Goal: Transaction & Acquisition: Purchase product/service

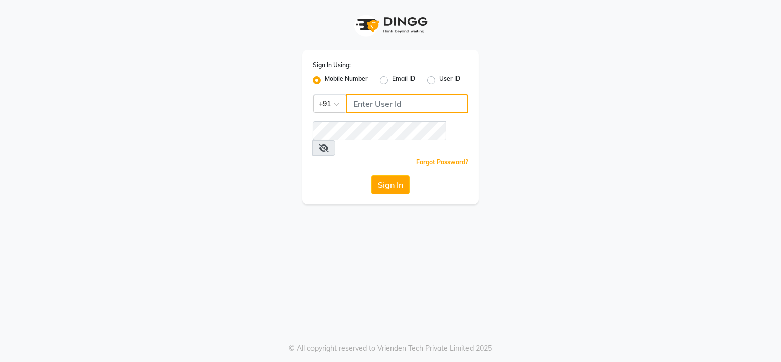
click at [416, 101] on input "Username" at bounding box center [407, 103] width 122 height 19
type input "8879773558"
click at [401, 175] on button "Sign In" at bounding box center [390, 184] width 38 height 19
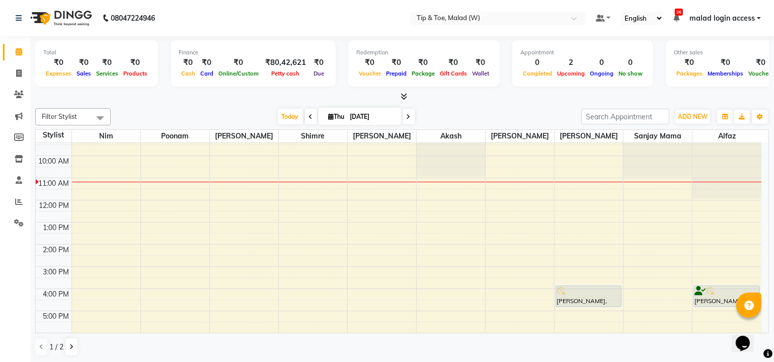
scroll to position [31, 0]
drag, startPoint x: 771, startPoint y: 216, endPoint x: 770, endPoint y: 236, distance: 20.2
click at [770, 236] on div "Total ₹0 Expenses ₹0 Sales ₹0 Services ₹0 Products Finance ₹0 Cash ₹0 Card ₹0 O…" at bounding box center [402, 199] width 744 height 327
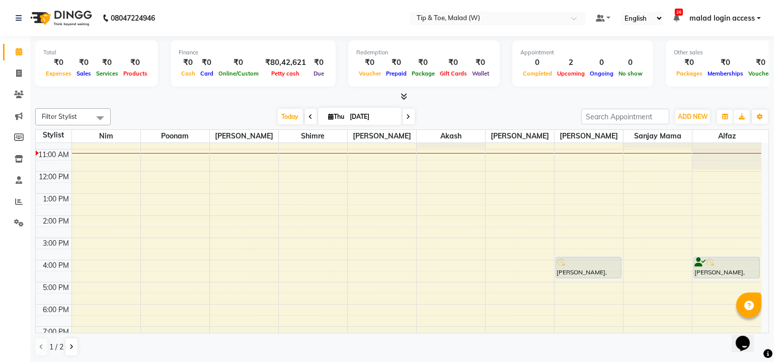
scroll to position [61, 0]
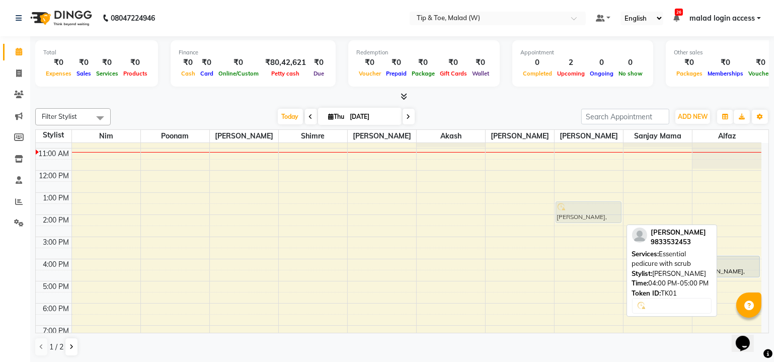
drag, startPoint x: 571, startPoint y: 260, endPoint x: 598, endPoint y: 204, distance: 61.7
click at [598, 204] on div "Vanessa, TK01, 04:00 PM-05:00 PM, Essential pedicure with scrub Vanessa, TK01, …" at bounding box center [589, 225] width 68 height 287
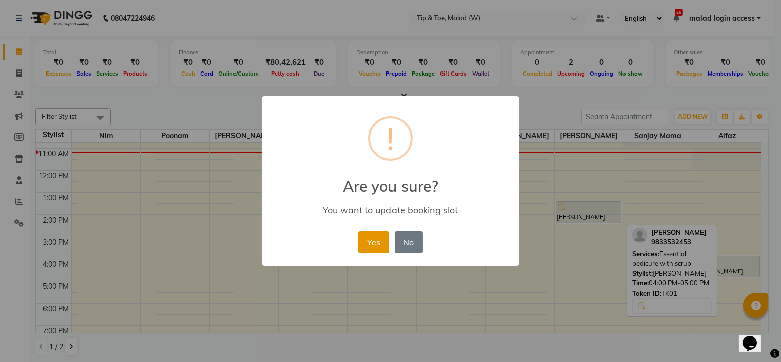
click at [376, 237] on button "Yes" at bounding box center [373, 242] width 31 height 22
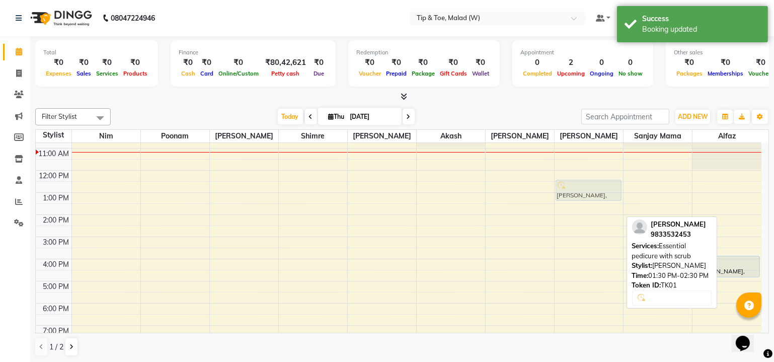
drag, startPoint x: 576, startPoint y: 208, endPoint x: 586, endPoint y: 190, distance: 20.7
click at [586, 190] on div "Vanessa, TK01, 01:30 PM-02:30 PM, Essential pedicure with scrub Vanessa, TK01, …" at bounding box center [589, 225] width 68 height 287
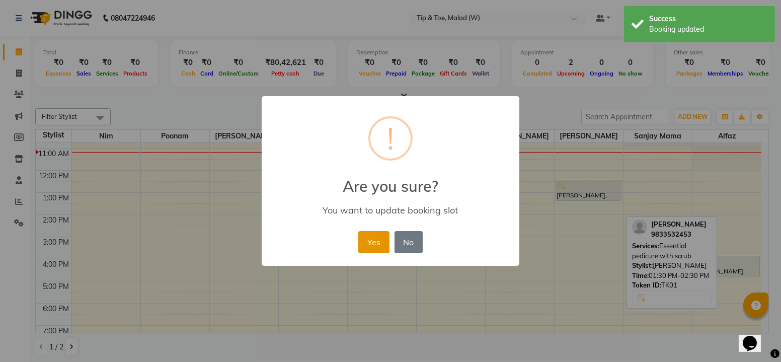
click at [382, 240] on button "Yes" at bounding box center [373, 242] width 31 height 22
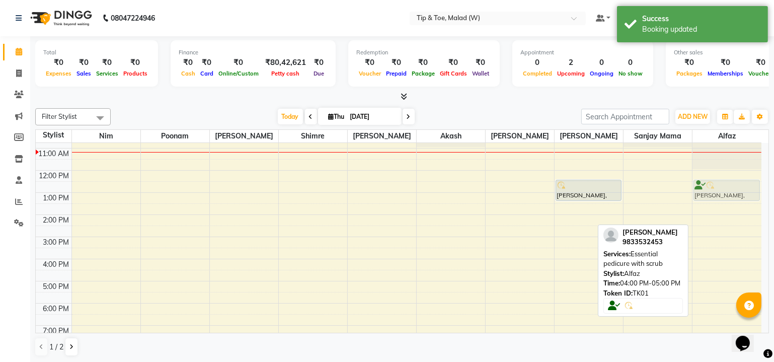
drag, startPoint x: 731, startPoint y: 262, endPoint x: 738, endPoint y: 183, distance: 79.3
click at [738, 183] on div "Vanessa, TK01, 04:00 PM-05:00 PM, Essential pedicure with scrub Vanessa, TK01, …" at bounding box center [727, 225] width 69 height 287
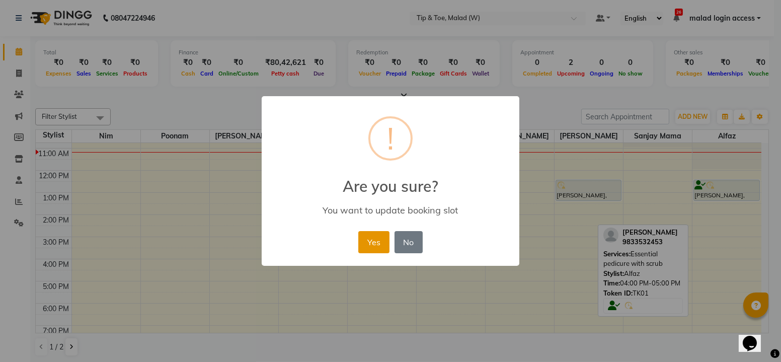
click at [381, 246] on button "Yes" at bounding box center [373, 242] width 31 height 22
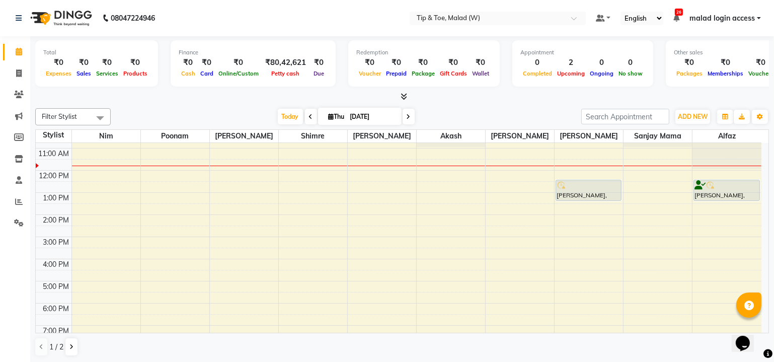
click at [309, 115] on icon at bounding box center [311, 117] width 4 height 6
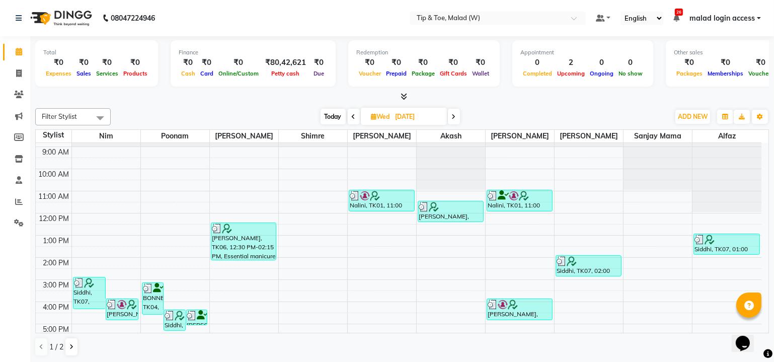
scroll to position [0, 0]
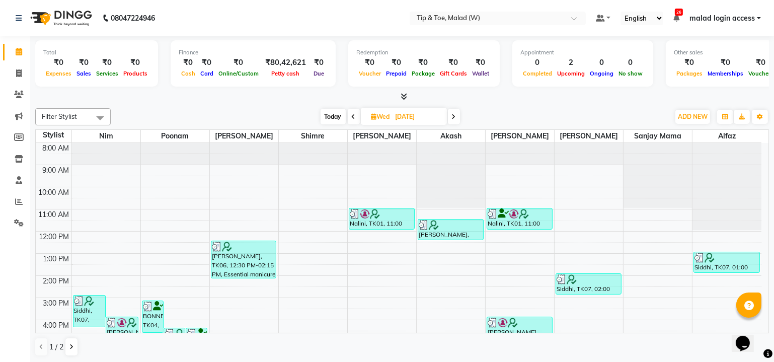
click at [457, 117] on span at bounding box center [454, 117] width 12 height 16
type input "04-09-2025"
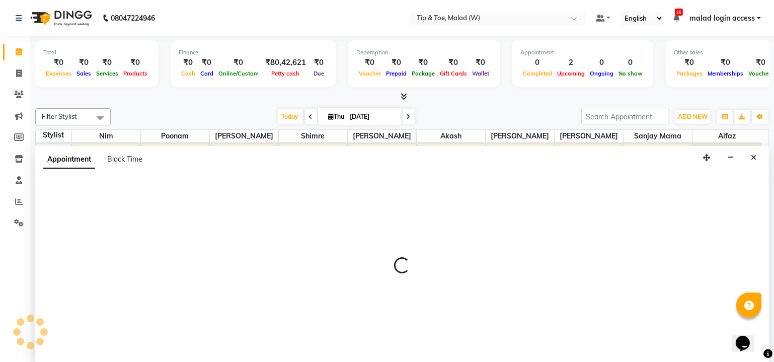
select select "41858"
select select "780"
select select "tentative"
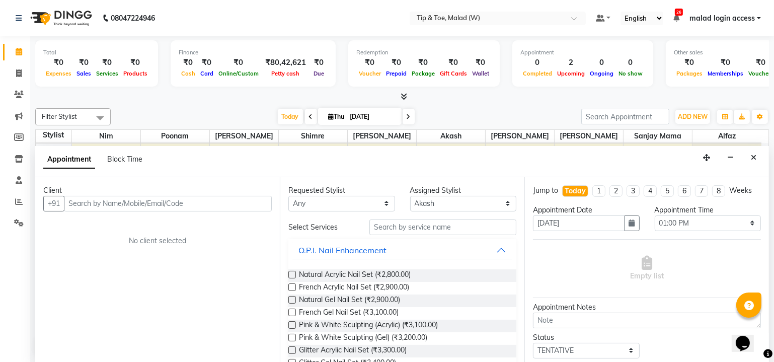
drag, startPoint x: 443, startPoint y: 190, endPoint x: 196, endPoint y: 198, distance: 247.3
click at [196, 198] on input "text" at bounding box center [168, 204] width 208 height 16
click at [200, 204] on input "text" at bounding box center [168, 204] width 208 height 16
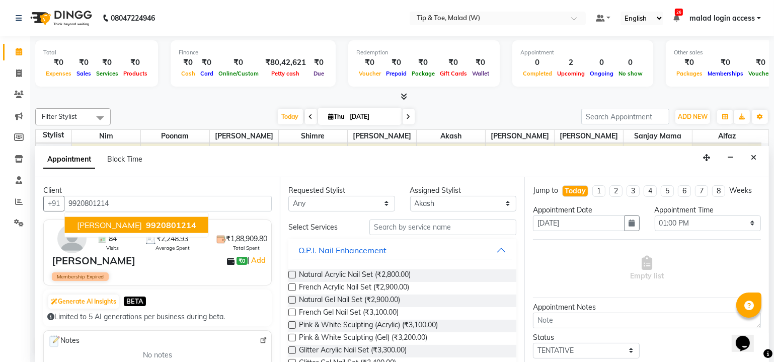
click at [178, 222] on button "Rubina Dilaik 9920801214" at bounding box center [136, 224] width 143 height 16
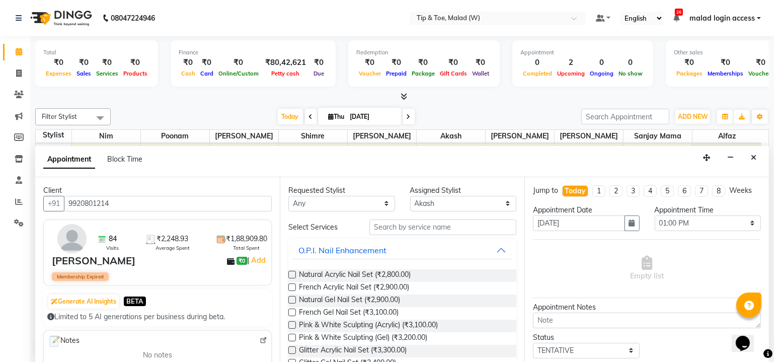
type input "9920801214"
click at [435, 226] on input "text" at bounding box center [442, 227] width 147 height 16
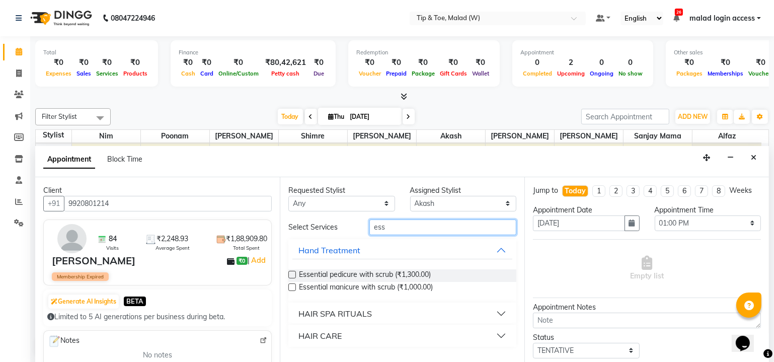
type input "ess"
click at [294, 272] on label at bounding box center [292, 275] width 8 height 8
click at [294, 272] on input "checkbox" at bounding box center [291, 275] width 7 height 7
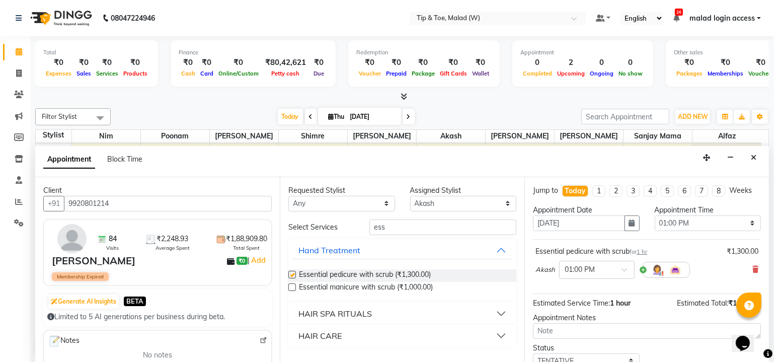
checkbox input "false"
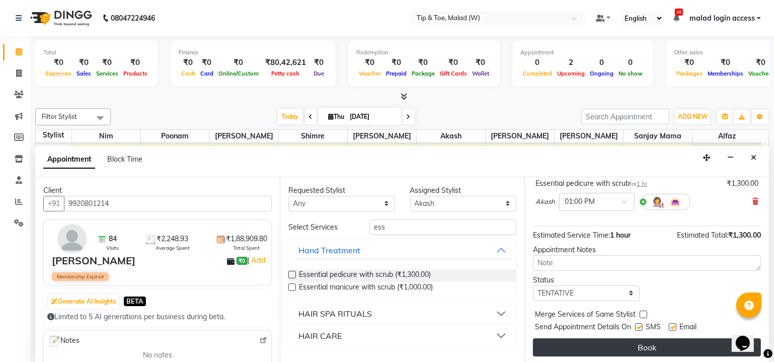
click at [665, 343] on button "Book" at bounding box center [647, 347] width 228 height 18
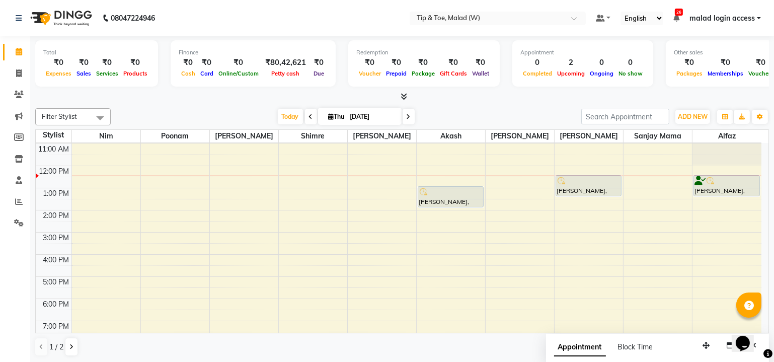
scroll to position [92, 0]
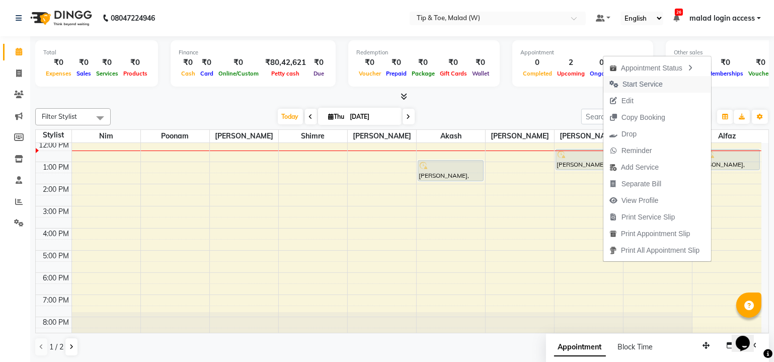
click at [650, 82] on span "Start Service" at bounding box center [643, 84] width 40 height 11
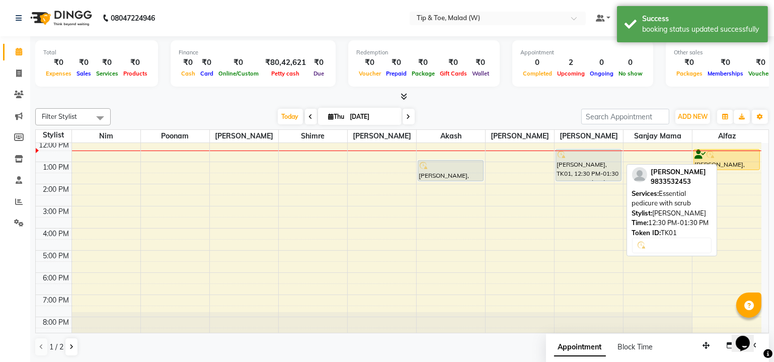
drag, startPoint x: 586, startPoint y: 167, endPoint x: 585, endPoint y: 180, distance: 13.1
click at [585, 180] on div "Vanessa, TK01, 12:30 PM-01:30 PM, Essential pedicure with scrub Vanessa, TK01, …" at bounding box center [589, 194] width 68 height 287
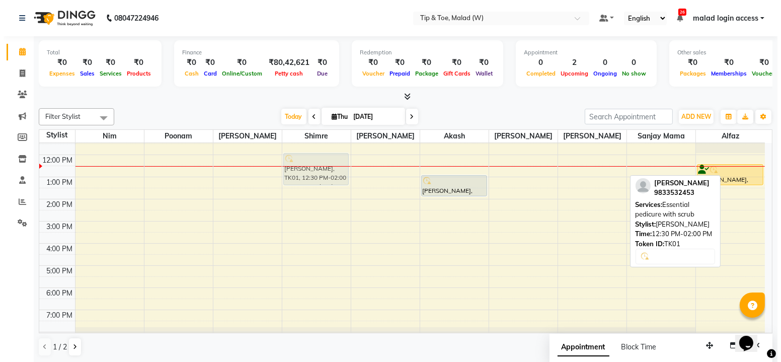
scroll to position [76, 0]
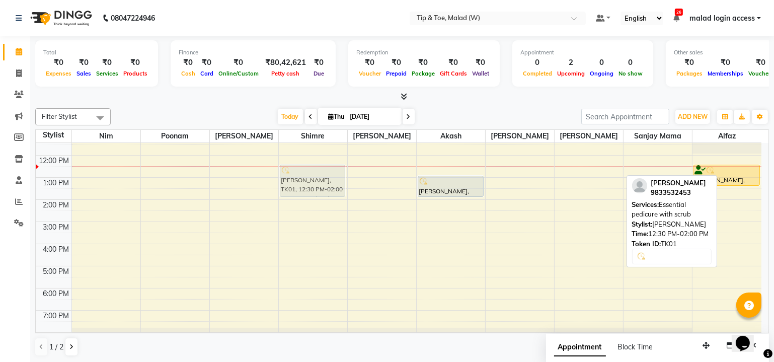
drag, startPoint x: 585, startPoint y: 160, endPoint x: 315, endPoint y: 178, distance: 270.9
click at [315, 178] on tr "Vanessa, TK01, 12:30 PM-02:00 PM, Essential pedicure with scrub Rubina Dilaik, …" at bounding box center [399, 210] width 726 height 287
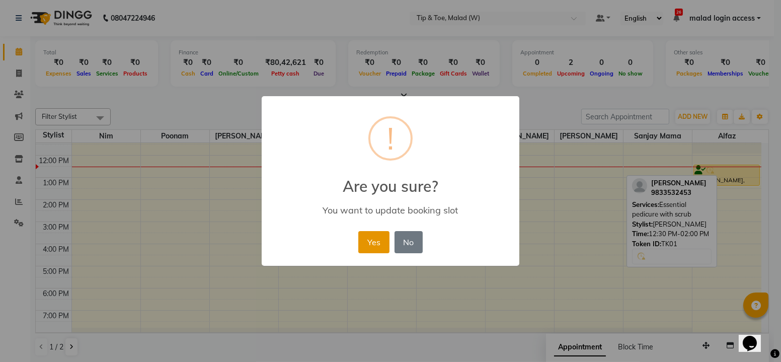
click at [376, 248] on button "Yes" at bounding box center [373, 242] width 31 height 22
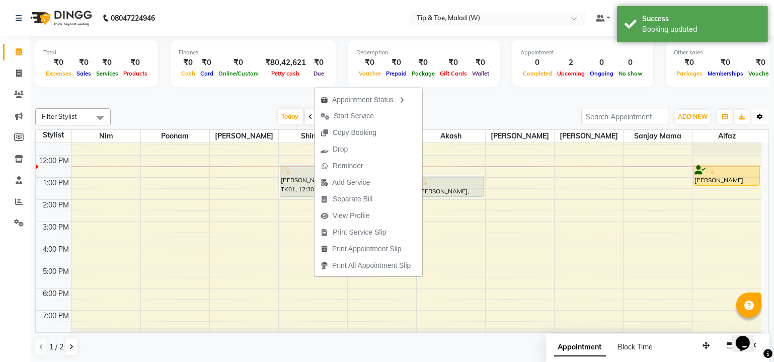
drag, startPoint x: 368, startPoint y: 114, endPoint x: 759, endPoint y: 114, distance: 390.1
click at [759, 114] on icon "button" at bounding box center [760, 117] width 6 height 6
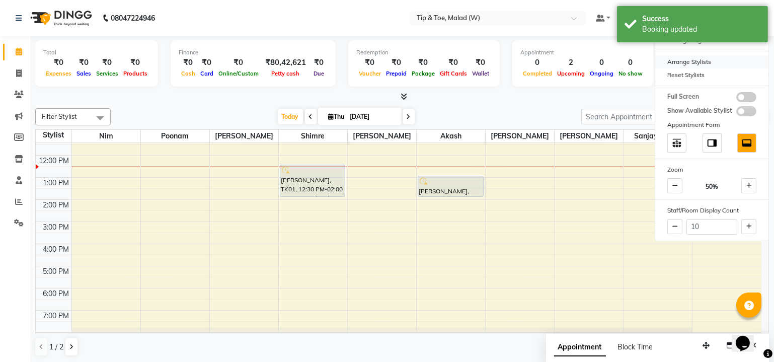
click at [697, 57] on div "Arrange Stylists" at bounding box center [711, 61] width 113 height 13
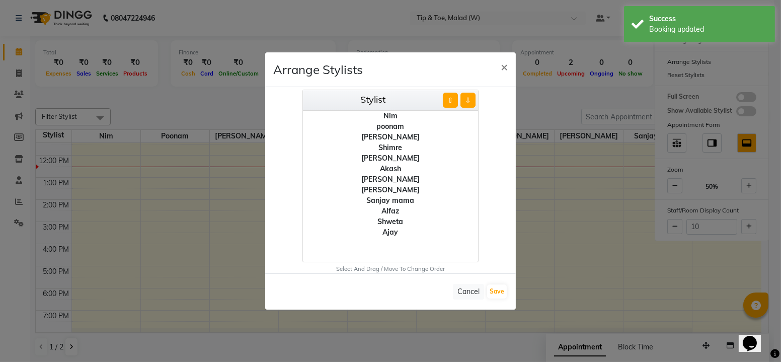
click at [399, 158] on div "Urmila Pal" at bounding box center [390, 158] width 175 height 11
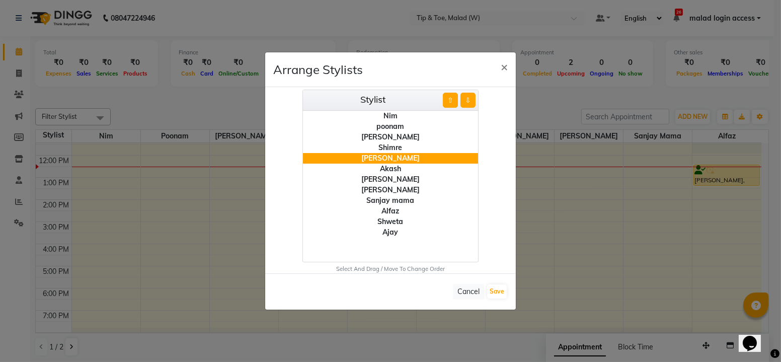
click at [405, 246] on ul "Nim poonam Manisha Singh Shimre Urmila Pal Akash Dibakar Mayur Sanjay mama Alfa…" at bounding box center [390, 186] width 175 height 151
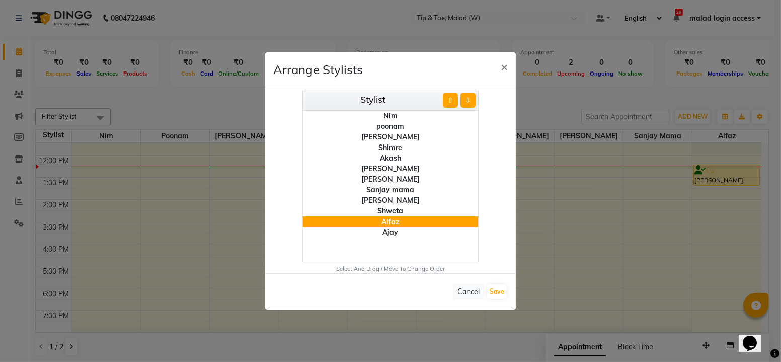
click at [409, 192] on div "Sanjay mama" at bounding box center [390, 190] width 175 height 11
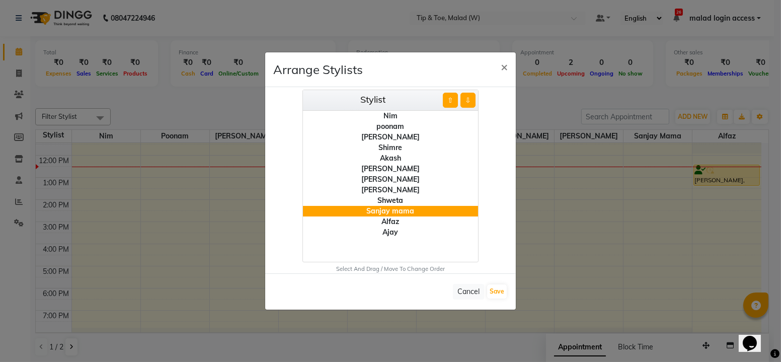
click at [397, 221] on div "Alfaz" at bounding box center [390, 221] width 175 height 11
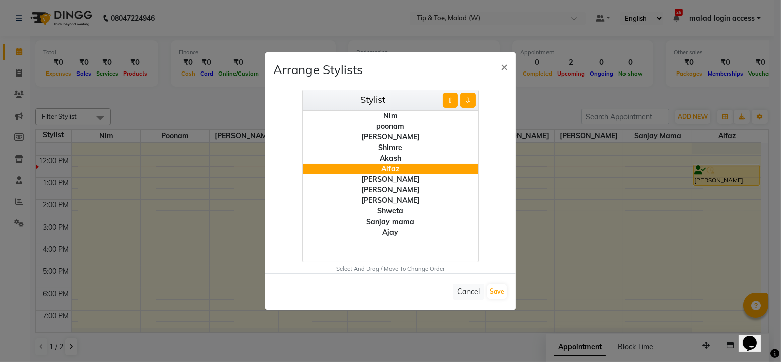
click at [398, 181] on div "Dibakar" at bounding box center [390, 179] width 175 height 11
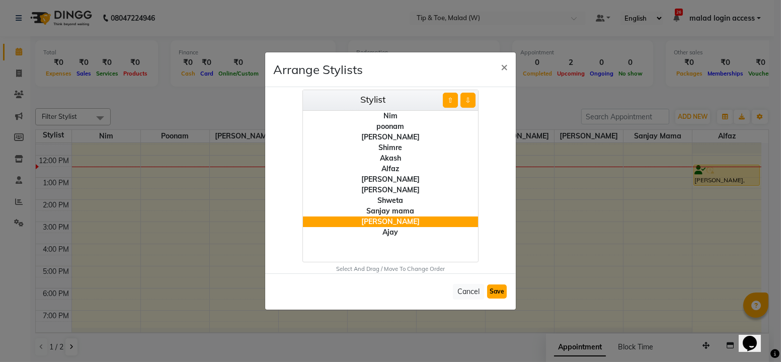
click at [495, 290] on button "Save" at bounding box center [497, 291] width 20 height 14
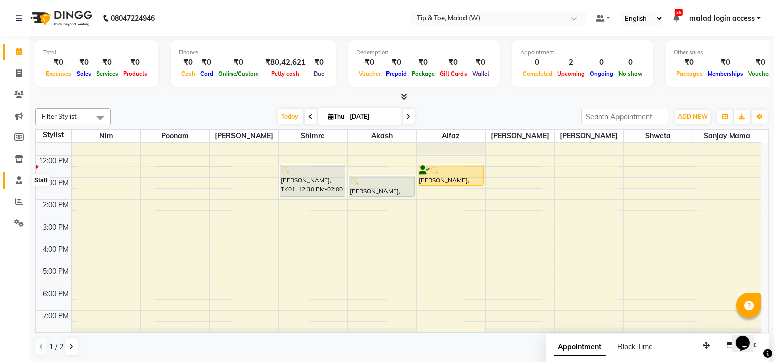
click at [20, 180] on icon at bounding box center [19, 180] width 7 height 8
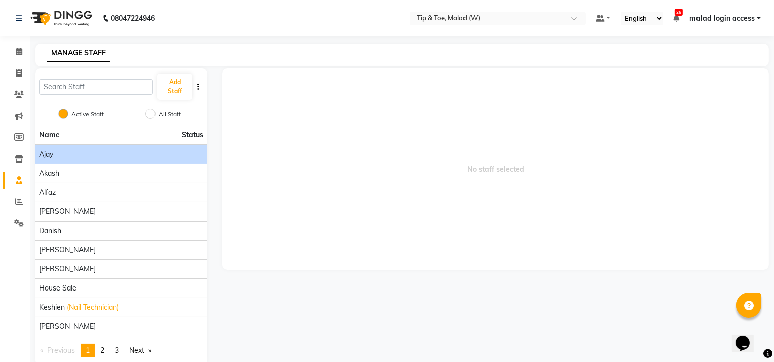
click at [80, 152] on div "Ajay" at bounding box center [121, 154] width 164 height 11
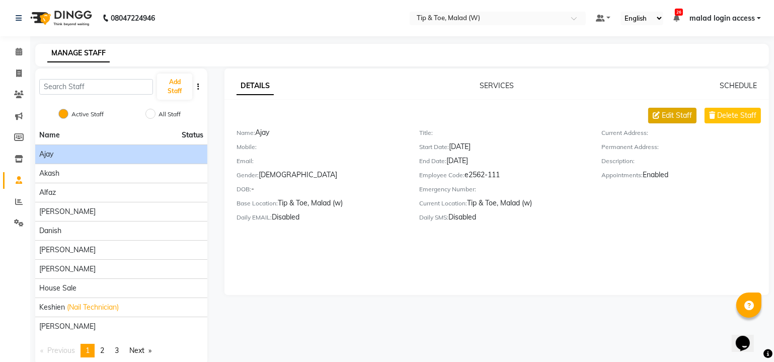
click at [669, 115] on span "Edit Staff" at bounding box center [677, 115] width 30 height 11
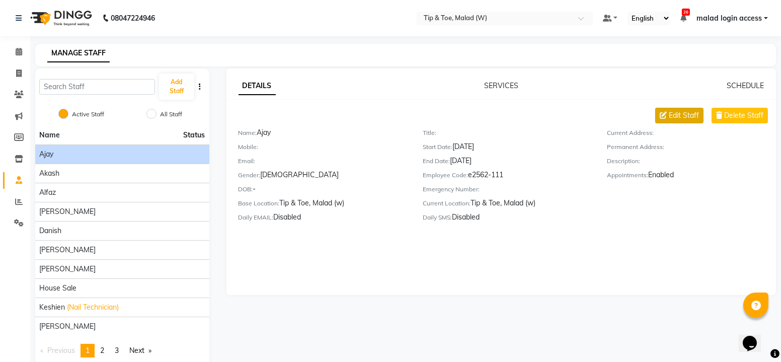
select select "male"
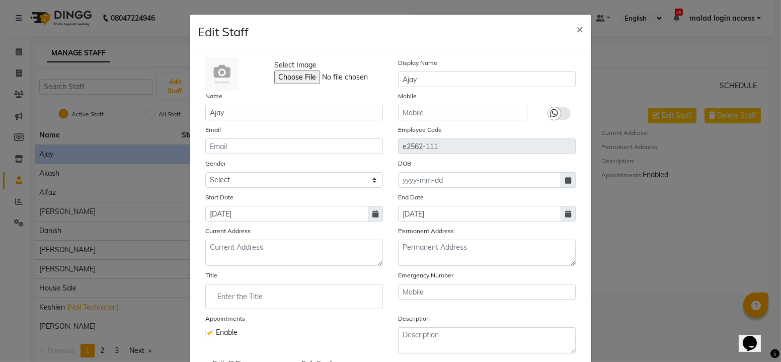
click at [205, 332] on label at bounding box center [209, 333] width 8 height 8
click at [205, 332] on input "checkbox" at bounding box center [208, 331] width 7 height 7
checkbox input "false"
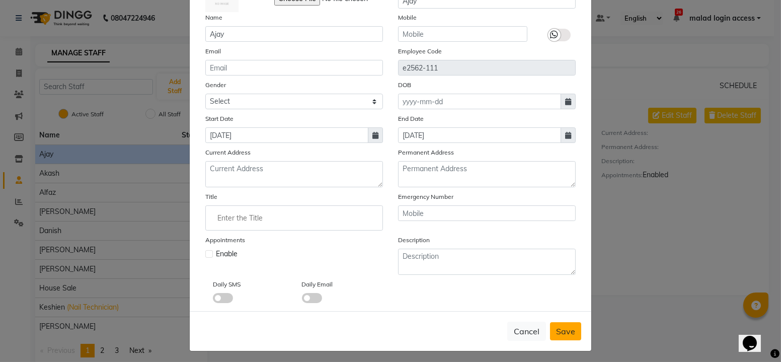
click at [564, 330] on span "Save" at bounding box center [565, 331] width 19 height 10
select select
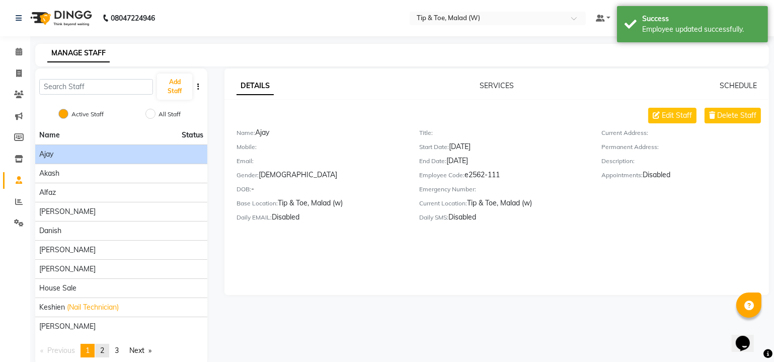
click at [107, 347] on link "page 2" at bounding box center [102, 351] width 14 height 14
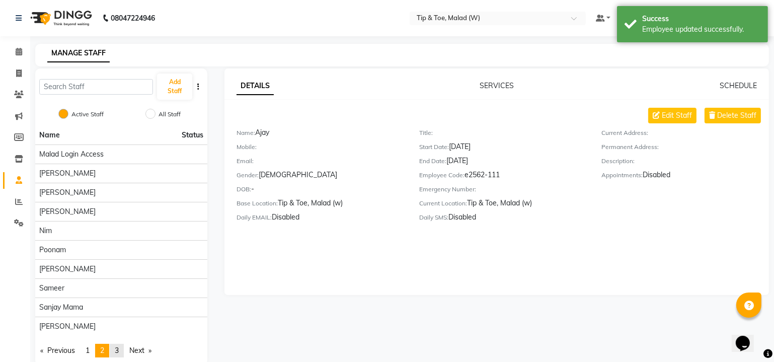
click at [119, 347] on span "3" at bounding box center [117, 350] width 4 height 9
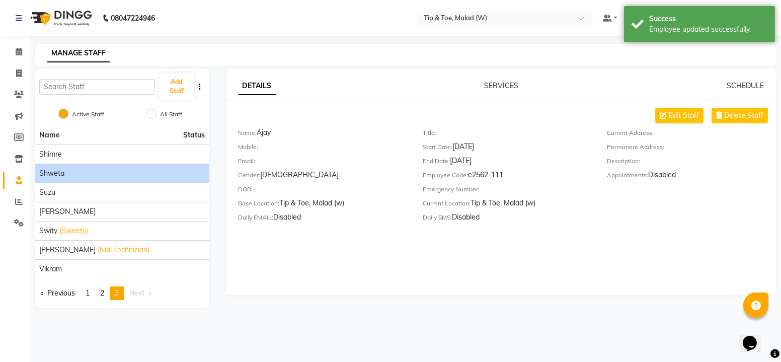
click at [80, 171] on div "Shweta" at bounding box center [122, 173] width 166 height 11
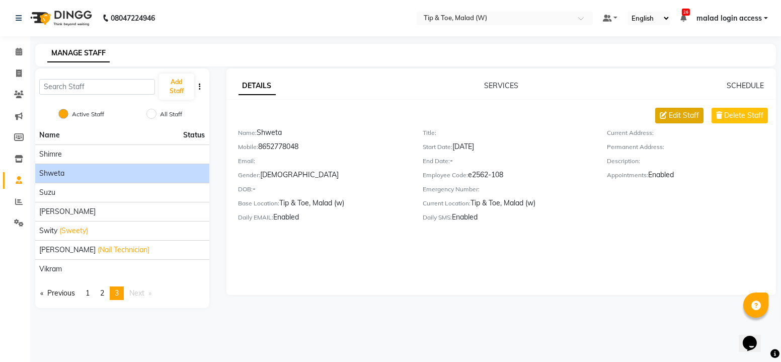
click at [695, 116] on span "Edit Staff" at bounding box center [684, 115] width 30 height 11
select select "female"
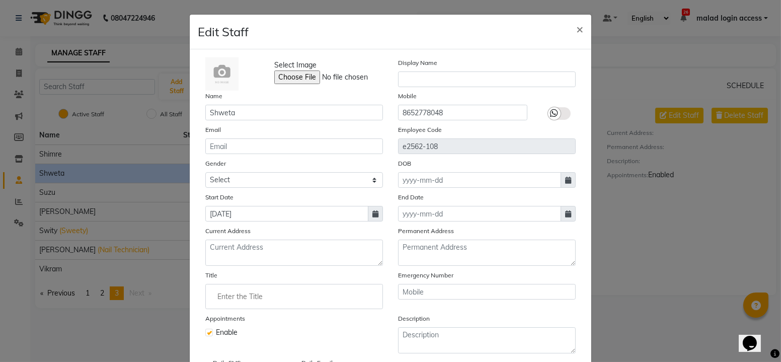
click at [206, 329] on label at bounding box center [209, 333] width 8 height 8
click at [206, 328] on input "checkbox" at bounding box center [208, 331] width 7 height 7
checkbox input "false"
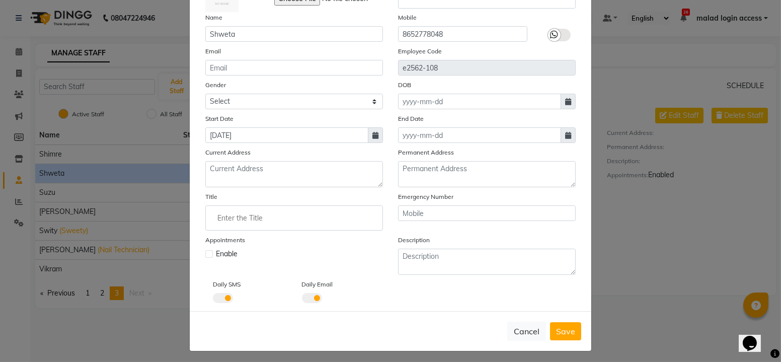
drag, startPoint x: 564, startPoint y: 323, endPoint x: 557, endPoint y: 330, distance: 10.0
click at [557, 329] on span "Save" at bounding box center [565, 331] width 19 height 10
select select
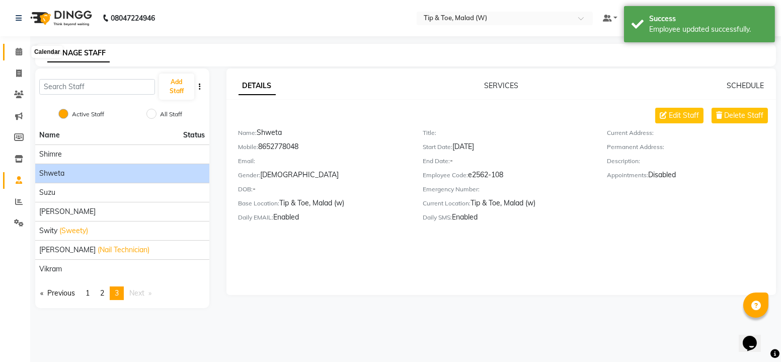
drag, startPoint x: 18, startPoint y: 47, endPoint x: 45, endPoint y: 53, distance: 28.0
click at [18, 47] on span at bounding box center [19, 52] width 18 height 12
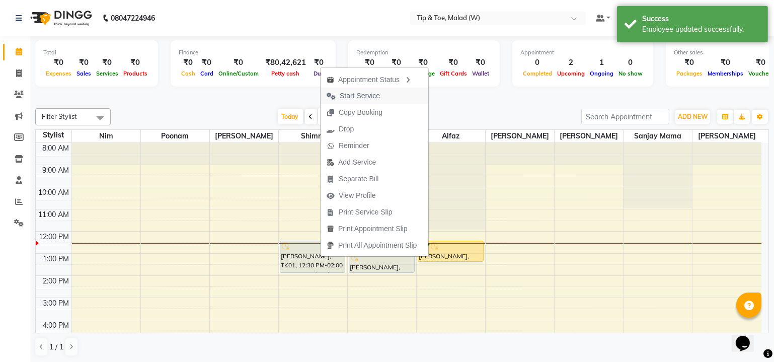
click at [373, 97] on span "Start Service" at bounding box center [360, 96] width 40 height 11
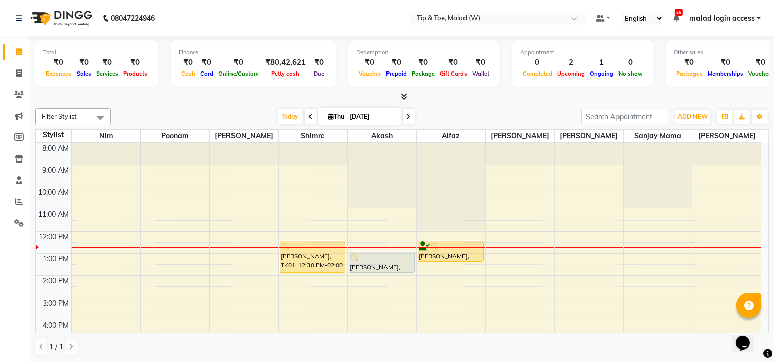
click at [312, 115] on span at bounding box center [311, 117] width 12 height 16
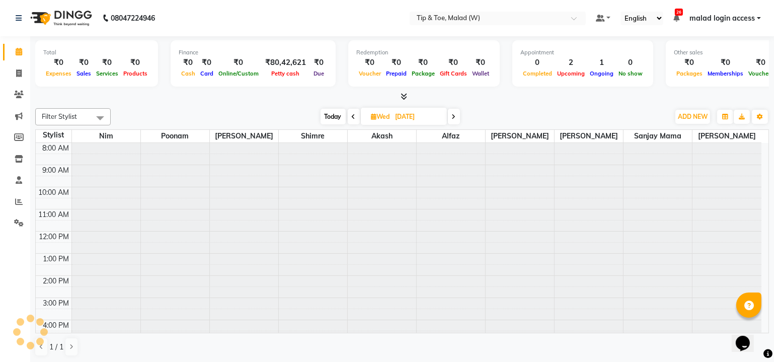
scroll to position [87, 0]
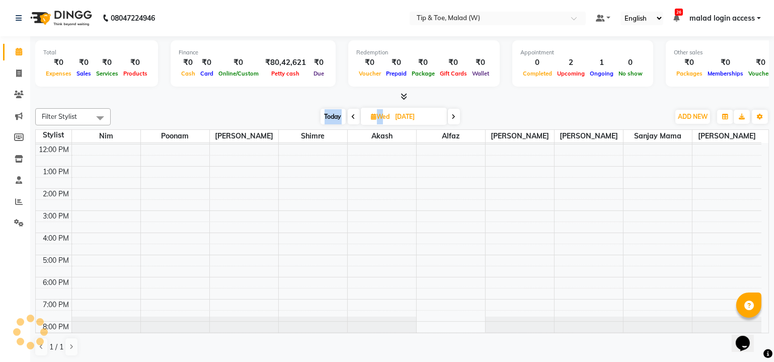
click at [312, 115] on div "Today Wed 03-09-2025" at bounding box center [390, 116] width 549 height 15
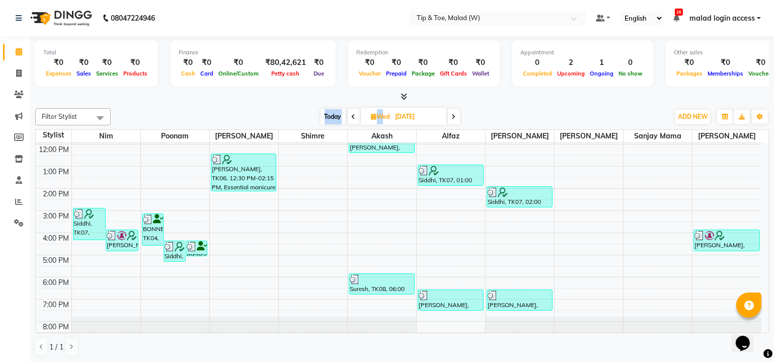
click at [350, 115] on span at bounding box center [354, 117] width 12 height 16
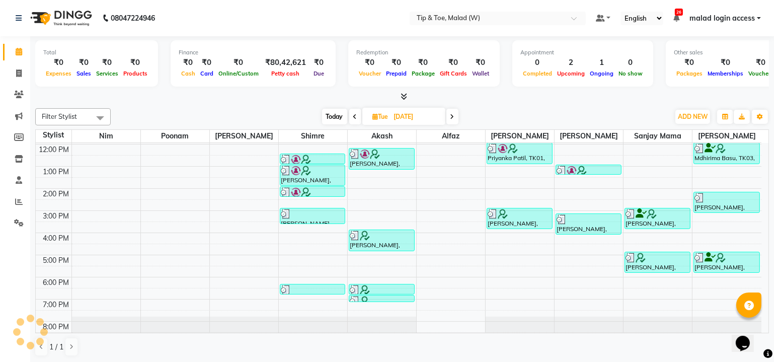
click at [350, 115] on span at bounding box center [355, 117] width 12 height 16
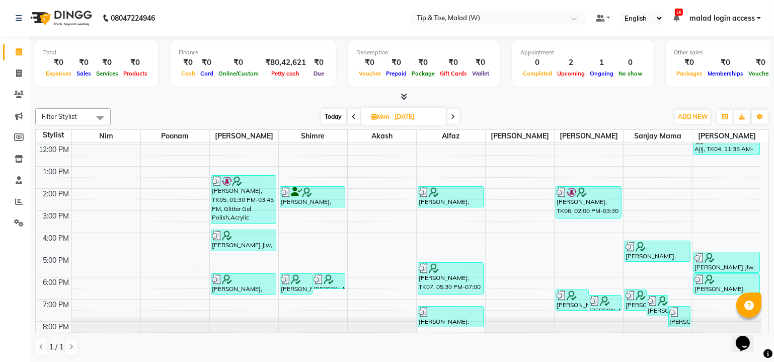
click at [354, 115] on icon at bounding box center [354, 117] width 4 height 6
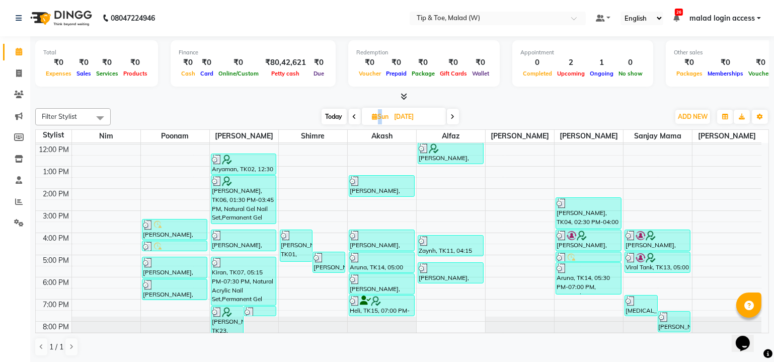
click at [354, 115] on icon at bounding box center [355, 117] width 4 height 6
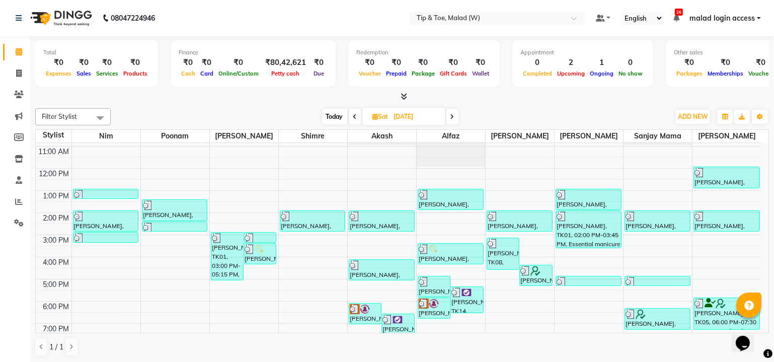
scroll to position [67, 0]
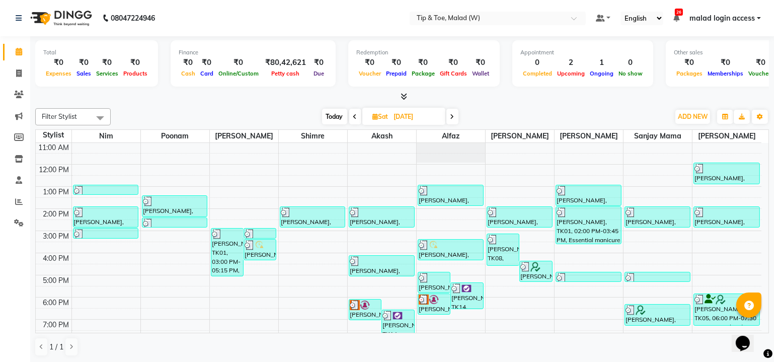
click at [331, 113] on span "Today" at bounding box center [334, 117] width 25 height 16
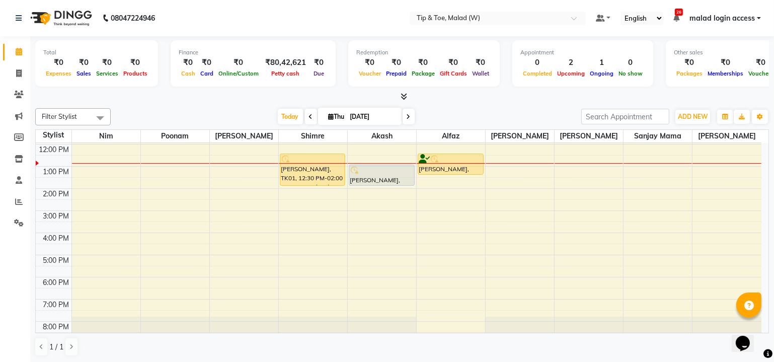
click at [309, 115] on icon at bounding box center [311, 117] width 4 height 6
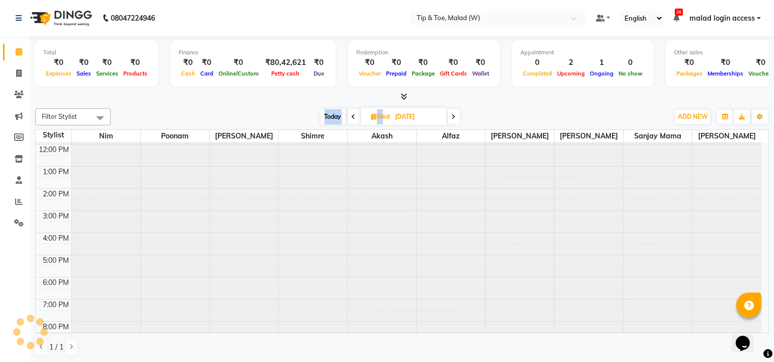
click at [308, 115] on div "Today Wed 03-09-2025" at bounding box center [390, 116] width 549 height 15
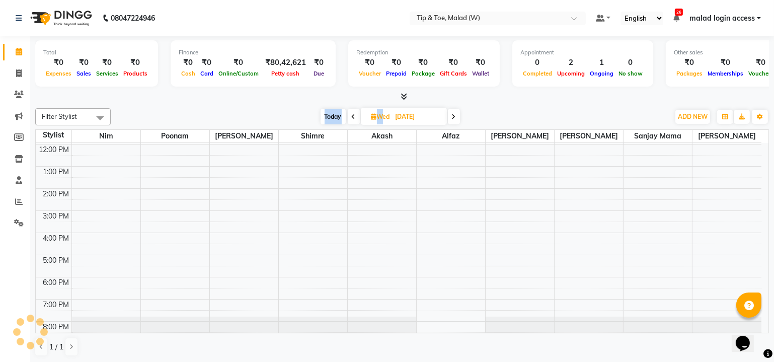
click at [308, 115] on div "Today Wed 03-09-2025" at bounding box center [390, 116] width 549 height 15
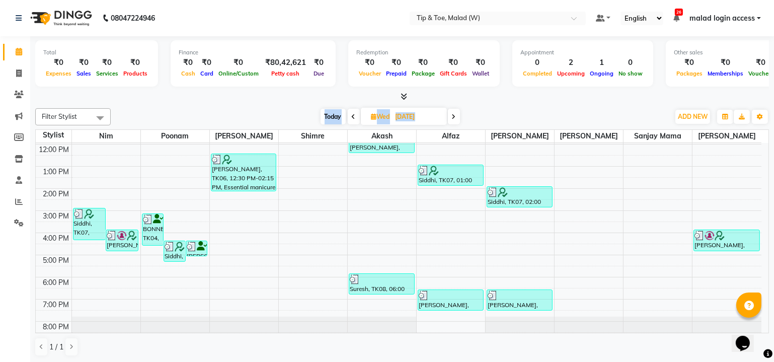
click at [352, 118] on icon at bounding box center [354, 117] width 4 height 6
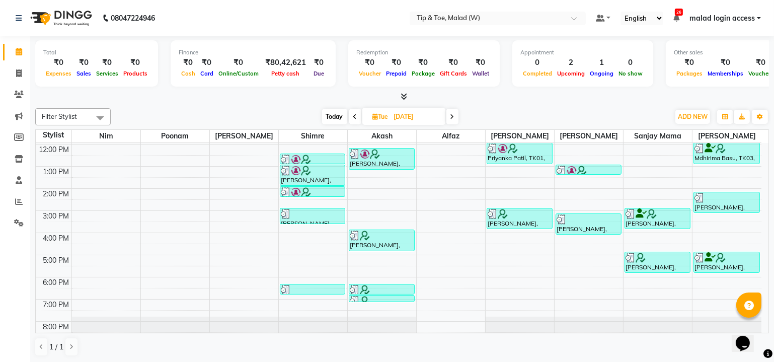
click at [357, 118] on span at bounding box center [355, 117] width 12 height 16
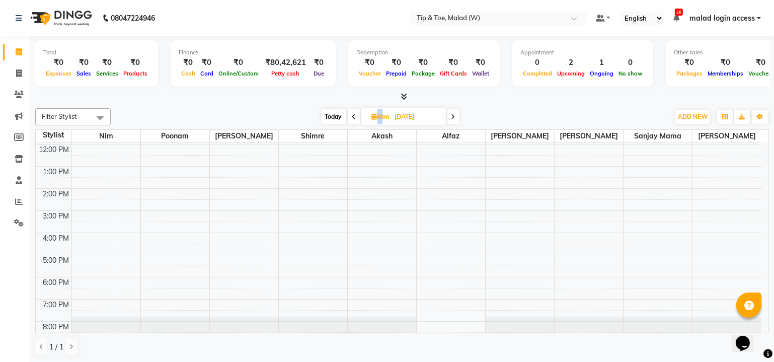
click at [357, 118] on span at bounding box center [354, 117] width 12 height 16
type input "31-08-2025"
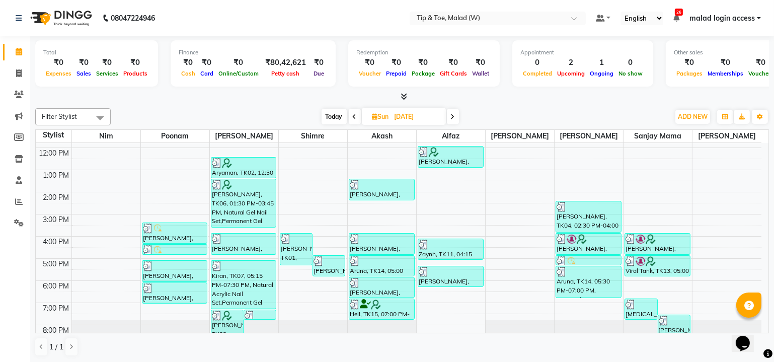
scroll to position [90, 0]
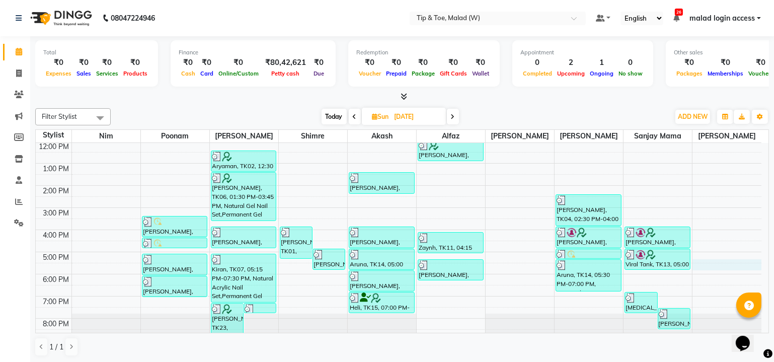
click at [759, 266] on div "8:00 AM 9:00 AM 10:00 AM 11:00 AM 12:00 PM 1:00 PM 2:00 PM 3:00 PM 4:00 PM 5:00…" at bounding box center [399, 196] width 726 height 287
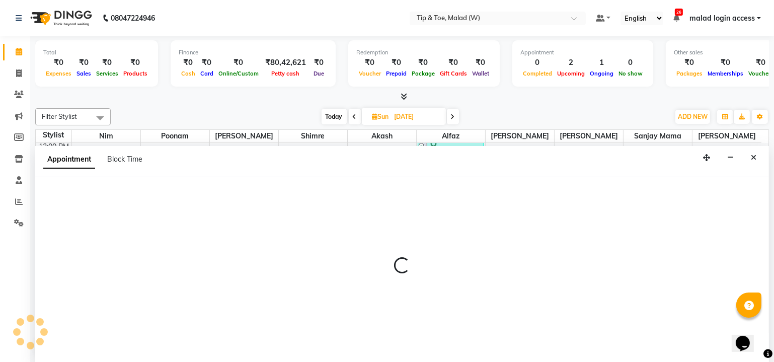
scroll to position [0, 0]
select select "41795"
select select "1050"
select select "tentative"
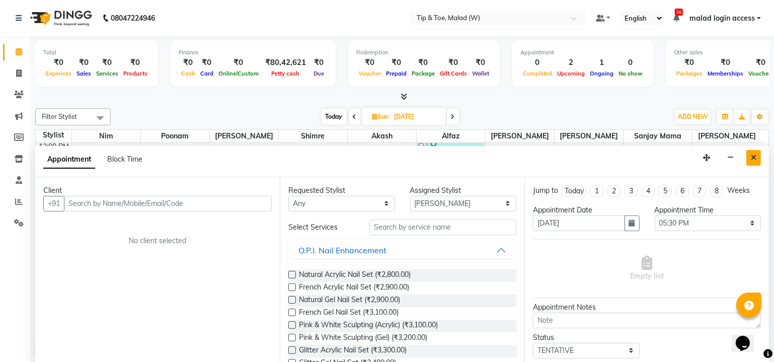
click at [752, 155] on icon "Close" at bounding box center [754, 157] width 6 height 7
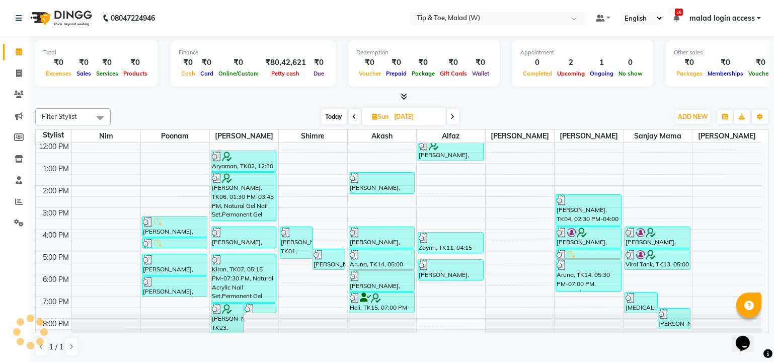
click at [338, 114] on span "Today" at bounding box center [334, 117] width 25 height 16
type input "04-09-2025"
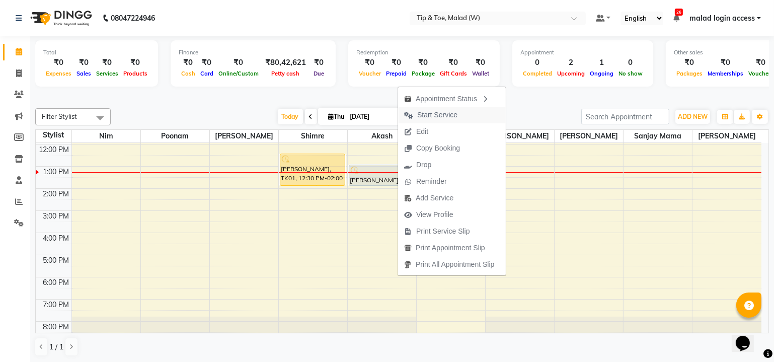
click at [452, 112] on span "Start Service" at bounding box center [437, 115] width 40 height 11
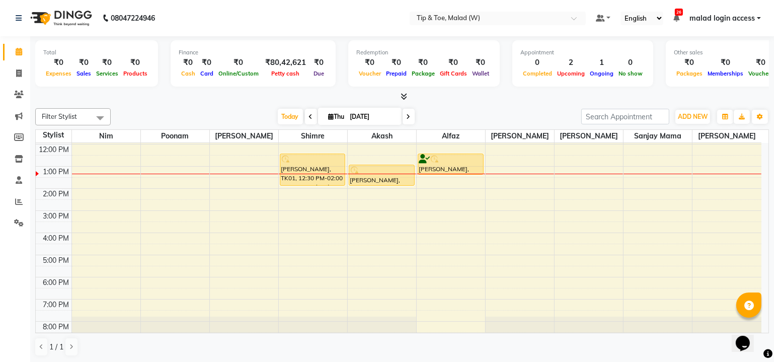
scroll to position [0, 0]
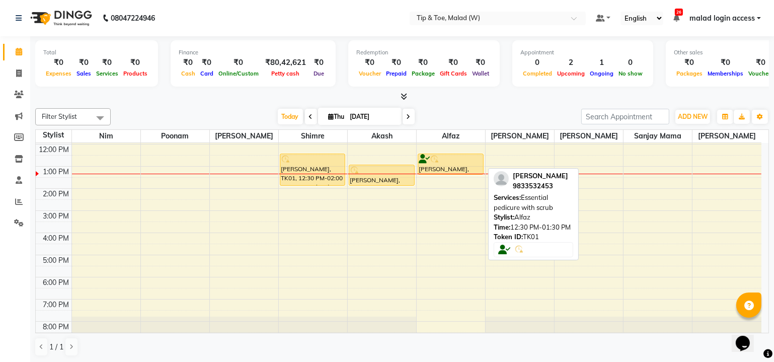
click at [459, 158] on div at bounding box center [451, 160] width 64 height 10
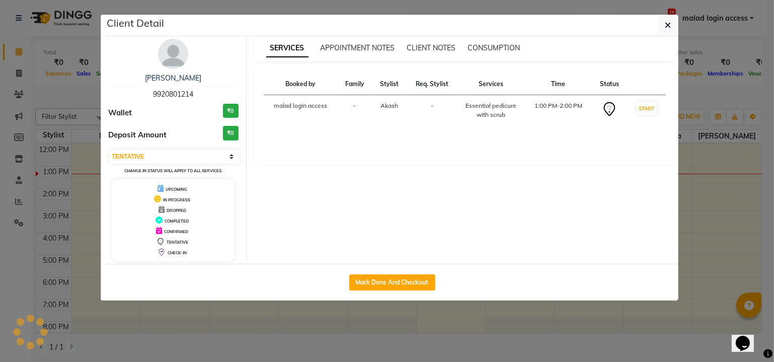
select select "1"
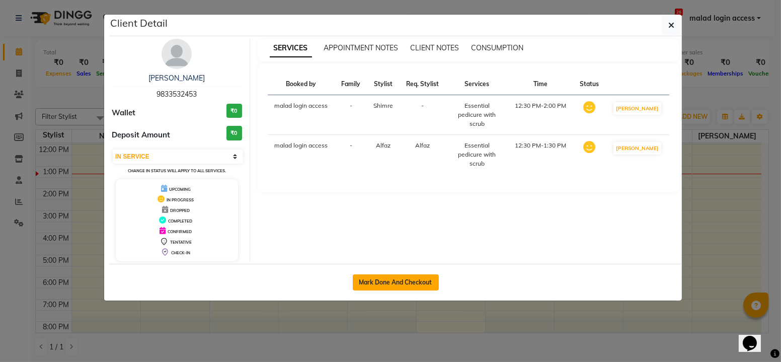
click at [384, 275] on button "Mark Done And Checkout" at bounding box center [396, 282] width 86 height 16
select select "service"
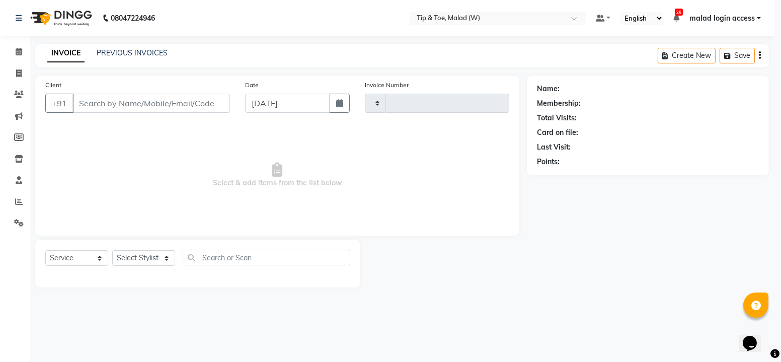
type input "2442"
select select "5930"
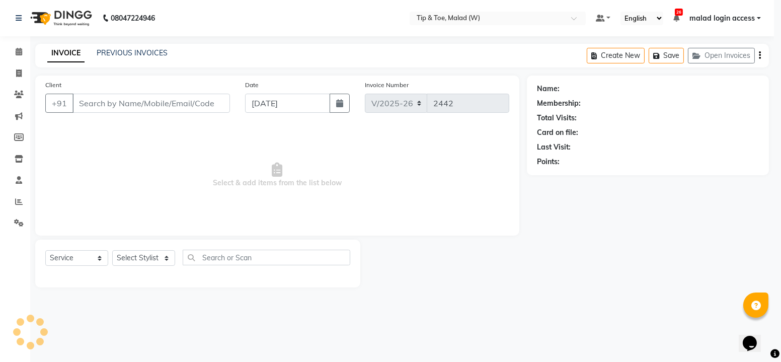
select select "3"
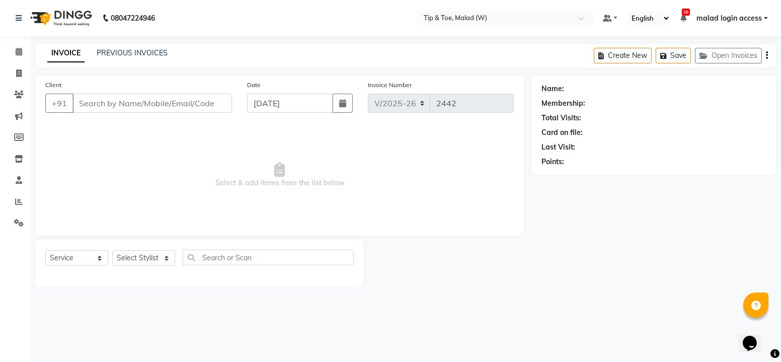
type input "9833532453"
select select "41842"
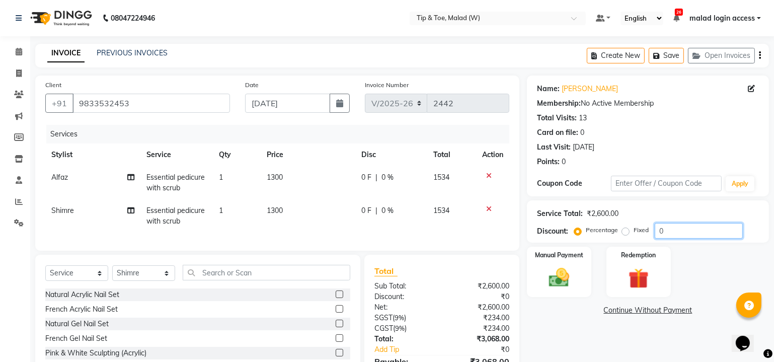
click at [681, 227] on input "0" at bounding box center [699, 231] width 88 height 16
type input "20"
click at [573, 340] on div "Name: Vanessa Membership: No Active Membership Total Visits: 13 Card on file: 0…" at bounding box center [652, 240] width 250 height 328
click at [563, 272] on img at bounding box center [559, 278] width 34 height 25
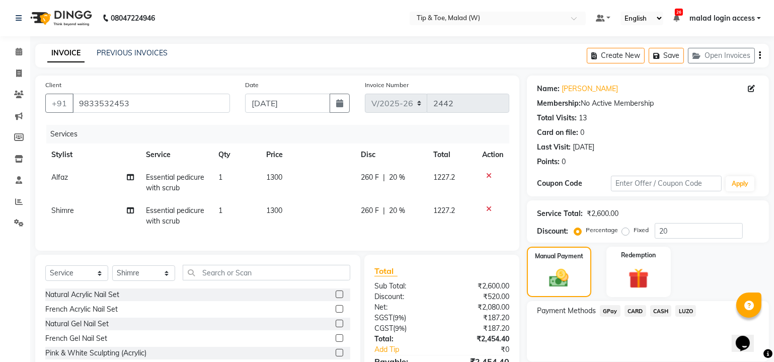
click at [638, 312] on span "CARD" at bounding box center [636, 311] width 22 height 12
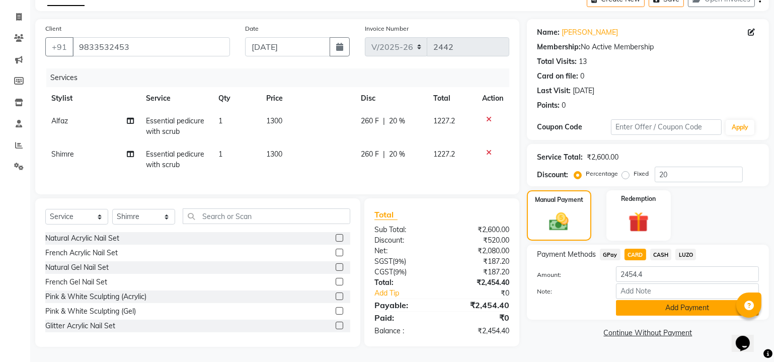
click at [700, 300] on button "Add Payment" at bounding box center [687, 308] width 143 height 16
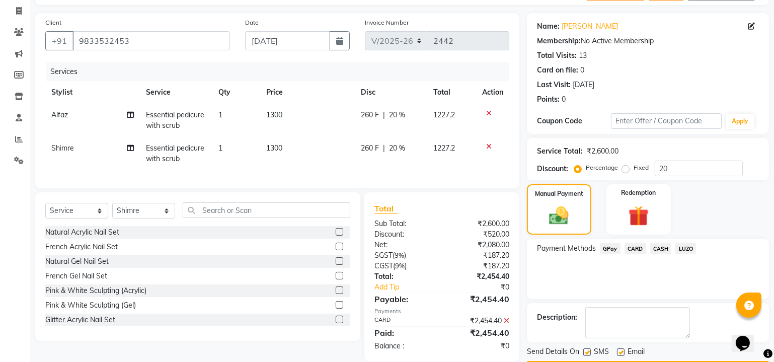
scroll to position [90, 0]
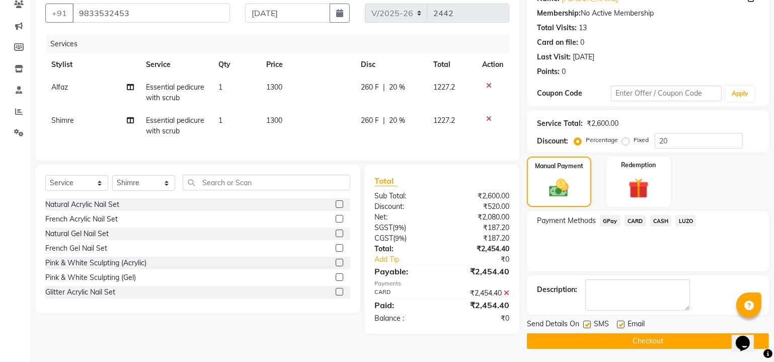
click at [656, 340] on button "Checkout" at bounding box center [648, 341] width 242 height 16
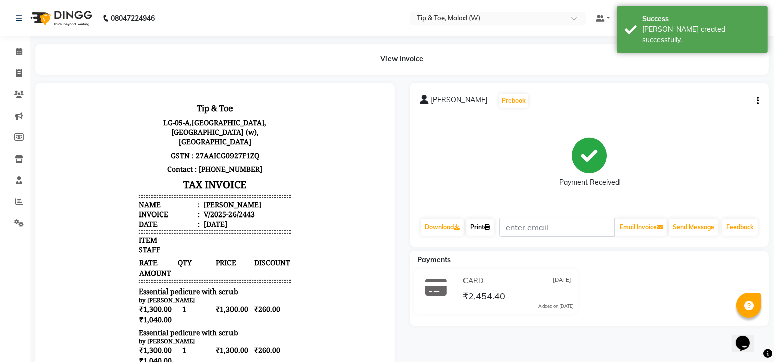
click at [480, 233] on link "Print" at bounding box center [480, 226] width 28 height 17
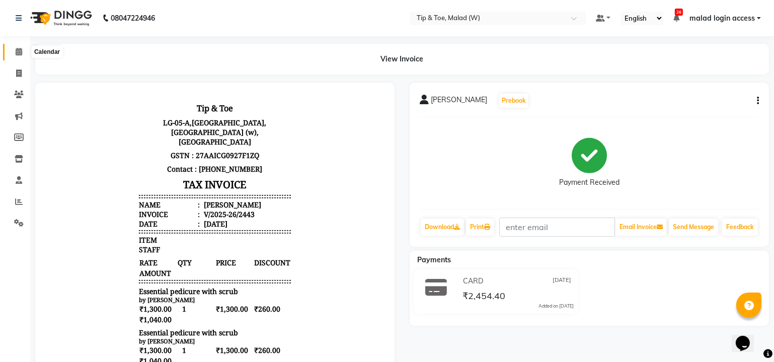
drag, startPoint x: 18, startPoint y: 52, endPoint x: 35, endPoint y: 60, distance: 19.4
click at [18, 52] on icon at bounding box center [19, 52] width 7 height 8
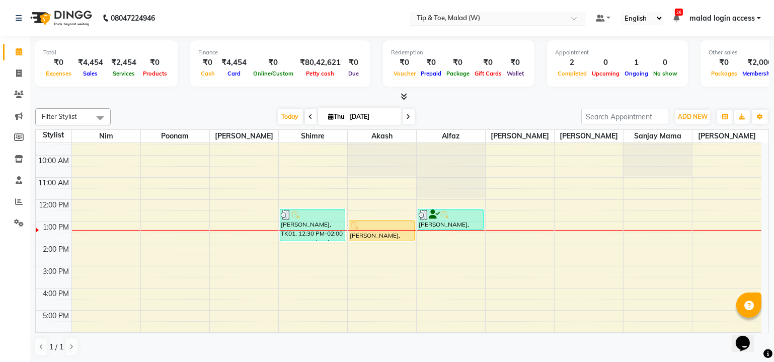
scroll to position [45, 0]
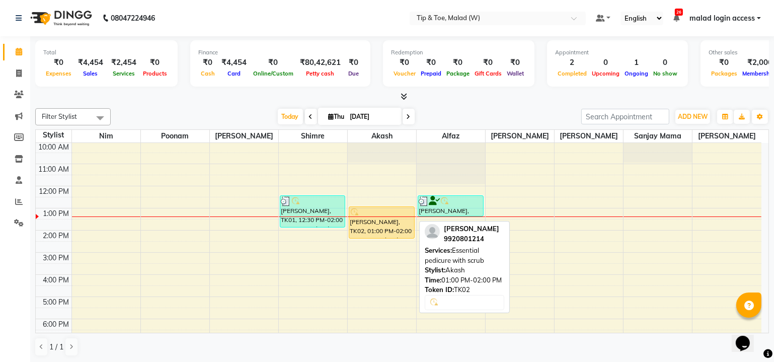
drag, startPoint x: 376, startPoint y: 223, endPoint x: 376, endPoint y: 235, distance: 11.6
click at [376, 235] on div "Rubina Dilaik, TK02, 01:00 PM-02:00 PM, Essential pedicure with scrub Rubina Di…" at bounding box center [382, 241] width 68 height 287
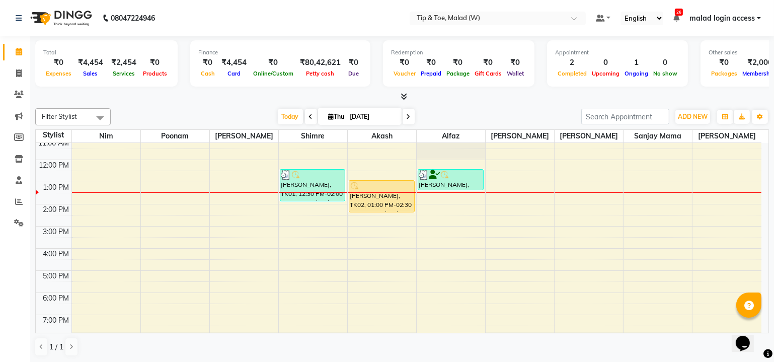
scroll to position [92, 0]
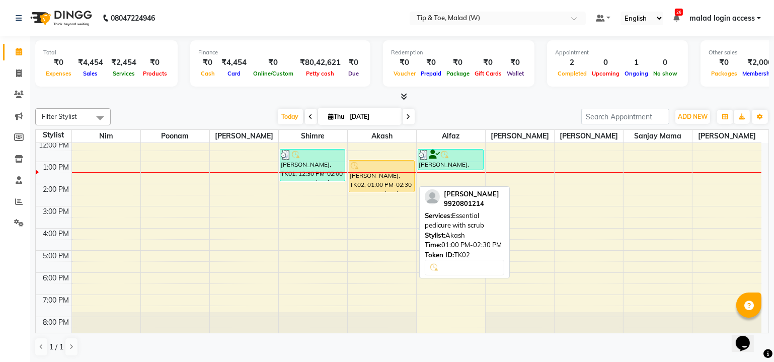
click at [392, 181] on div "Rubina Dilaik, TK02, 01:00 PM-02:30 PM, Essential pedicure with scrub" at bounding box center [381, 176] width 65 height 31
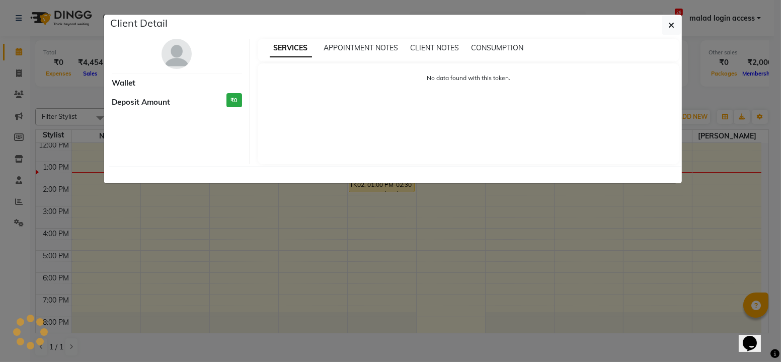
select select "1"
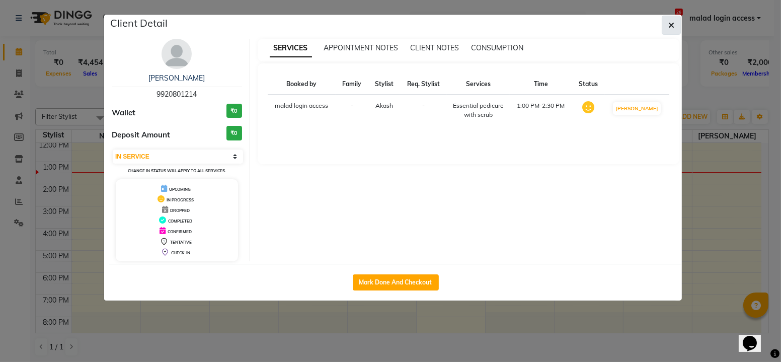
click at [679, 23] on button "button" at bounding box center [671, 25] width 19 height 19
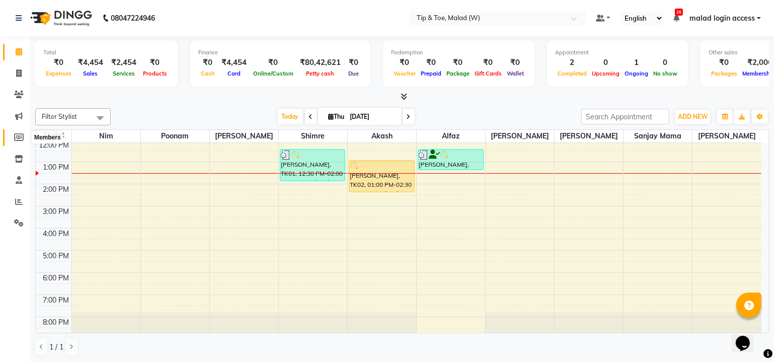
click at [20, 135] on icon at bounding box center [19, 137] width 10 height 8
select select
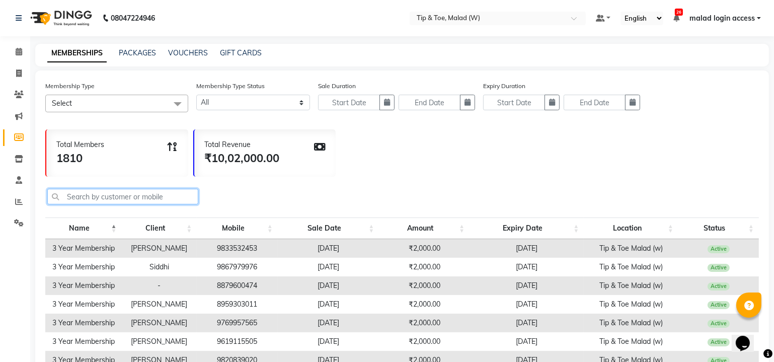
click at [125, 198] on input "text" at bounding box center [122, 197] width 151 height 16
paste input "9920801214"
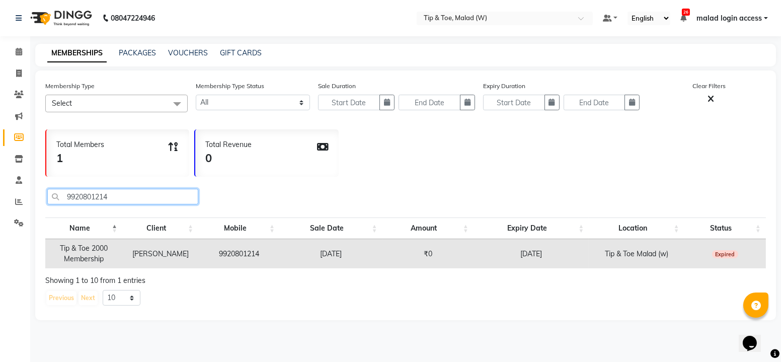
type input "9920801214"
drag, startPoint x: 63, startPoint y: 195, endPoint x: 136, endPoint y: 203, distance: 72.9
click at [136, 203] on input "9920801214" at bounding box center [122, 197] width 151 height 16
click at [20, 72] on icon at bounding box center [19, 73] width 6 height 8
select select "5930"
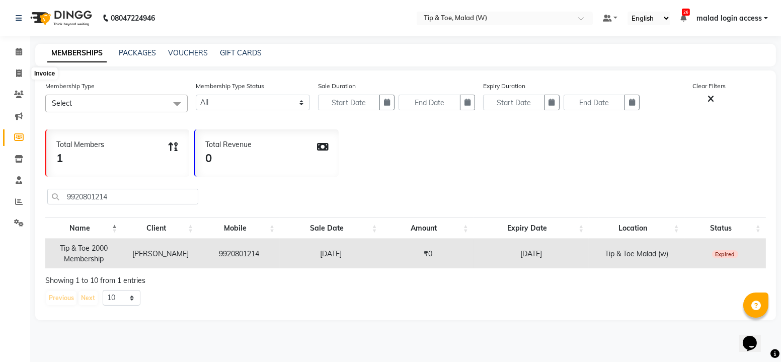
select select "service"
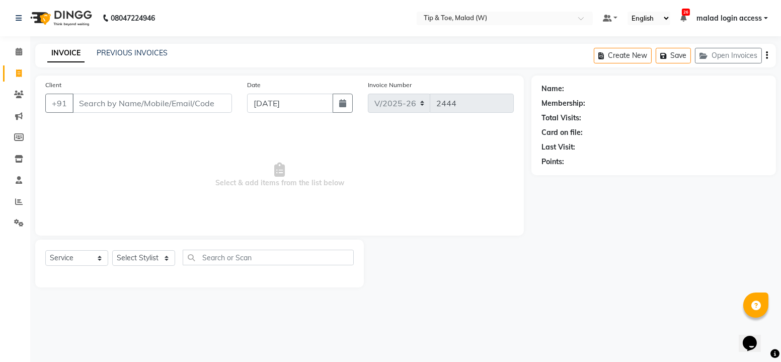
click at [146, 101] on input "Client" at bounding box center [152, 103] width 160 height 19
type input "9920801214"
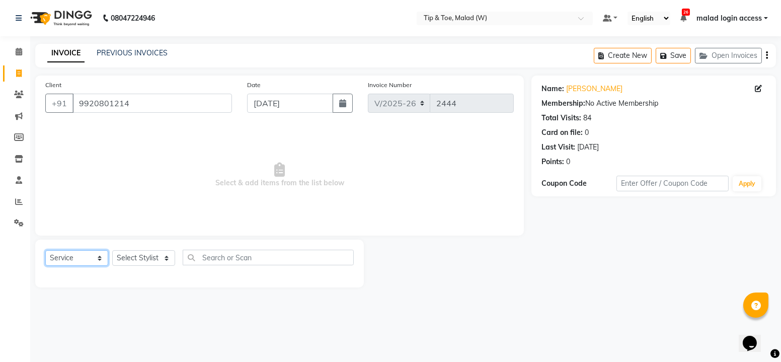
click at [92, 257] on select "Select Service Product Membership Package Voucher Prepaid Gift Card" at bounding box center [76, 258] width 63 height 16
select select "membership"
click at [45, 250] on select "Select Service Product Membership Package Voucher Prepaid Gift Card" at bounding box center [76, 258] width 63 height 16
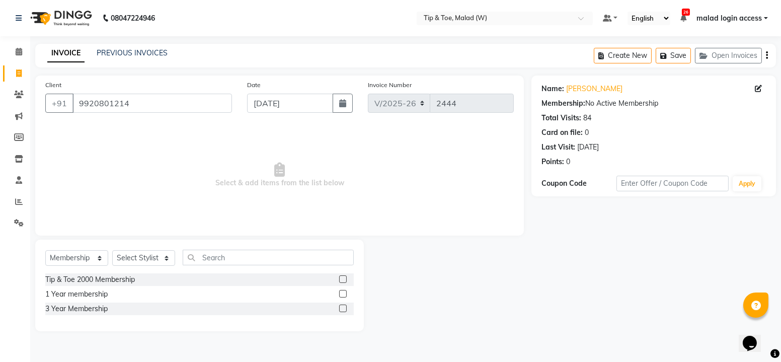
click at [343, 307] on label at bounding box center [343, 309] width 8 height 8
click at [343, 307] on input "checkbox" at bounding box center [342, 309] width 7 height 7
checkbox input "false"
click at [169, 257] on select "Select Stylist Ajay Akash Alfaz Amreen Danish Dhanashree Dibakar House Sale Kes…" at bounding box center [143, 258] width 63 height 16
select select "88595"
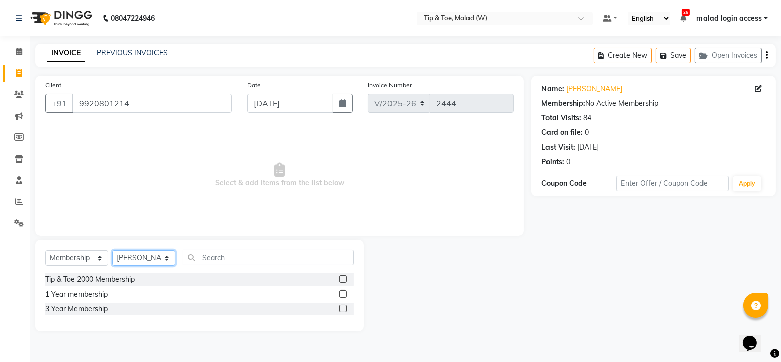
click at [112, 250] on select "Select Stylist Ajay Akash Alfaz [PERSON_NAME] Danish [PERSON_NAME] House Sale K…" at bounding box center [143, 258] width 63 height 16
click at [346, 307] on label at bounding box center [343, 309] width 8 height 8
click at [346, 307] on input "checkbox" at bounding box center [342, 309] width 7 height 7
select select "select"
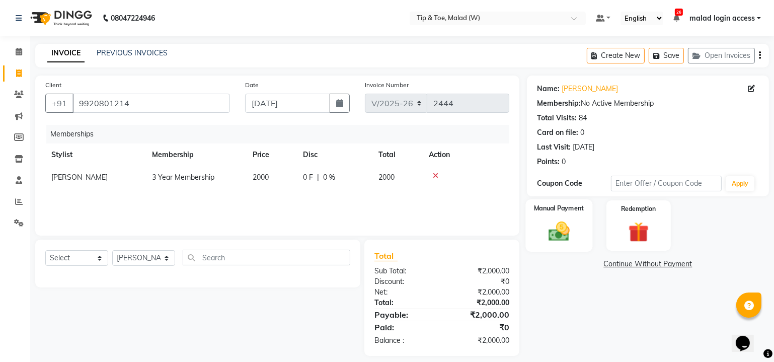
drag, startPoint x: 560, startPoint y: 226, endPoint x: 567, endPoint y: 243, distance: 18.5
click at [560, 225] on img at bounding box center [559, 231] width 34 height 25
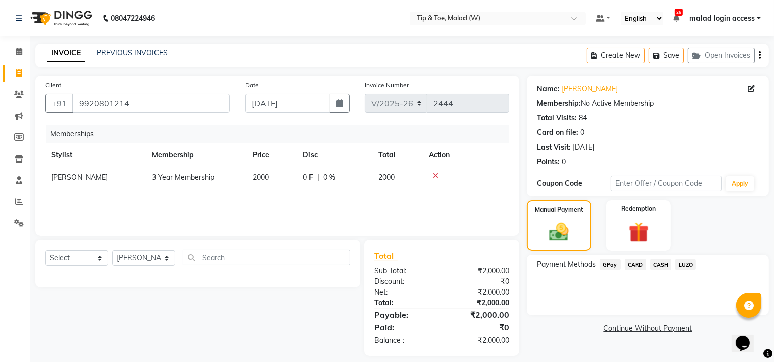
click at [637, 261] on span "CARD" at bounding box center [636, 265] width 22 height 12
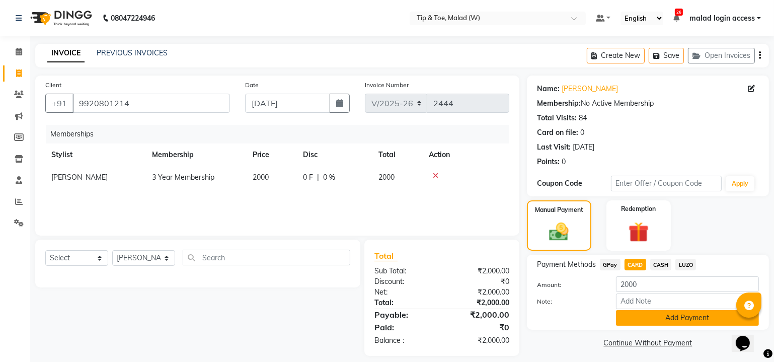
click at [675, 317] on button "Add Payment" at bounding box center [687, 318] width 143 height 16
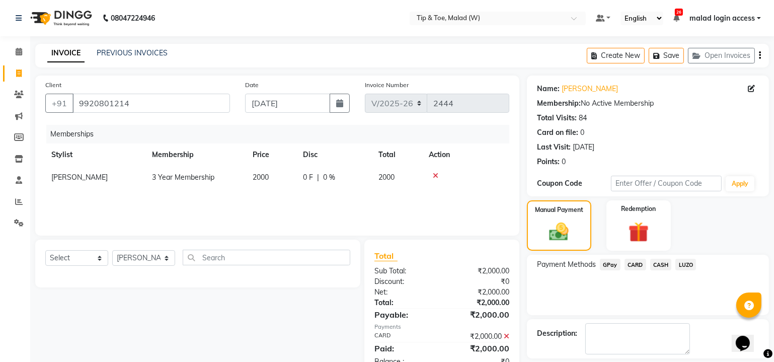
scroll to position [44, 0]
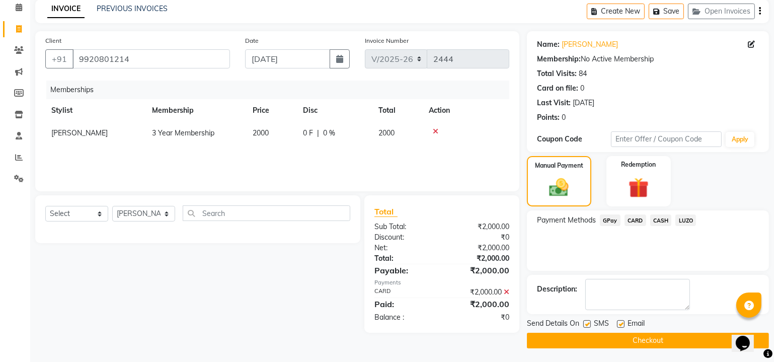
click at [648, 340] on button "Checkout" at bounding box center [648, 341] width 242 height 16
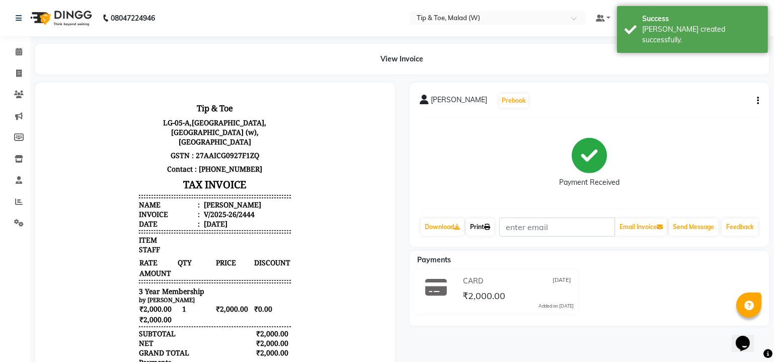
click at [486, 235] on link "Print" at bounding box center [480, 226] width 28 height 17
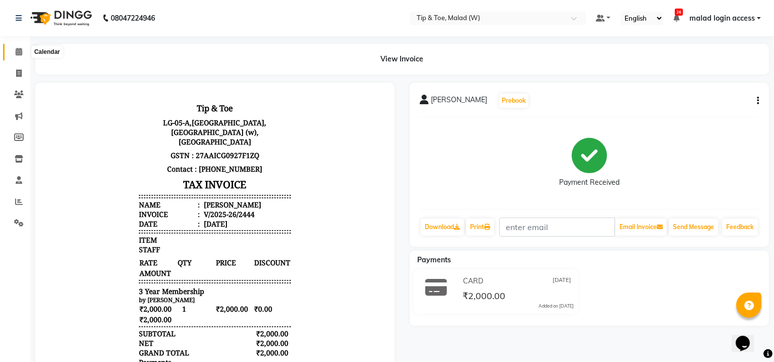
click at [18, 52] on icon at bounding box center [19, 52] width 7 height 8
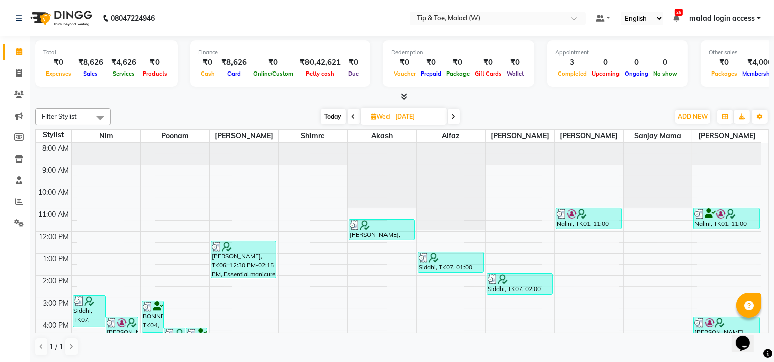
click at [334, 117] on span "Today" at bounding box center [333, 117] width 25 height 16
type input "[DATE]"
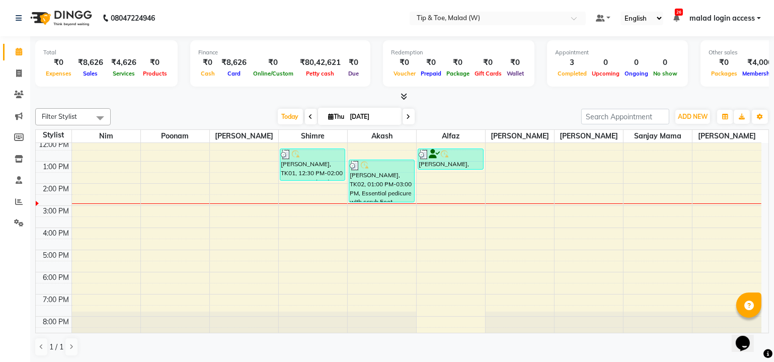
scroll to position [92, 0]
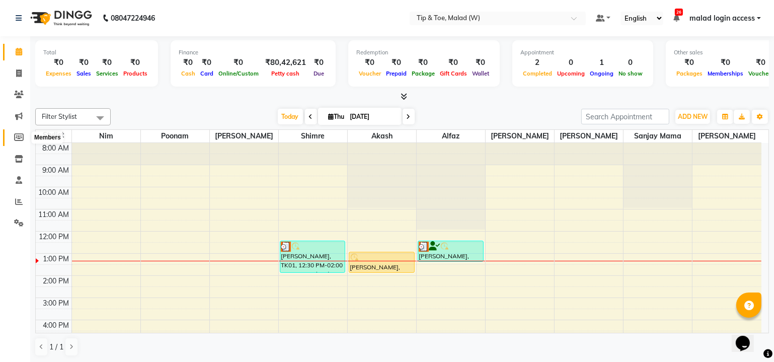
click at [19, 137] on icon at bounding box center [19, 137] width 10 height 8
select select
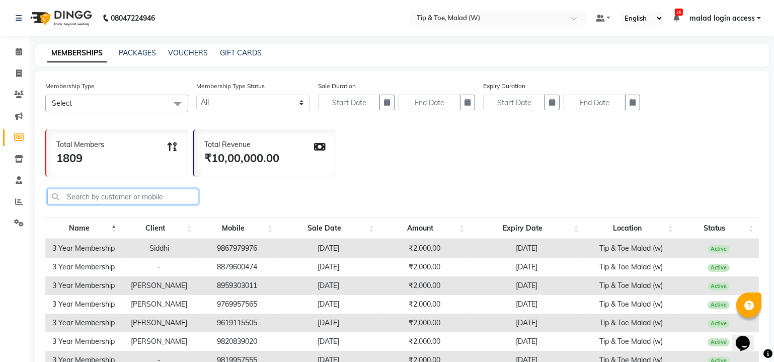
click at [124, 195] on input "text" at bounding box center [122, 197] width 151 height 16
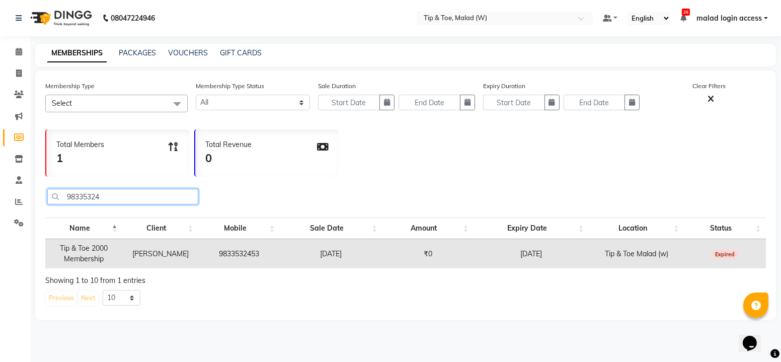
type input "98335324"
drag, startPoint x: 216, startPoint y: 251, endPoint x: 266, endPoint y: 253, distance: 49.9
click at [266, 253] on td "9833532453" at bounding box center [239, 253] width 82 height 29
copy td "9833532453"
drag, startPoint x: 20, startPoint y: 71, endPoint x: 21, endPoint y: 77, distance: 5.6
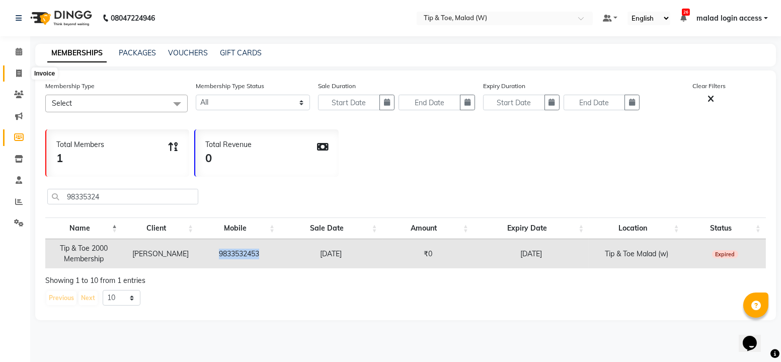
click at [20, 71] on icon at bounding box center [19, 73] width 6 height 8
select select "service"
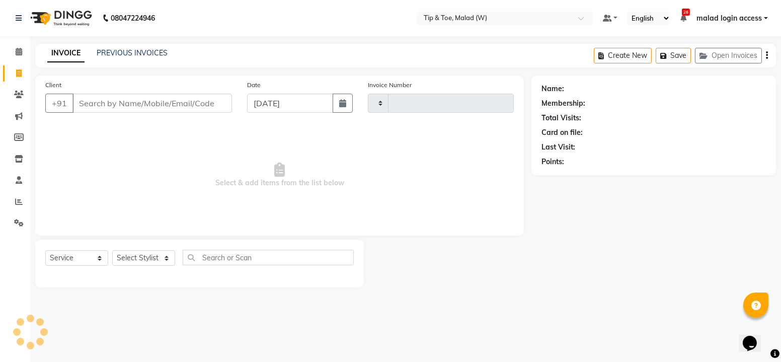
type input "2442"
select select "5930"
click at [127, 96] on input "Client" at bounding box center [152, 103] width 160 height 19
type input "9833532453"
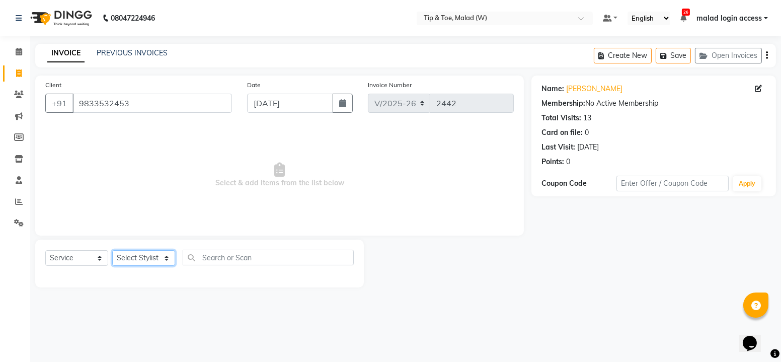
click at [158, 261] on select "Select Stylist Ajay Akash Alfaz Amreen Danish Dhanashree Dibakar House Sale Kes…" at bounding box center [143, 258] width 63 height 16
select select "88595"
click at [112, 250] on select "Select Stylist Ajay Akash Alfaz Amreen Danish Dhanashree Dibakar House Sale Kes…" at bounding box center [143, 258] width 63 height 16
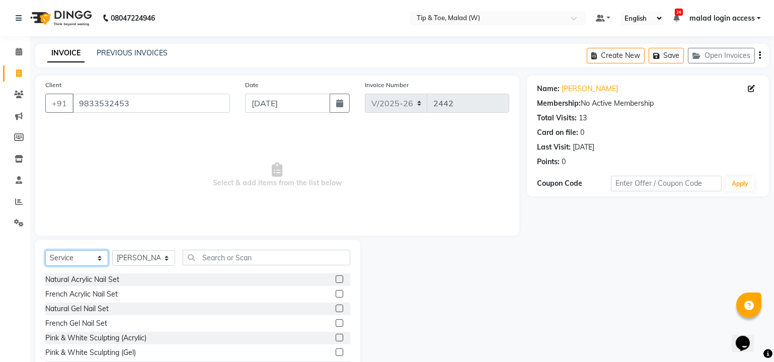
click at [85, 256] on select "Select Service Product Membership Package Voucher Prepaid Gift Card" at bounding box center [76, 258] width 63 height 16
click at [45, 250] on select "Select Service Product Membership Package Voucher Prepaid Gift Card" at bounding box center [76, 258] width 63 height 16
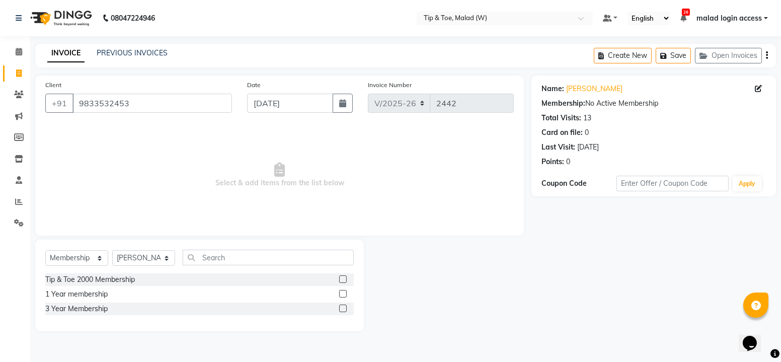
click at [343, 306] on label at bounding box center [343, 309] width 8 height 8
click at [343, 306] on input "checkbox" at bounding box center [342, 309] width 7 height 7
select select "select"
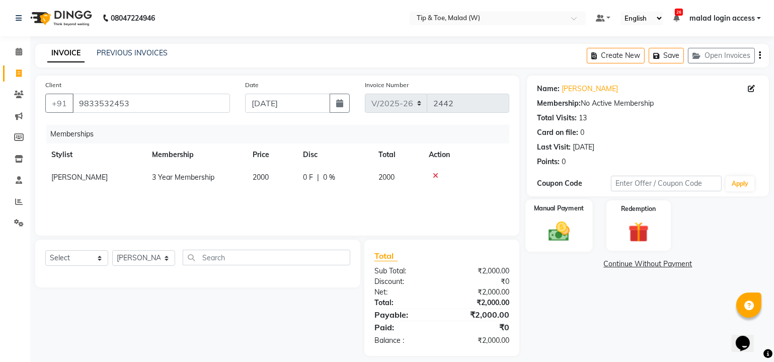
click at [557, 231] on img at bounding box center [559, 231] width 34 height 25
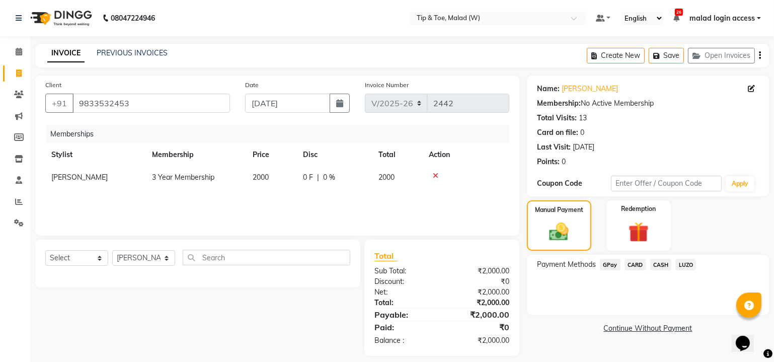
click at [636, 267] on span "CARD" at bounding box center [636, 265] width 22 height 12
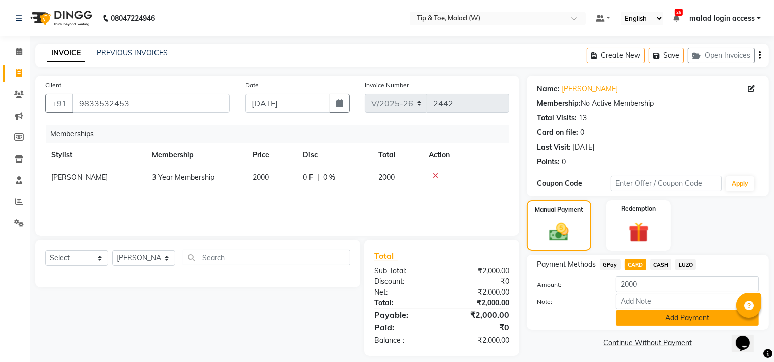
click at [709, 318] on button "Add Payment" at bounding box center [687, 318] width 143 height 16
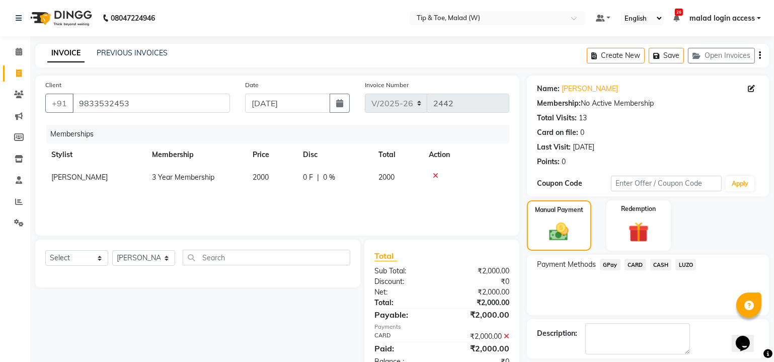
scroll to position [44, 0]
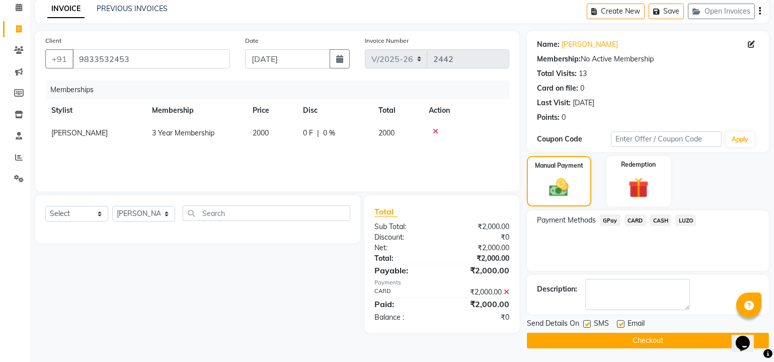
click at [691, 339] on button "Checkout" at bounding box center [648, 341] width 242 height 16
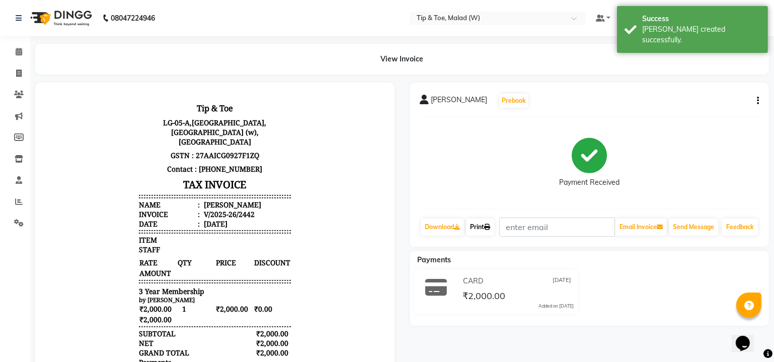
click at [487, 226] on link "Print" at bounding box center [480, 226] width 28 height 17
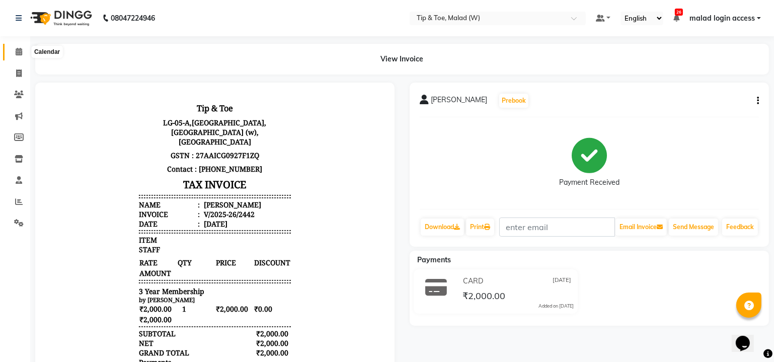
drag, startPoint x: 20, startPoint y: 50, endPoint x: 36, endPoint y: 56, distance: 17.9
click at [20, 50] on icon at bounding box center [19, 52] width 7 height 8
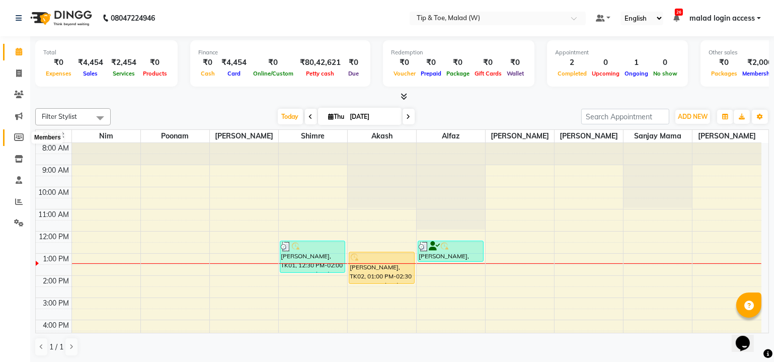
click at [17, 134] on icon at bounding box center [19, 137] width 10 height 8
select select
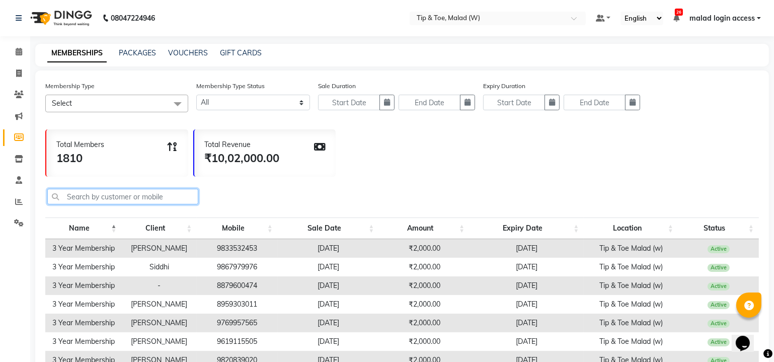
click at [127, 197] on input "text" at bounding box center [122, 197] width 151 height 16
paste input "9833532453"
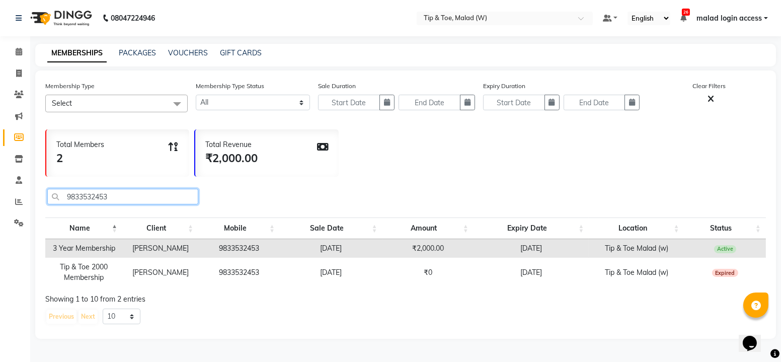
type input "9833532453"
click at [18, 51] on icon at bounding box center [19, 52] width 7 height 8
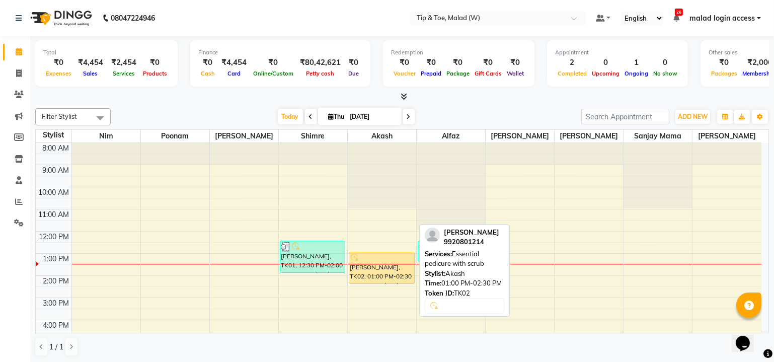
click at [390, 269] on div "Rubina Dilaik, TK02, 01:00 PM-02:30 PM, Essential pedicure with scrub" at bounding box center [381, 267] width 65 height 31
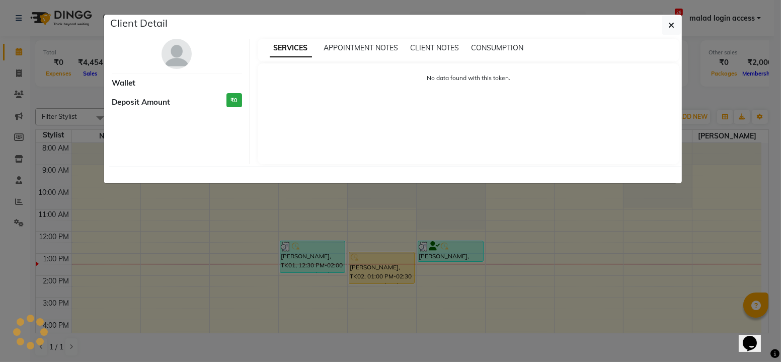
select select "1"
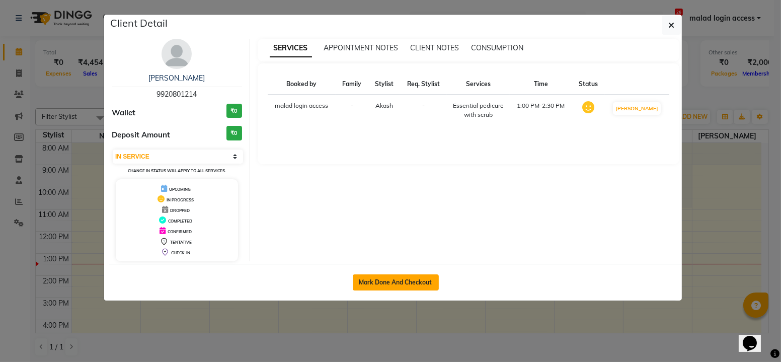
click at [407, 283] on button "Mark Done And Checkout" at bounding box center [396, 282] width 86 height 16
select select "service"
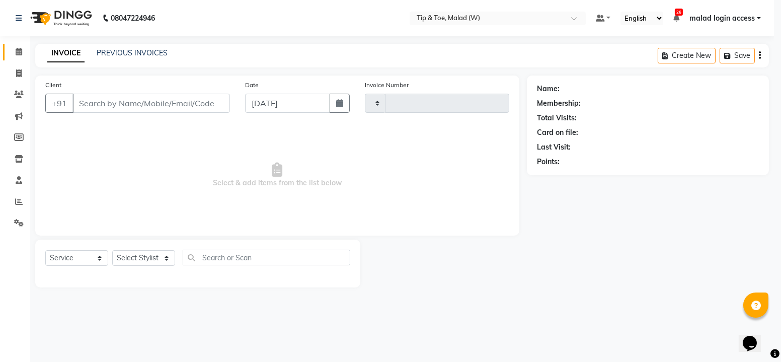
type input "2444"
select select "5930"
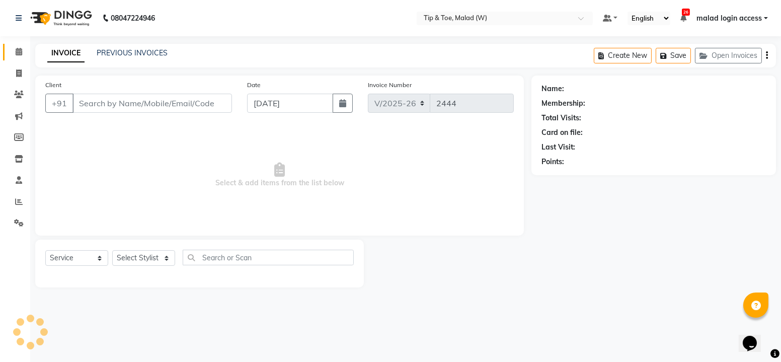
type input "9920801214"
select select "41858"
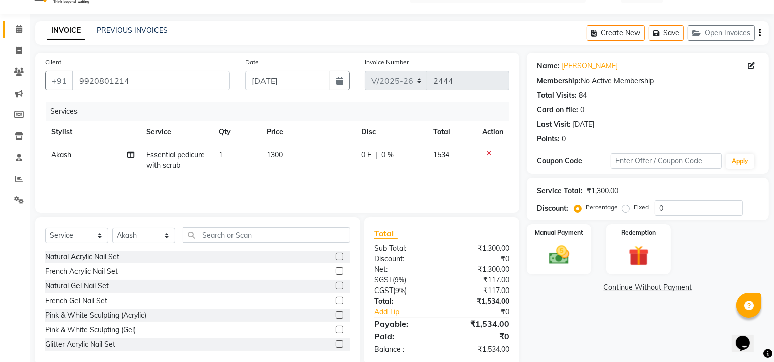
scroll to position [40, 0]
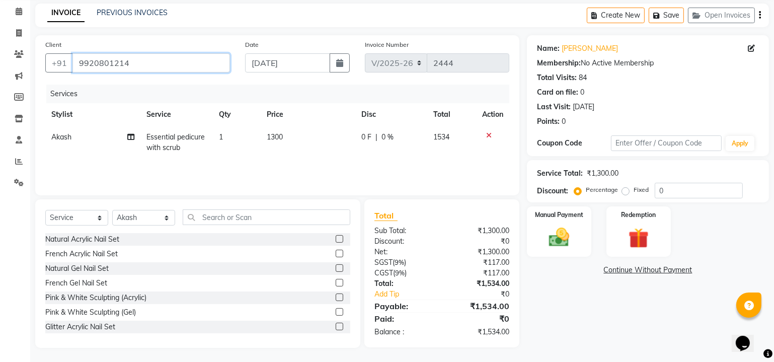
drag, startPoint x: 78, startPoint y: 59, endPoint x: 166, endPoint y: 59, distance: 87.6
click at [166, 59] on input "9920801214" at bounding box center [151, 62] width 158 height 19
click at [336, 145] on td "1300" at bounding box center [308, 142] width 95 height 33
select select "41858"
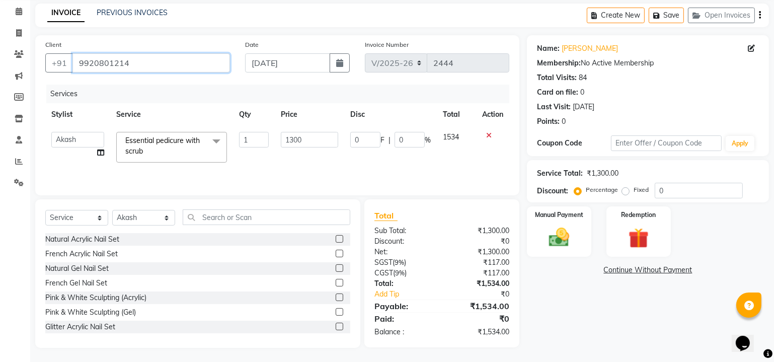
drag, startPoint x: 80, startPoint y: 61, endPoint x: 137, endPoint y: 60, distance: 57.4
click at [136, 60] on input "9920801214" at bounding box center [151, 62] width 158 height 19
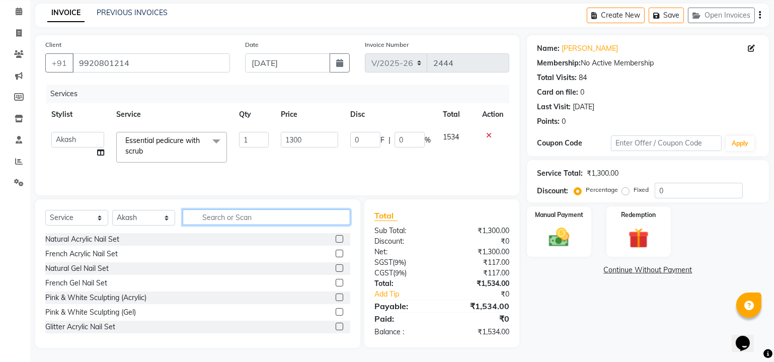
click at [238, 216] on input "text" at bounding box center [267, 217] width 168 height 16
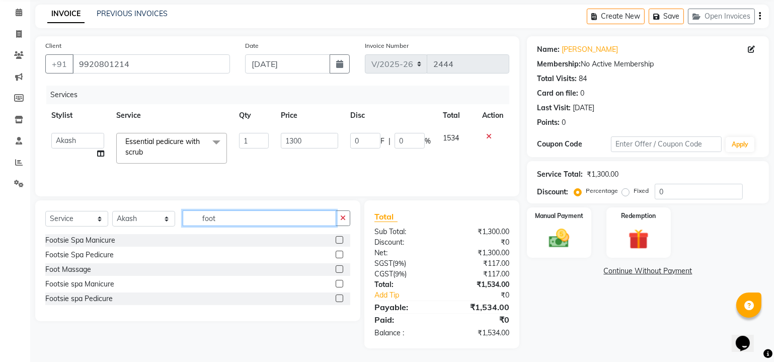
type input "foot"
click at [340, 266] on label at bounding box center [340, 269] width 8 height 8
click at [340, 266] on input "checkbox" at bounding box center [339, 269] width 7 height 7
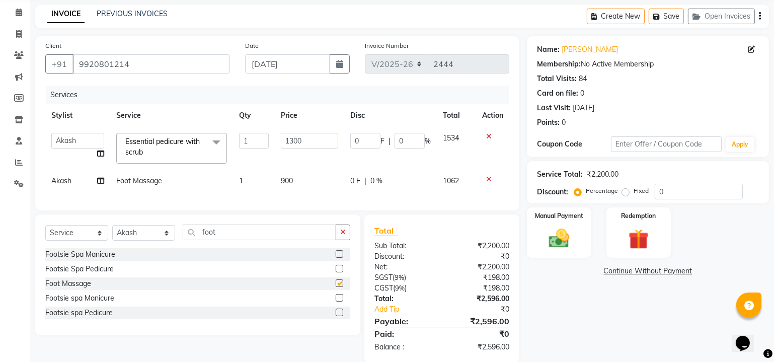
checkbox input "false"
click at [295, 177] on td "900" at bounding box center [309, 181] width 69 height 23
select select "41858"
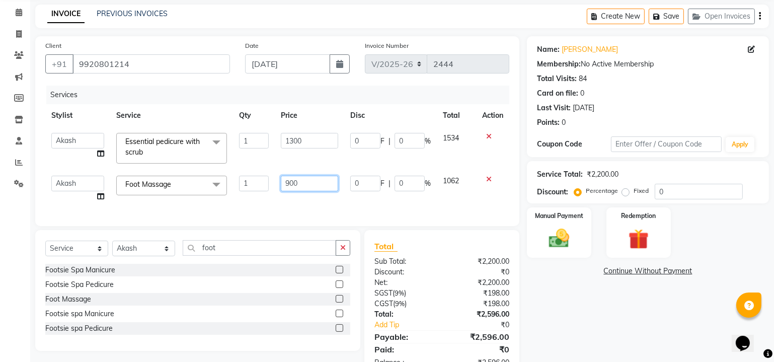
click at [304, 179] on input "900" at bounding box center [309, 184] width 57 height 16
type input "9"
type input "1000"
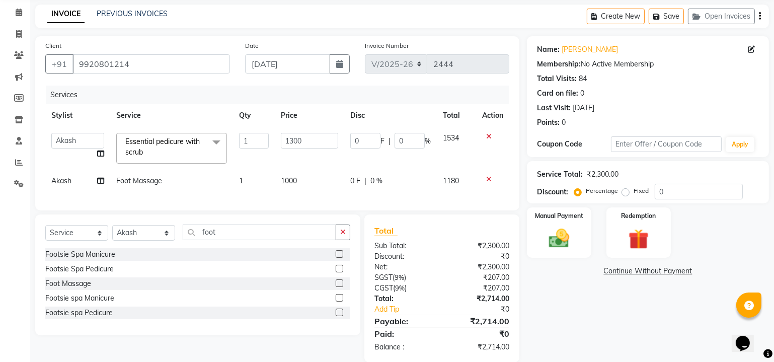
drag, startPoint x: 580, startPoint y: 328, endPoint x: 563, endPoint y: 355, distance: 32.8
click at [580, 328] on div "Name: Rubina Dilaik Membership: No Active Membership Total Visits: 84 Card on f…" at bounding box center [652, 199] width 250 height 326
click at [699, 187] on input "0" at bounding box center [699, 192] width 88 height 16
type input "2"
type input "26"
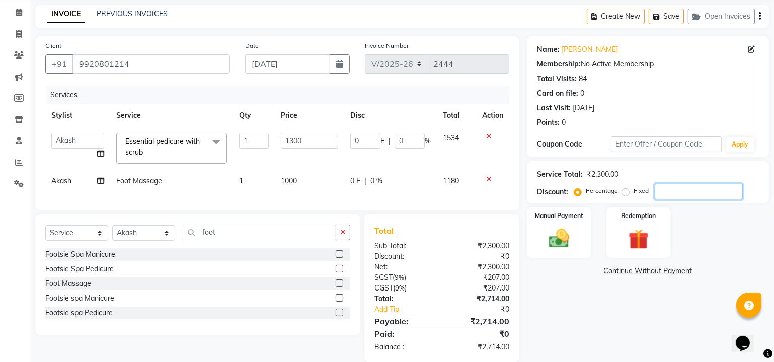
type input "2"
type input "20"
type input "260"
type input "20"
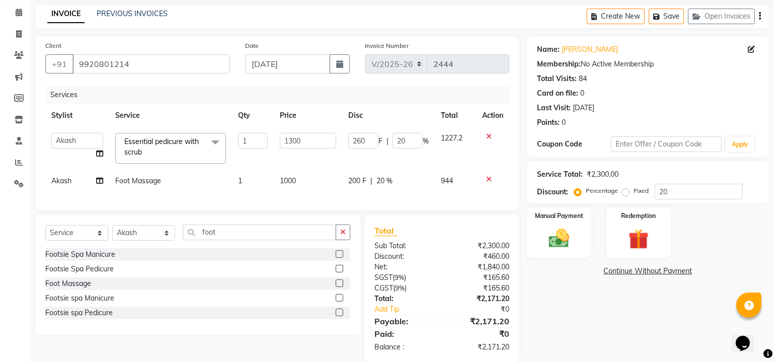
click at [729, 260] on div "Name: Rubina Dilaik Membership: No Active Membership Total Visits: 84 Card on f…" at bounding box center [652, 199] width 250 height 326
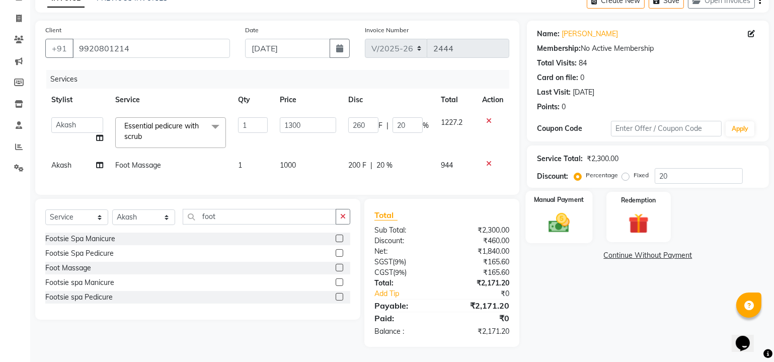
click at [562, 218] on img at bounding box center [559, 223] width 34 height 25
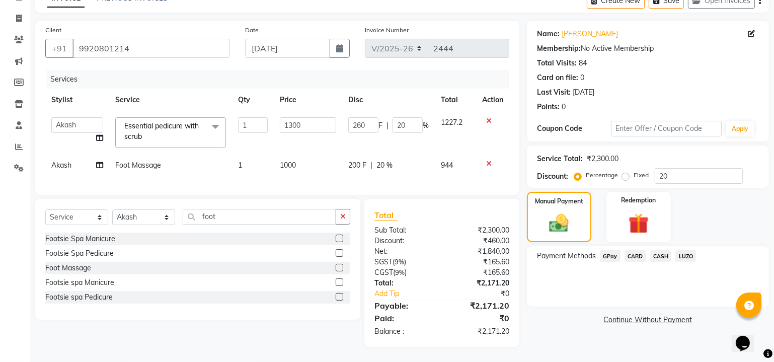
click at [638, 250] on span "CARD" at bounding box center [636, 256] width 22 height 12
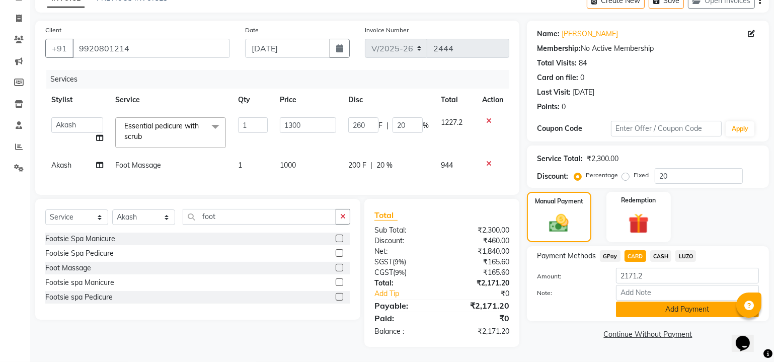
click at [704, 303] on button "Add Payment" at bounding box center [687, 310] width 143 height 16
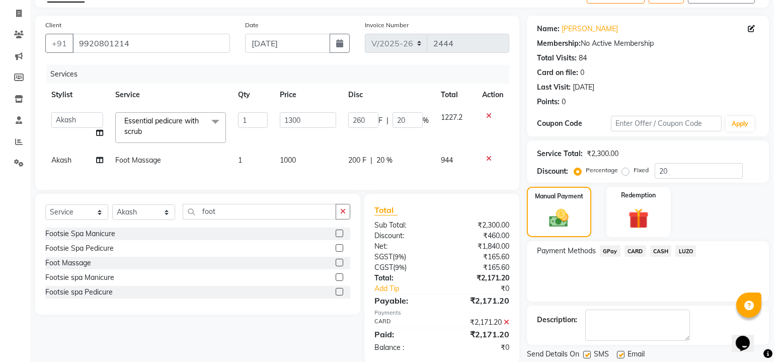
scroll to position [90, 0]
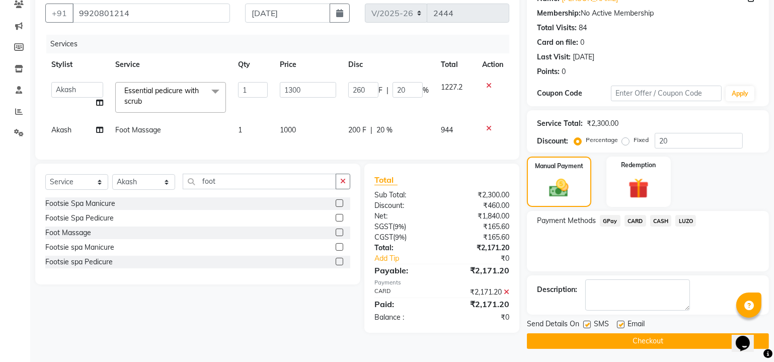
click at [665, 331] on div "Send Details On SMS Email Checkout" at bounding box center [648, 334] width 242 height 30
click at [667, 340] on button "Checkout" at bounding box center [648, 341] width 242 height 16
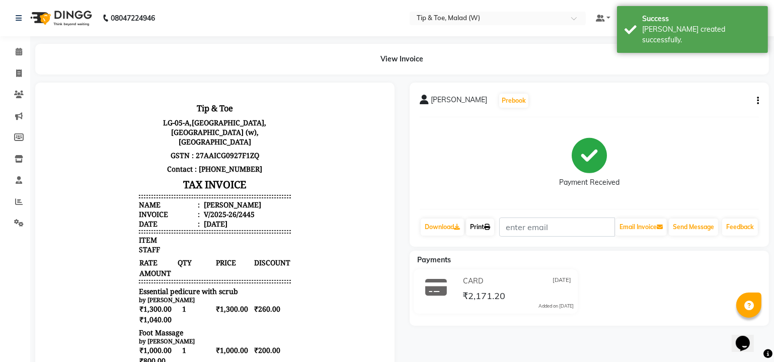
click at [484, 232] on link "Print" at bounding box center [480, 226] width 28 height 17
click at [20, 53] on icon at bounding box center [19, 52] width 7 height 8
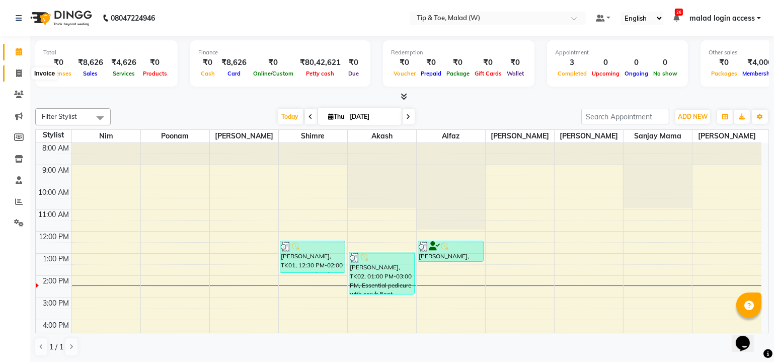
click at [17, 71] on icon at bounding box center [19, 73] width 6 height 8
select select "service"
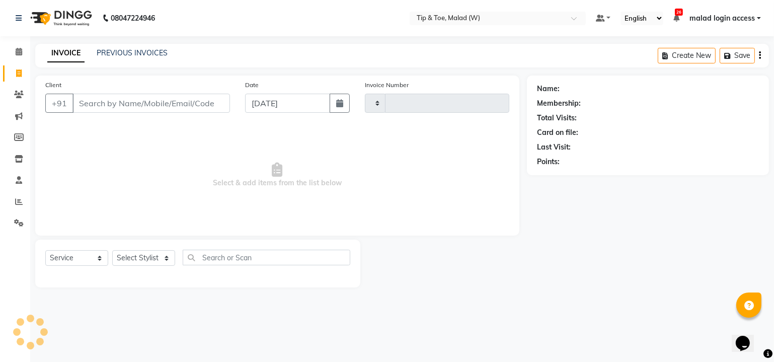
type input "2446"
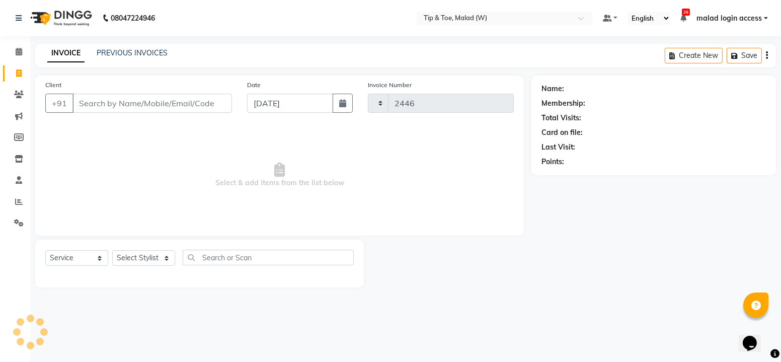
select select "5930"
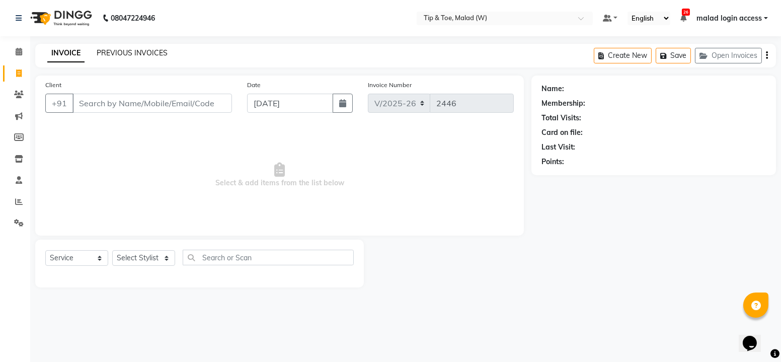
click at [160, 52] on link "PREVIOUS INVOICES" at bounding box center [132, 52] width 71 height 9
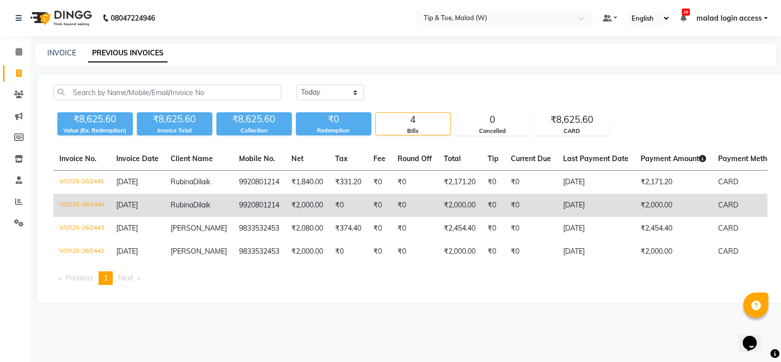
click at [367, 217] on td "₹0" at bounding box center [379, 205] width 24 height 23
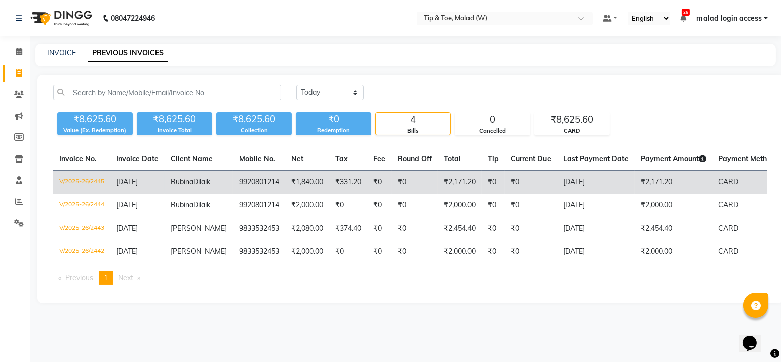
click at [380, 184] on td "₹0" at bounding box center [379, 183] width 24 height 24
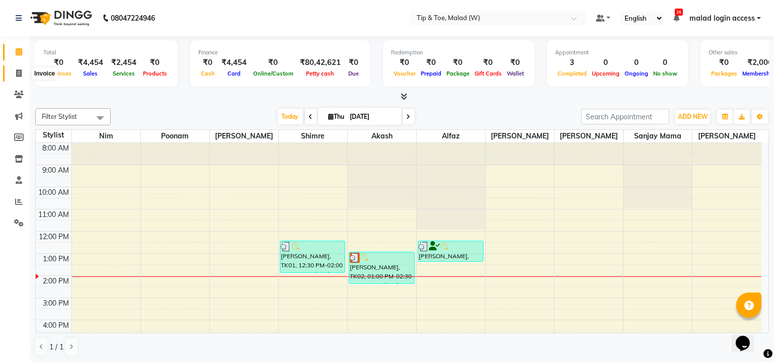
drag, startPoint x: 21, startPoint y: 72, endPoint x: 145, endPoint y: 27, distance: 132.6
click at [21, 72] on icon at bounding box center [19, 73] width 6 height 8
select select "5930"
select select "service"
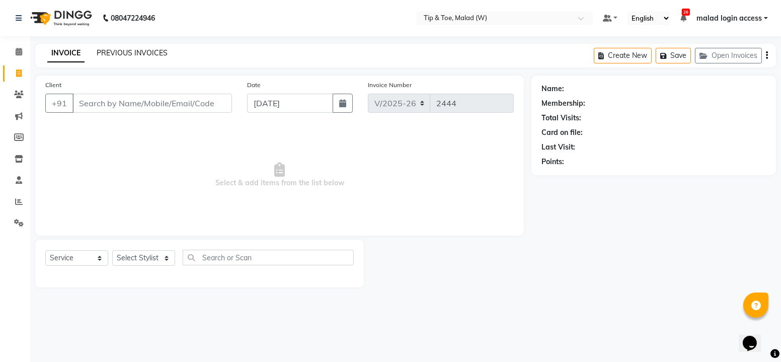
click at [133, 51] on link "PREVIOUS INVOICES" at bounding box center [132, 52] width 71 height 9
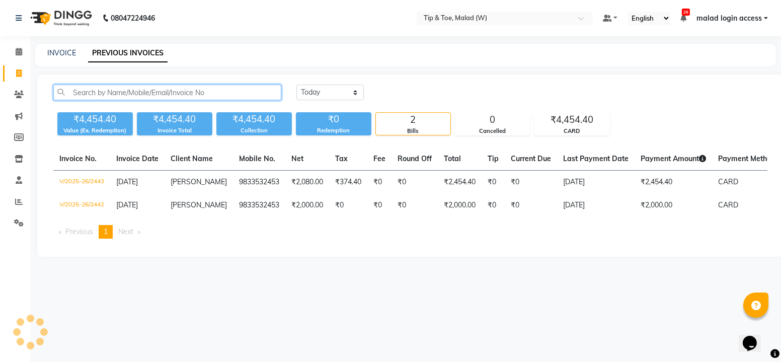
click at [141, 94] on input "text" at bounding box center [167, 93] width 228 height 16
paste input "9920801214"
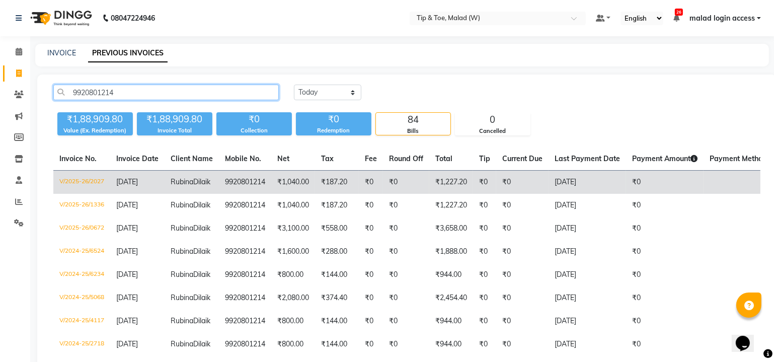
type input "9920801214"
click at [429, 188] on td "₹0" at bounding box center [406, 183] width 46 height 24
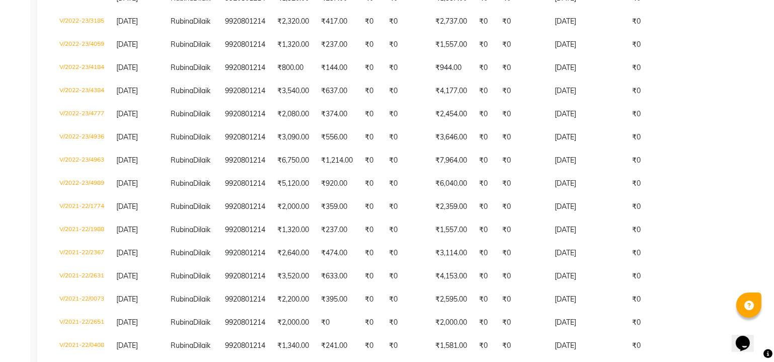
scroll to position [1039, 0]
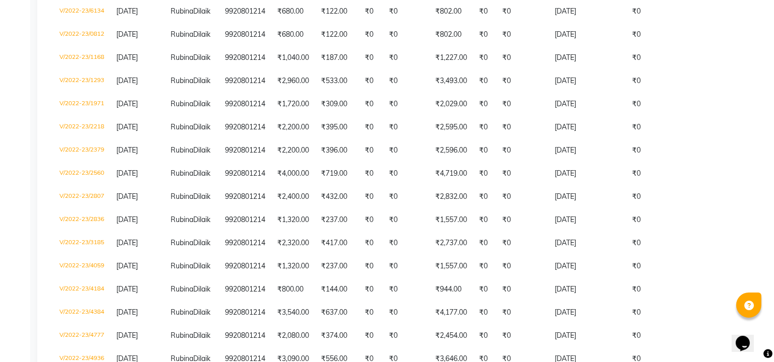
scroll to position [816, 0]
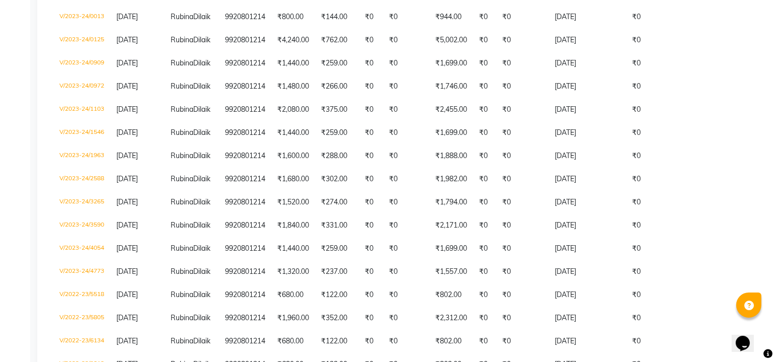
scroll to position [487, 0]
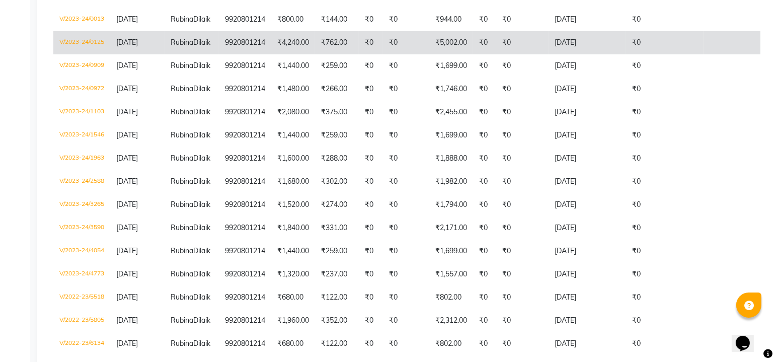
click at [346, 54] on td "₹762.00" at bounding box center [337, 42] width 44 height 23
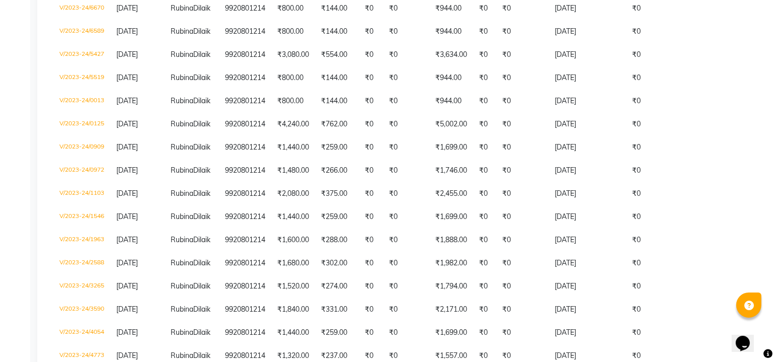
scroll to position [395, 0]
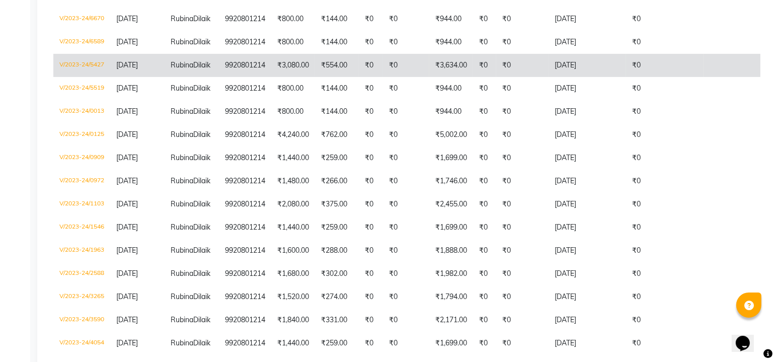
click at [359, 77] on td "₹554.00" at bounding box center [337, 65] width 44 height 23
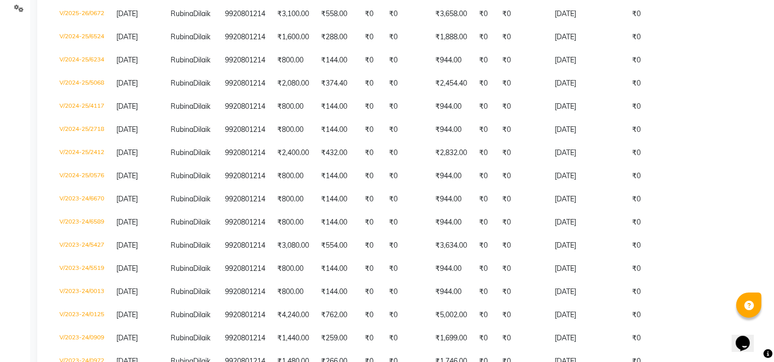
scroll to position [222, 0]
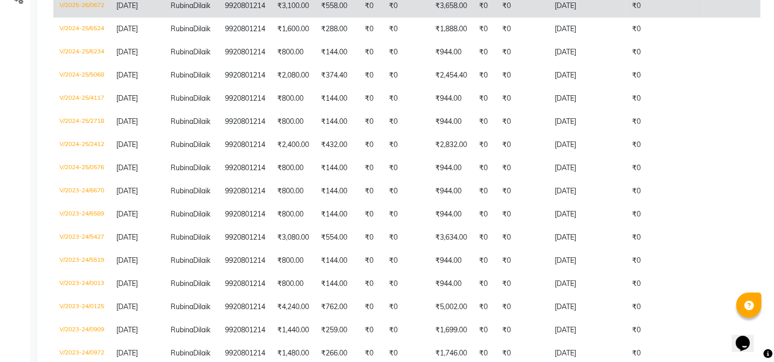
click at [414, 18] on td "₹0" at bounding box center [406, 5] width 46 height 23
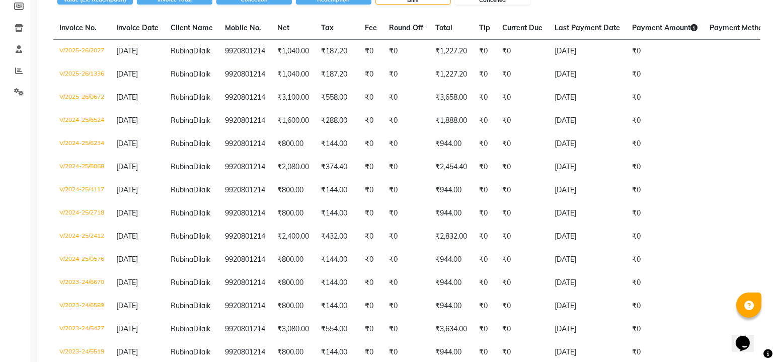
scroll to position [125, 0]
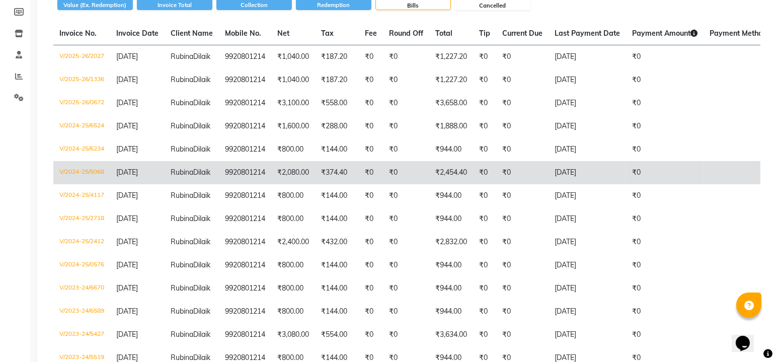
click at [342, 184] on td "₹374.40" at bounding box center [337, 172] width 44 height 23
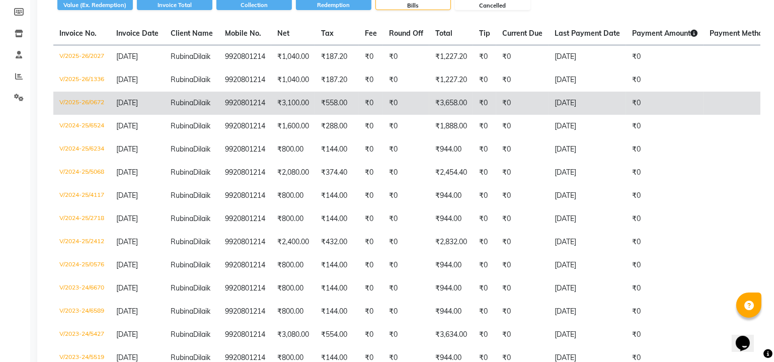
click at [433, 115] on td "₹3,658.00" at bounding box center [451, 103] width 44 height 23
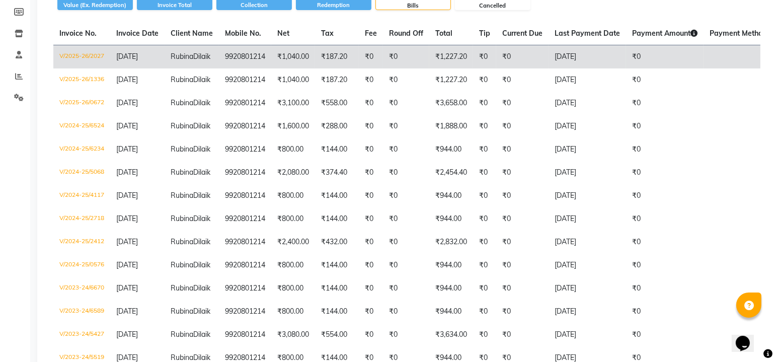
click at [434, 62] on td "₹1,227.20" at bounding box center [451, 57] width 44 height 24
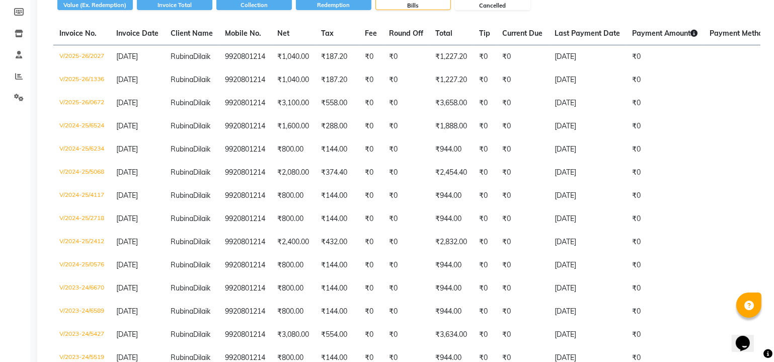
scroll to position [0, 0]
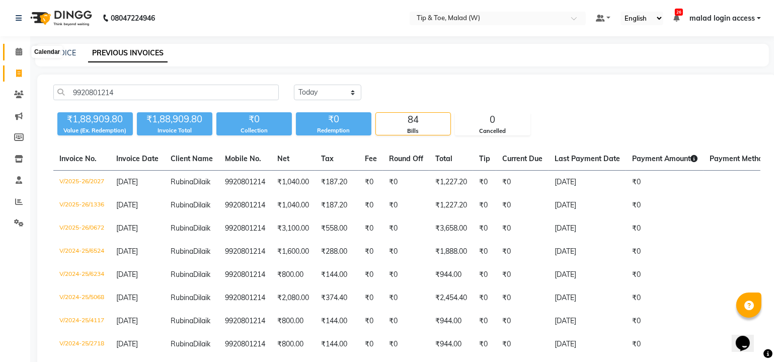
drag, startPoint x: 19, startPoint y: 52, endPoint x: 231, endPoint y: 11, distance: 215.3
click at [19, 52] on icon at bounding box center [19, 52] width 7 height 8
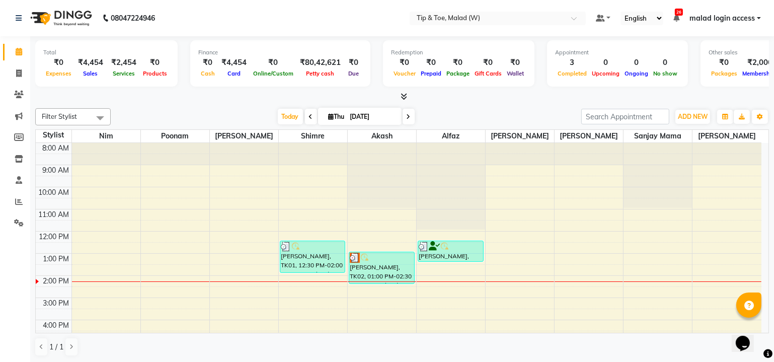
click at [408, 114] on icon at bounding box center [409, 117] width 4 height 6
type input "05-09-2025"
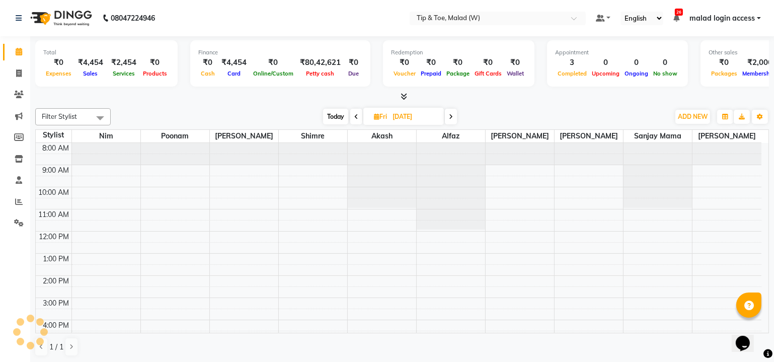
scroll to position [92, 0]
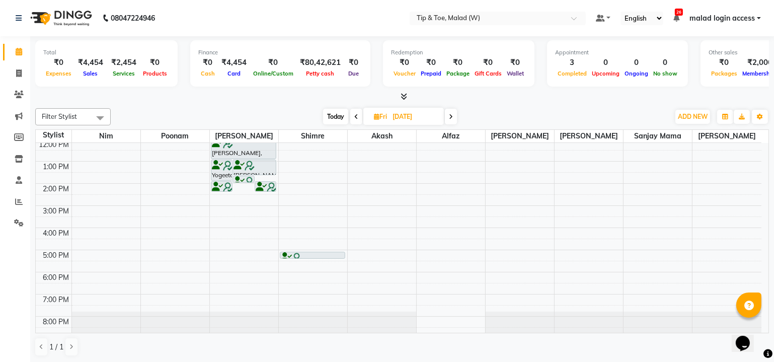
click at [310, 205] on div "8:00 AM 9:00 AM 10:00 AM 11:00 AM 12:00 PM 1:00 PM 2:00 PM 3:00 PM 4:00 PM 5:00…" at bounding box center [399, 194] width 726 height 287
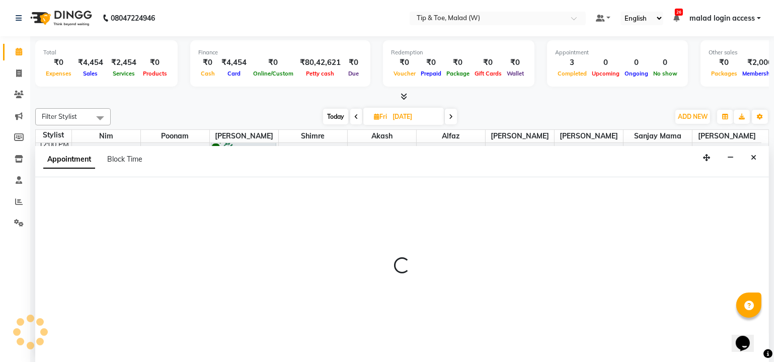
scroll to position [0, 0]
select select "41842"
select select "900"
select select "tentative"
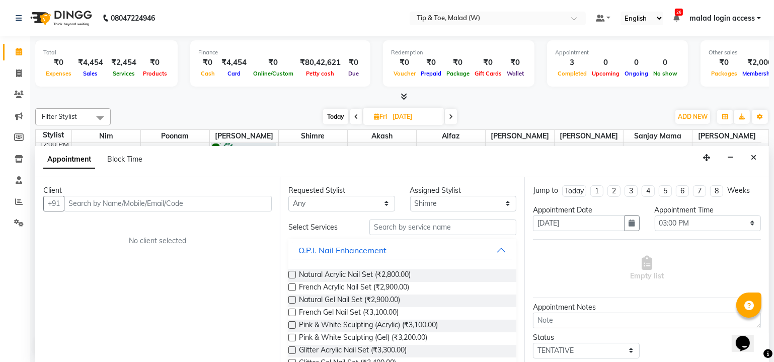
click at [176, 204] on input "text" at bounding box center [168, 204] width 208 height 16
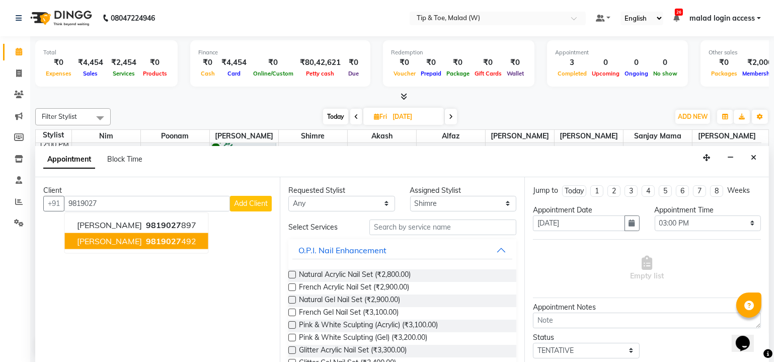
click at [165, 243] on ngb-highlight "9819027 492" at bounding box center [170, 241] width 52 height 10
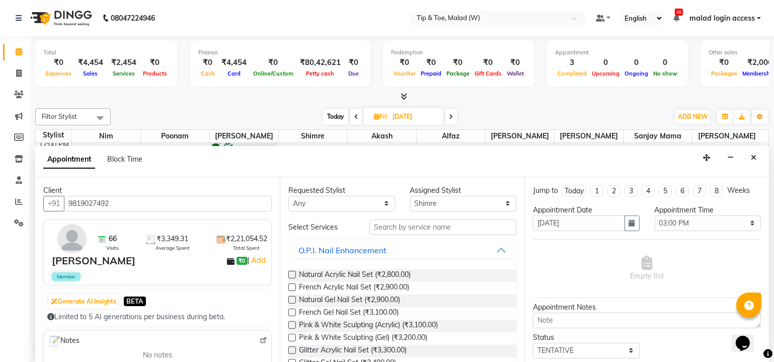
type input "9819027492"
click at [291, 274] on label at bounding box center [292, 275] width 8 height 8
click at [291, 274] on input "checkbox" at bounding box center [291, 275] width 7 height 7
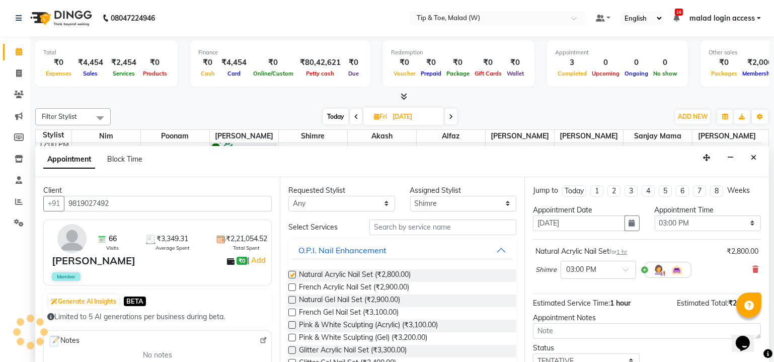
checkbox input "false"
click at [417, 228] on input "text" at bounding box center [442, 227] width 147 height 16
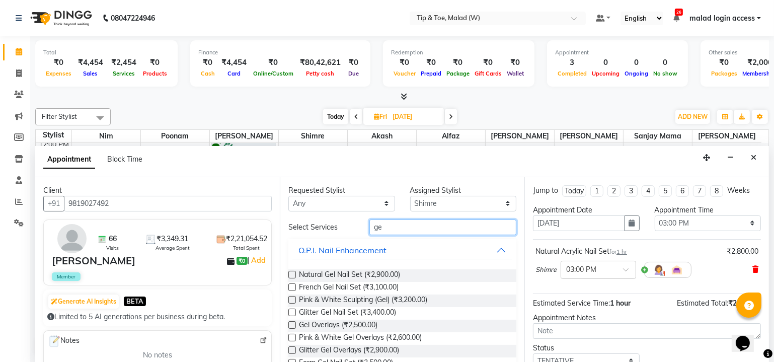
type input "ge"
click at [753, 267] on icon at bounding box center [756, 269] width 6 height 7
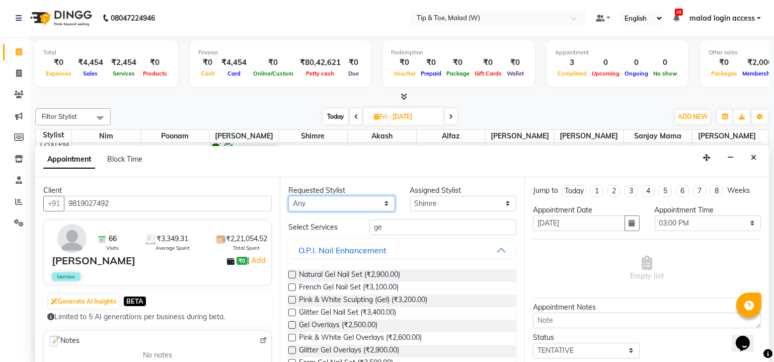
click at [338, 206] on select "Any Akash Alfaz Dibakar Manisha Singh Mayur Nim poonam Sanjay mama Shimre Urmil…" at bounding box center [341, 204] width 107 height 16
select select "41842"
click at [288, 196] on select "Any Akash Alfaz Dibakar Manisha Singh Mayur Nim poonam Sanjay mama Shimre Urmil…" at bounding box center [341, 204] width 107 height 16
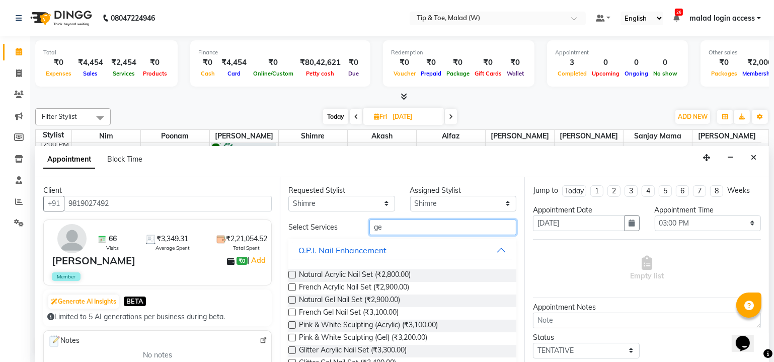
click at [403, 227] on input "ge" at bounding box center [442, 227] width 147 height 16
type input "g"
type input "gel"
click at [289, 272] on label at bounding box center [292, 275] width 8 height 8
click at [289, 272] on input "checkbox" at bounding box center [291, 275] width 7 height 7
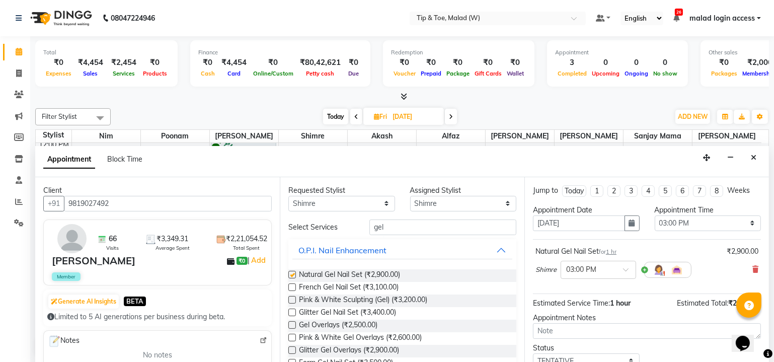
checkbox input "false"
click at [406, 221] on input "gel" at bounding box center [442, 227] width 147 height 16
type input "g"
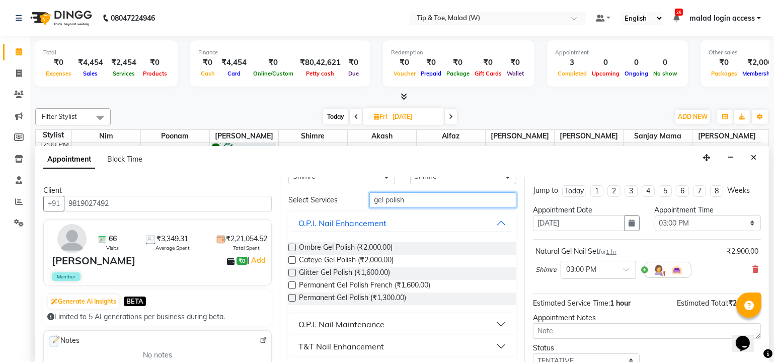
scroll to position [51, 0]
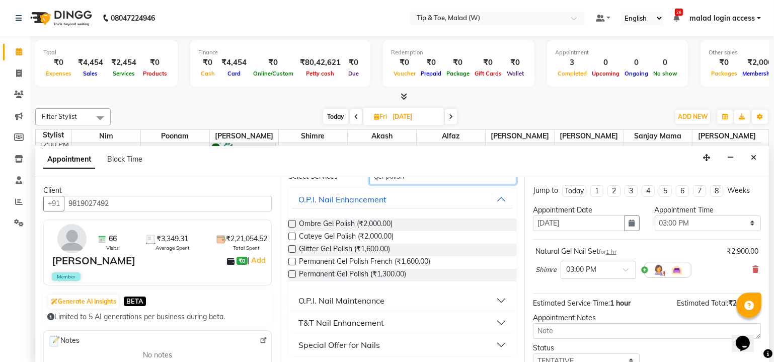
type input "gel polish"
click at [361, 320] on div "T&T Nail Enhancement" at bounding box center [342, 323] width 86 height 12
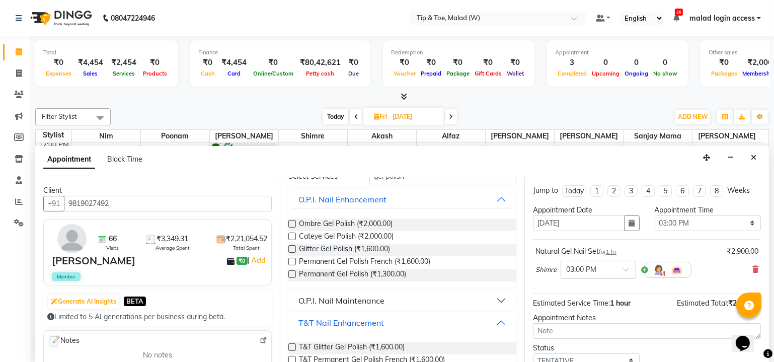
scroll to position [105, 0]
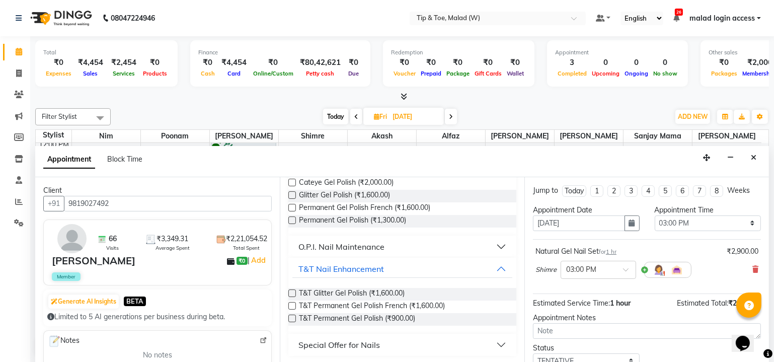
click at [288, 315] on label at bounding box center [292, 319] width 8 height 8
click at [288, 316] on input "checkbox" at bounding box center [291, 319] width 7 height 7
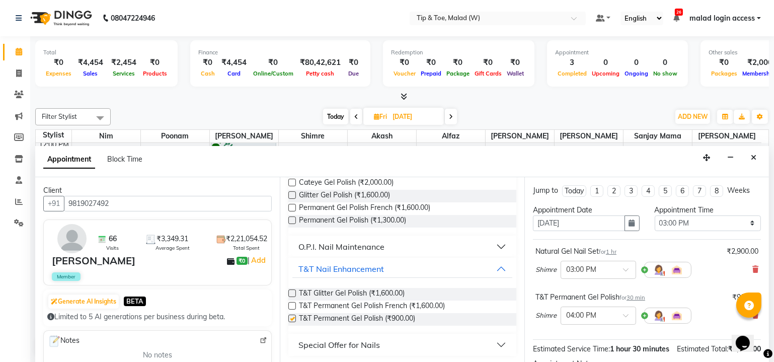
checkbox input "false"
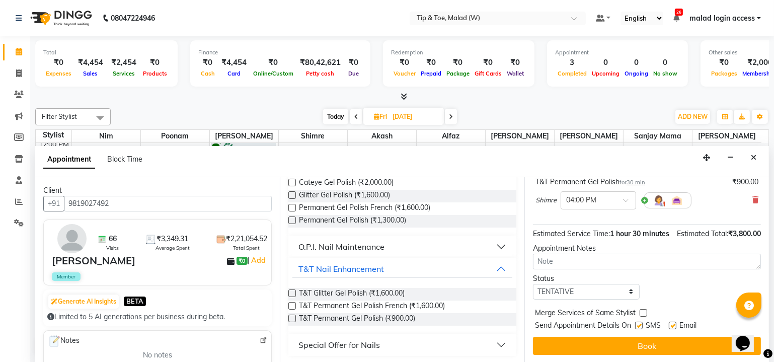
click at [656, 339] on button "Book" at bounding box center [647, 346] width 228 height 18
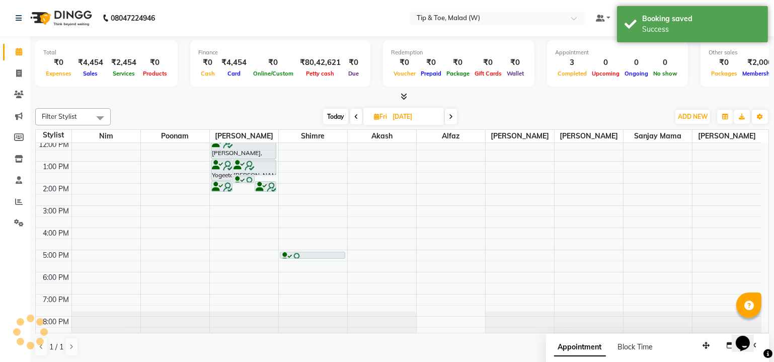
scroll to position [0, 0]
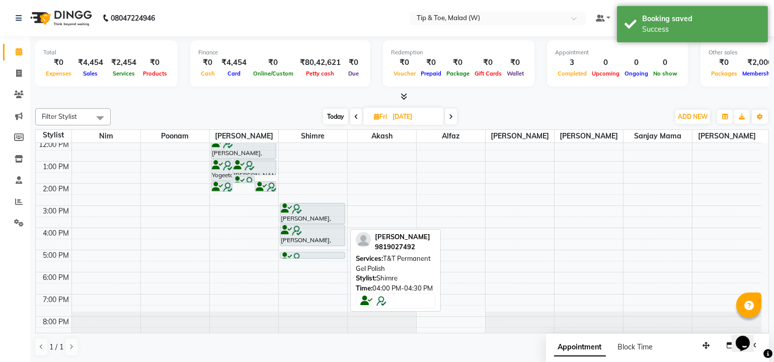
click at [314, 236] on div "Sanaa Arora, 03:00 PM-04:00 PM, Natural Gel Nail Set Sanaa Arora, 04:00 PM-04:3…" at bounding box center [313, 194] width 68 height 287
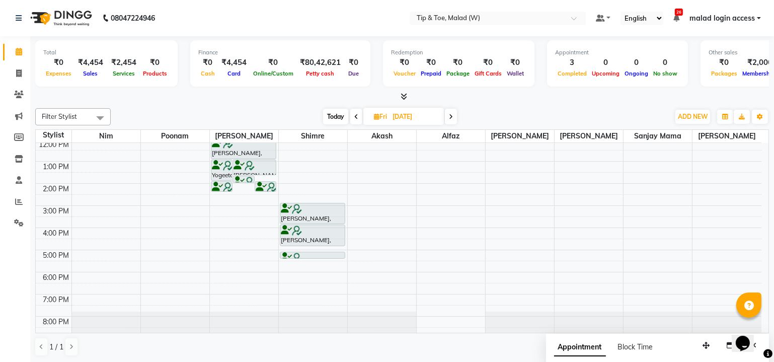
click at [337, 118] on span "Today" at bounding box center [335, 117] width 25 height 16
type input "04-09-2025"
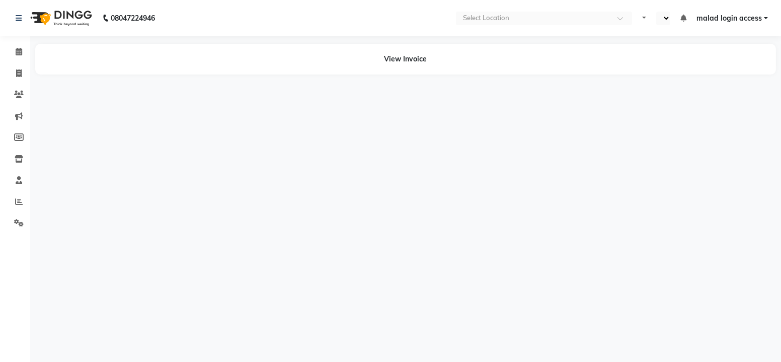
select select "en"
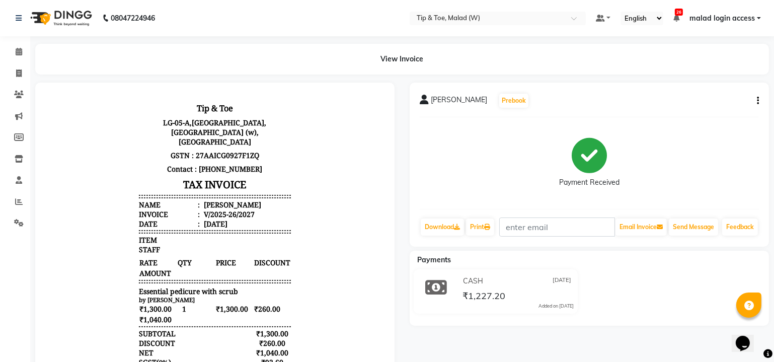
scroll to position [8, 0]
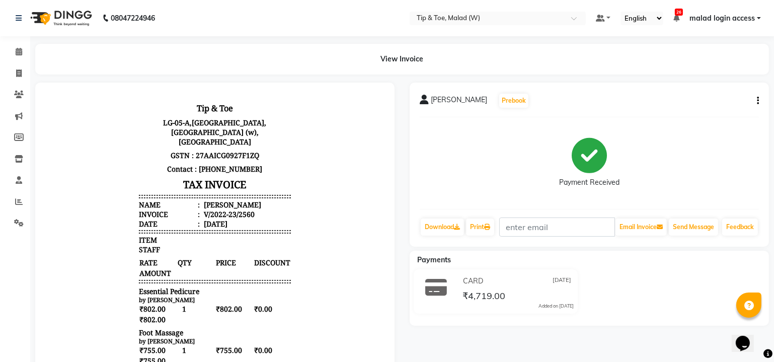
scroll to position [8, 0]
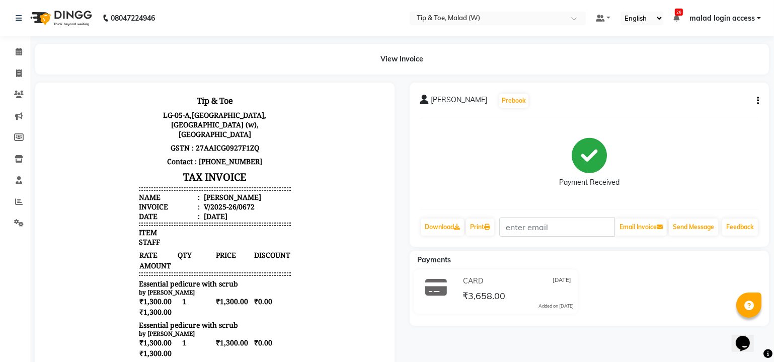
click at [389, 291] on div at bounding box center [214, 346] width 359 height 526
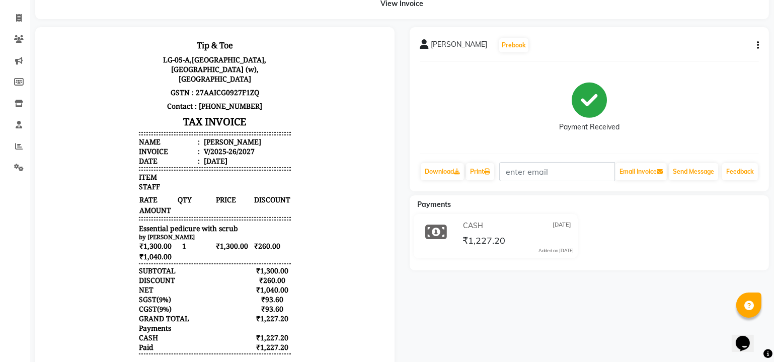
scroll to position [54, 0]
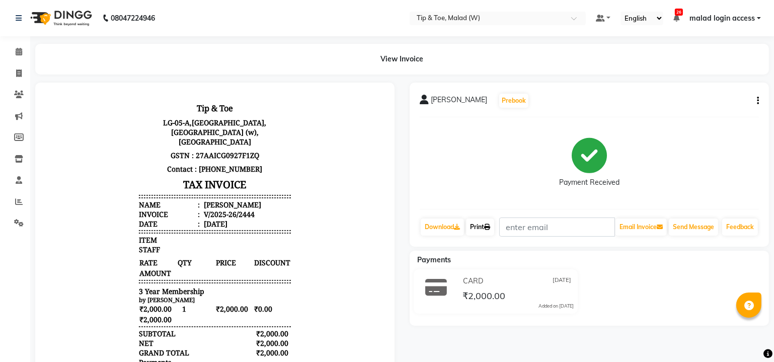
click at [487, 233] on link "Print" at bounding box center [480, 226] width 28 height 17
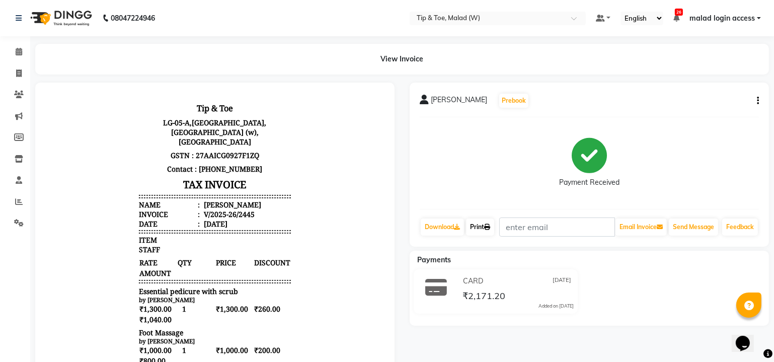
drag, startPoint x: 478, startPoint y: 236, endPoint x: 480, endPoint y: 242, distance: 6.2
click at [478, 236] on link "Print" at bounding box center [480, 226] width 28 height 17
click at [20, 50] on icon at bounding box center [19, 52] width 7 height 8
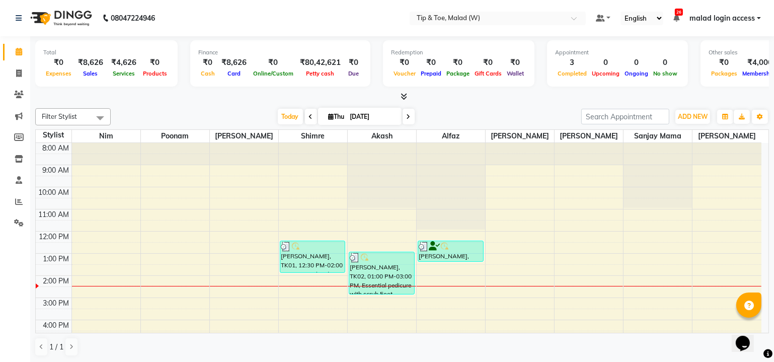
click at [309, 116] on icon at bounding box center [311, 117] width 4 height 6
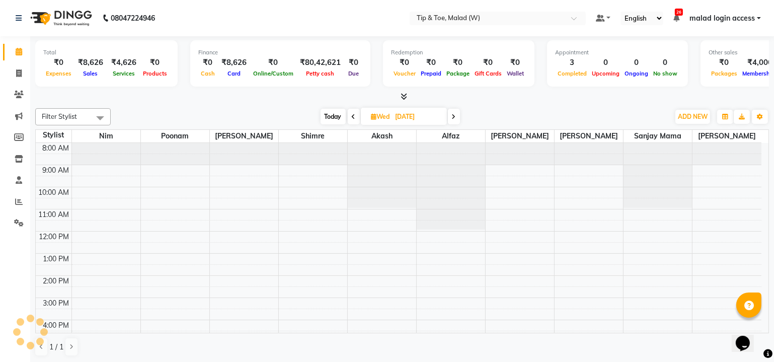
scroll to position [92, 0]
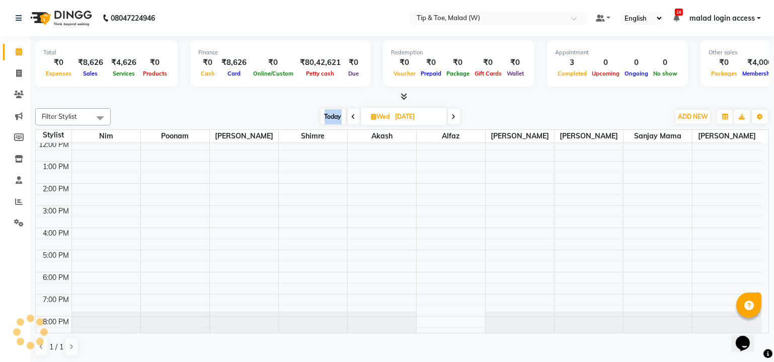
click at [309, 117] on div "Today Wed 03-09-2025" at bounding box center [390, 116] width 549 height 15
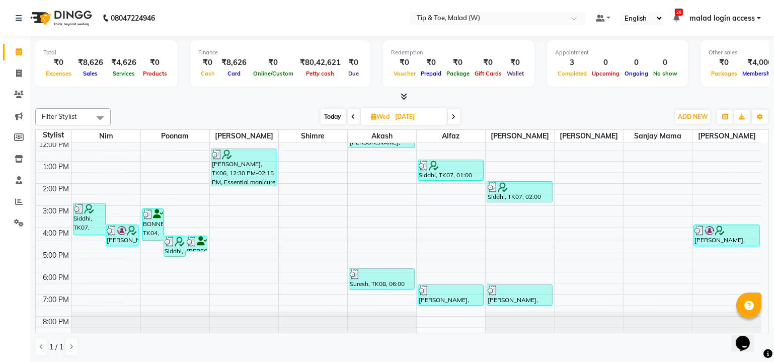
click at [352, 119] on icon at bounding box center [354, 117] width 4 height 6
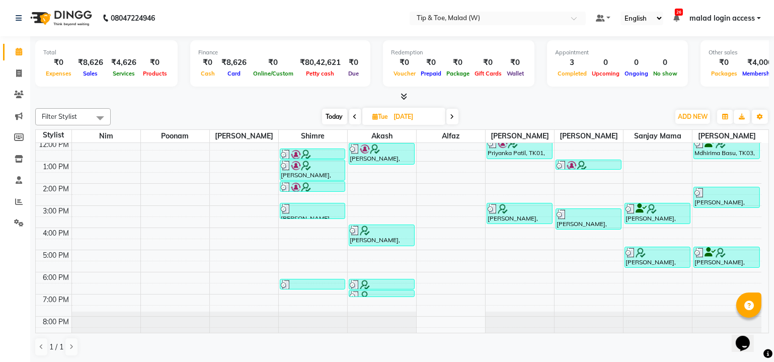
click at [355, 116] on icon at bounding box center [355, 117] width 4 height 6
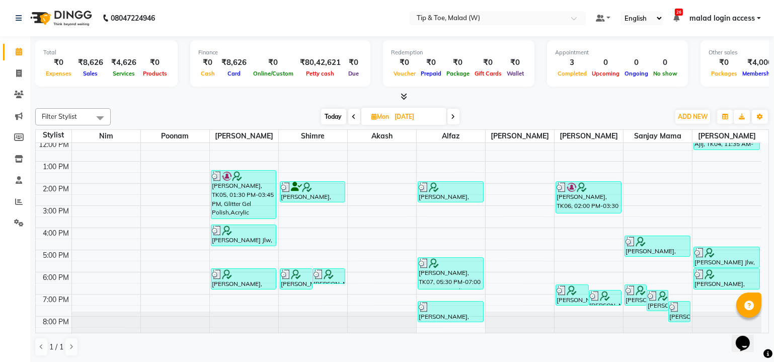
drag, startPoint x: 332, startPoint y: 117, endPoint x: 289, endPoint y: 136, distance: 46.9
click at [332, 117] on span "Today" at bounding box center [333, 117] width 25 height 16
type input "04-09-2025"
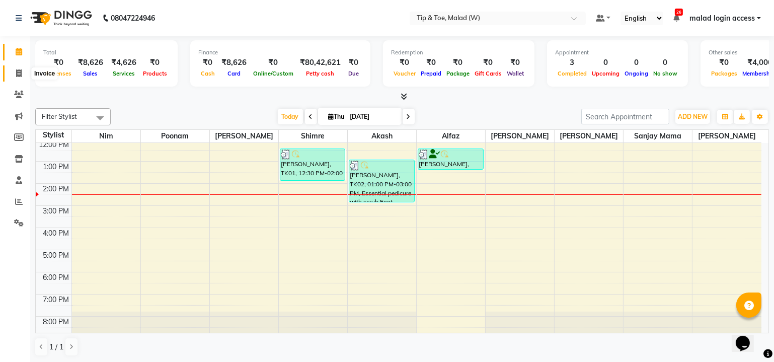
click at [16, 70] on icon at bounding box center [19, 73] width 6 height 8
select select "service"
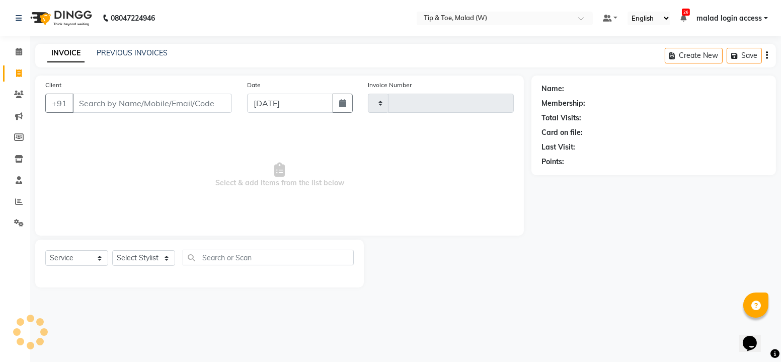
type input "2446"
select select "5930"
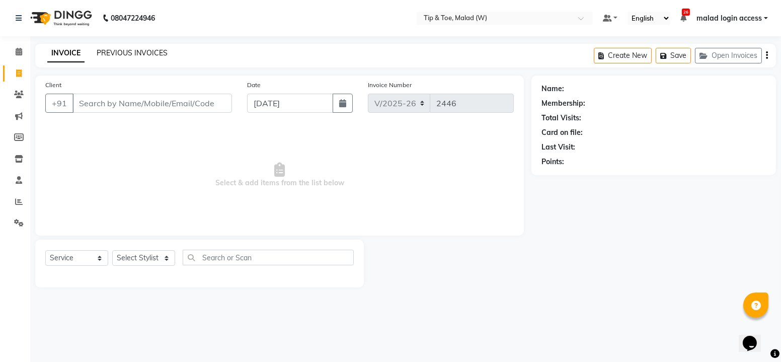
click at [133, 53] on link "PREVIOUS INVOICES" at bounding box center [132, 52] width 71 height 9
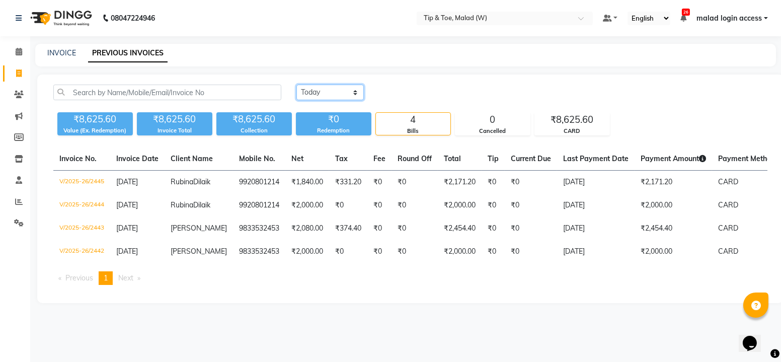
click at [337, 92] on select "Today Yesterday Custom Range" at bounding box center [329, 93] width 67 height 16
select select "range"
click at [296, 85] on select "[DATE] [DATE] Custom Range" at bounding box center [329, 93] width 67 height 16
click at [406, 95] on input "[DATE]" at bounding box center [412, 93] width 70 height 14
select select "9"
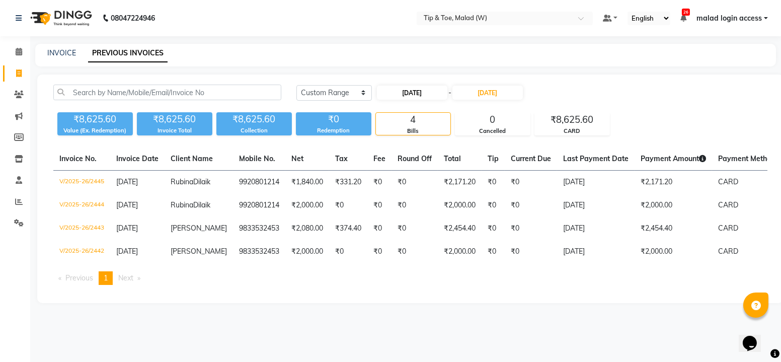
select select "2025"
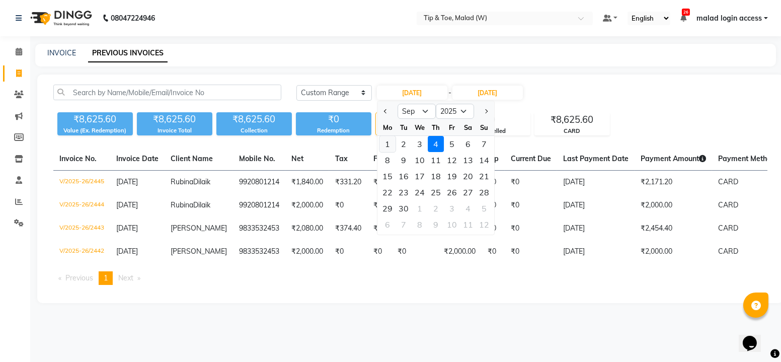
click at [388, 144] on div "1" at bounding box center [388, 144] width 16 height 16
type input "[DATE]"
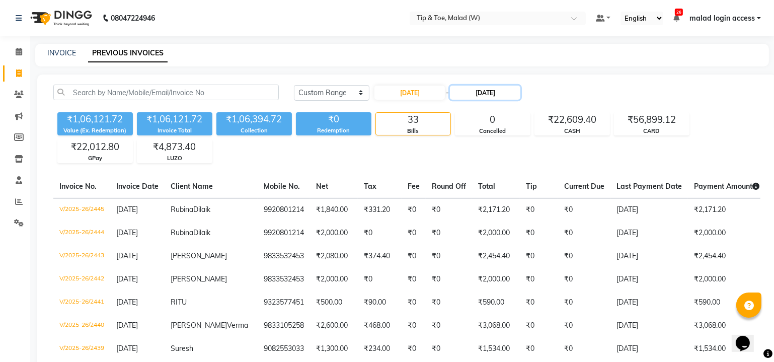
click at [497, 92] on input "[DATE]" at bounding box center [485, 93] width 70 height 14
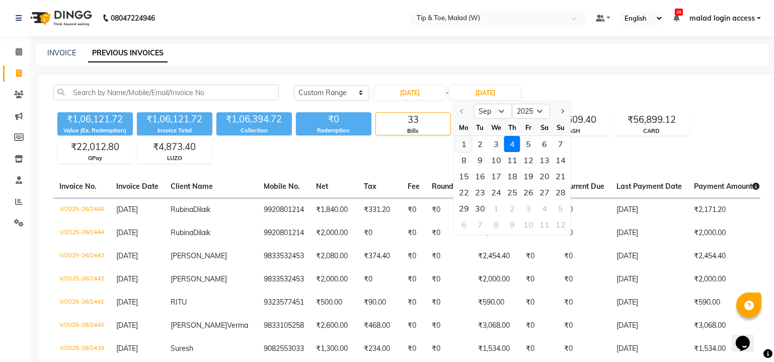
click at [465, 143] on div "1" at bounding box center [464, 144] width 16 height 16
type input "[DATE]"
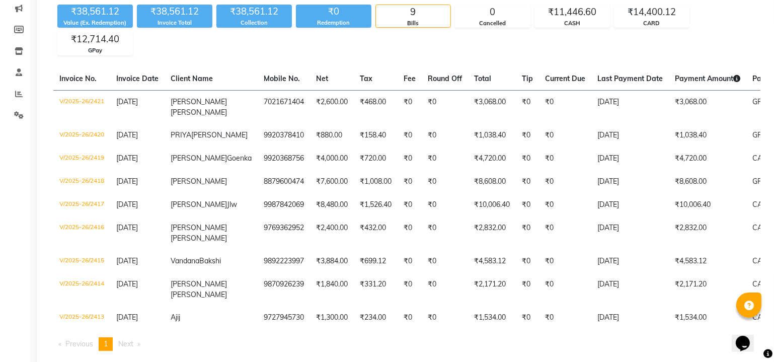
scroll to position [110, 0]
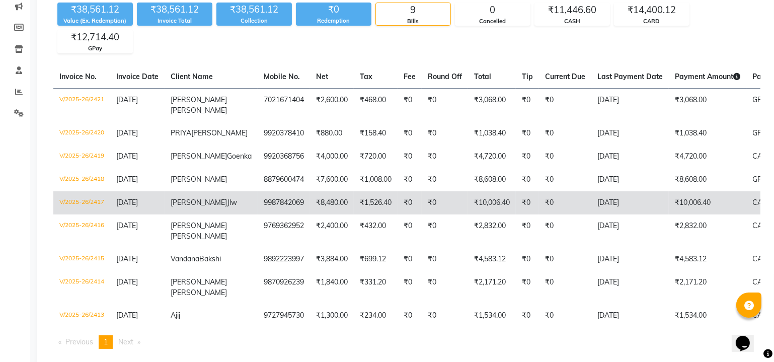
click at [310, 214] on td "₹8,480.00" at bounding box center [332, 202] width 44 height 23
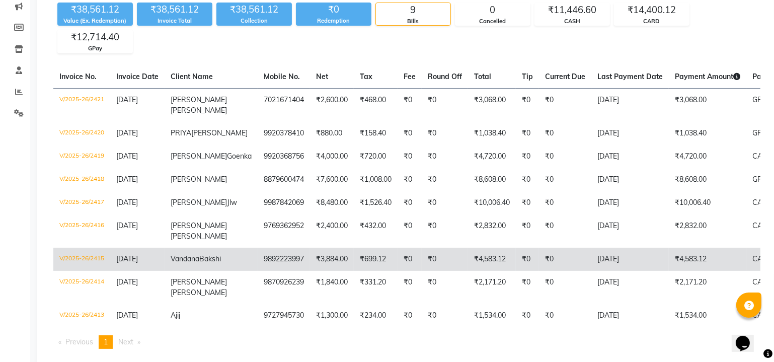
click at [398, 268] on td "₹0" at bounding box center [410, 259] width 24 height 23
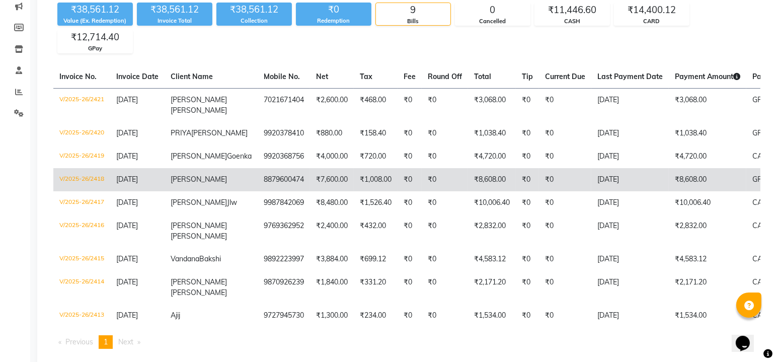
click at [398, 187] on td "₹0" at bounding box center [410, 179] width 24 height 23
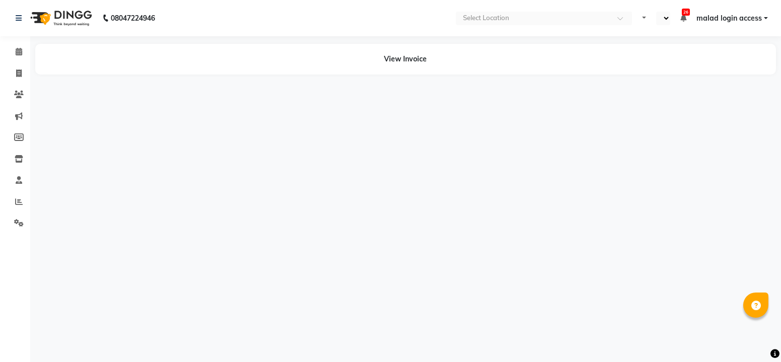
select select "en"
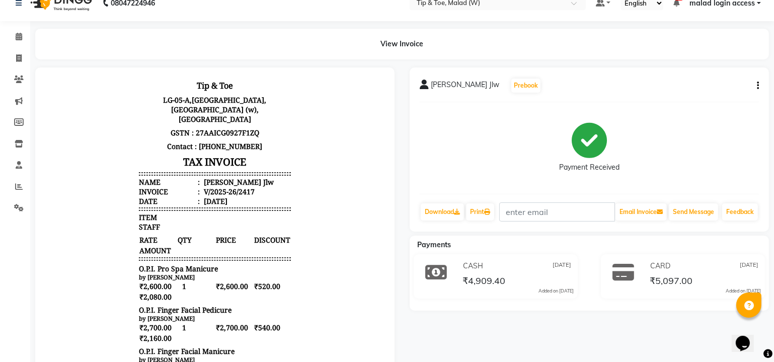
scroll to position [15, 0]
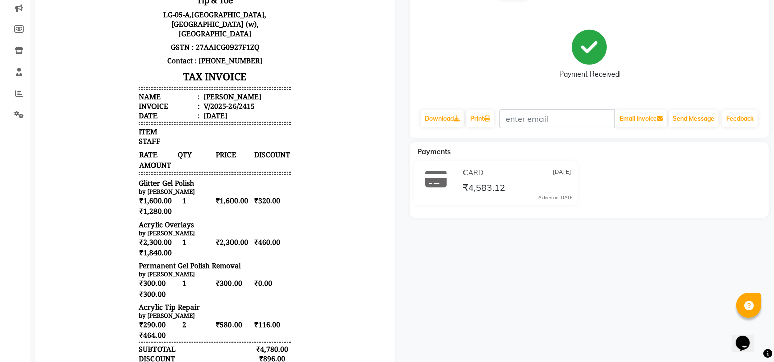
scroll to position [47, 0]
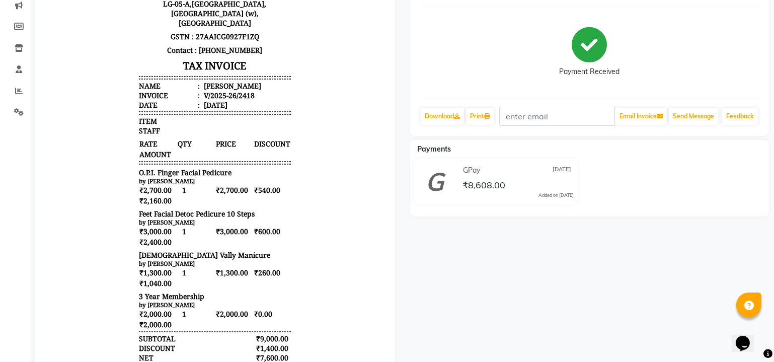
scroll to position [103, 0]
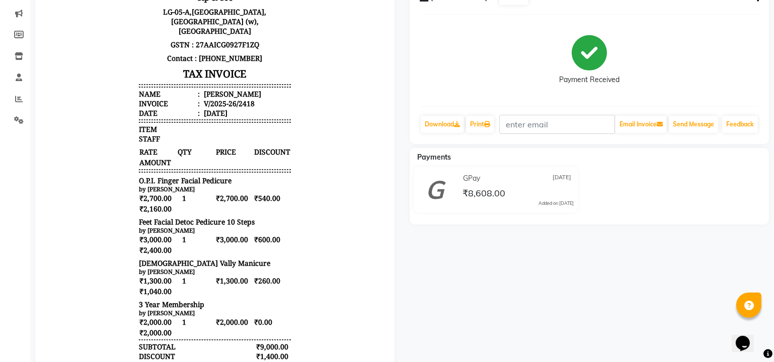
click at [773, 189] on div "[PERSON_NAME] Prebook Payment Received Download Print Email Invoice Send Messag…" at bounding box center [589, 269] width 375 height 578
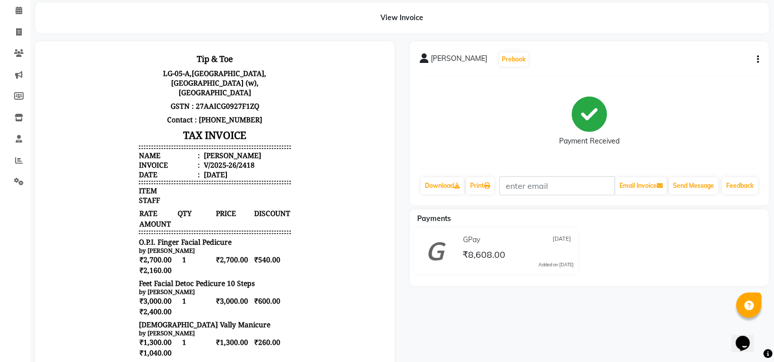
scroll to position [0, 0]
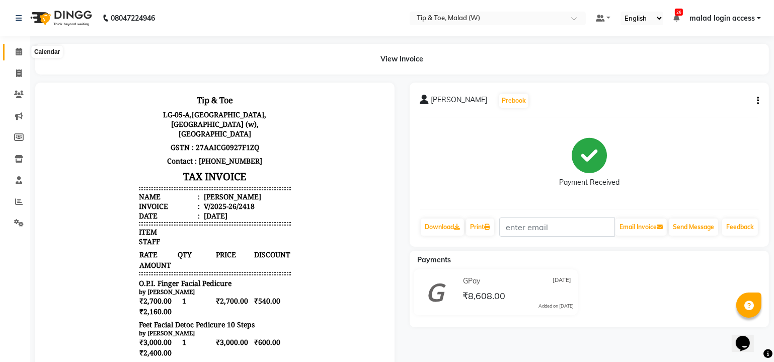
click at [16, 51] on icon at bounding box center [19, 52] width 7 height 8
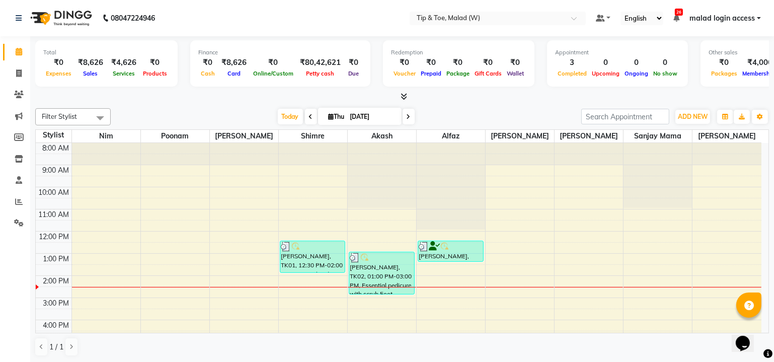
click at [309, 116] on icon at bounding box center [311, 117] width 4 height 6
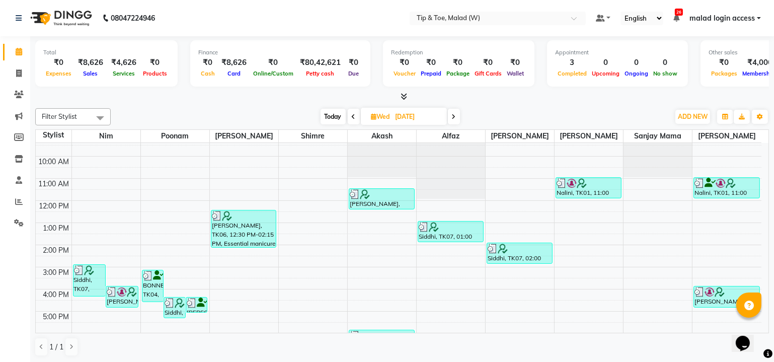
scroll to position [26, 0]
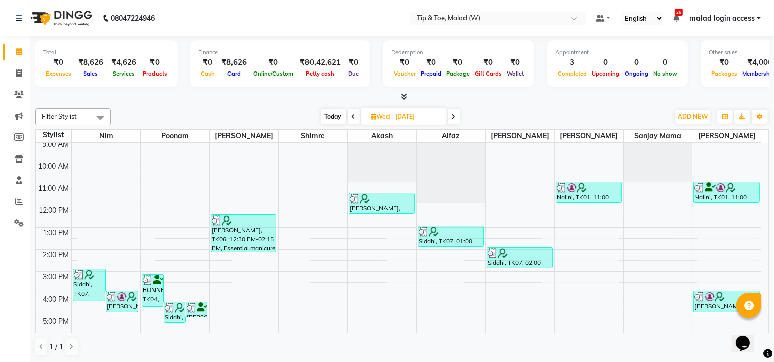
drag, startPoint x: 334, startPoint y: 116, endPoint x: 353, endPoint y: 153, distance: 41.2
click at [334, 116] on span "Today" at bounding box center [333, 117] width 25 height 16
type input "[DATE]"
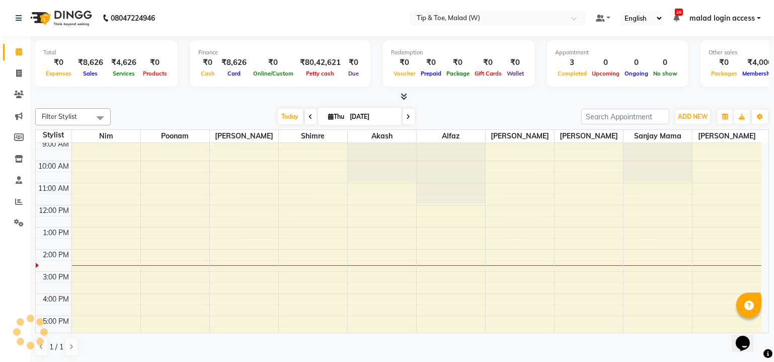
scroll to position [92, 0]
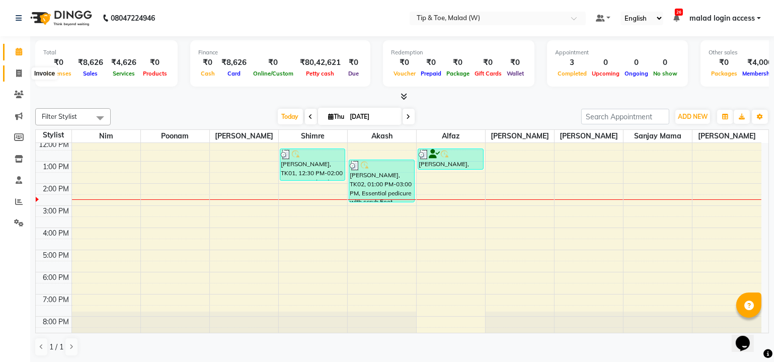
drag, startPoint x: 16, startPoint y: 72, endPoint x: 28, endPoint y: 73, distance: 12.1
click at [16, 72] on icon at bounding box center [19, 73] width 6 height 8
select select "service"
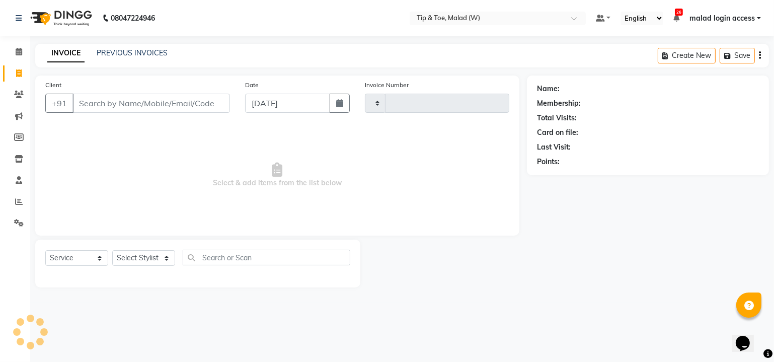
type input "2446"
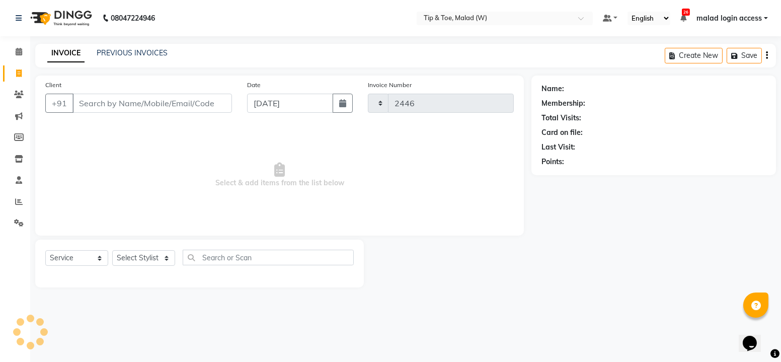
select select "5930"
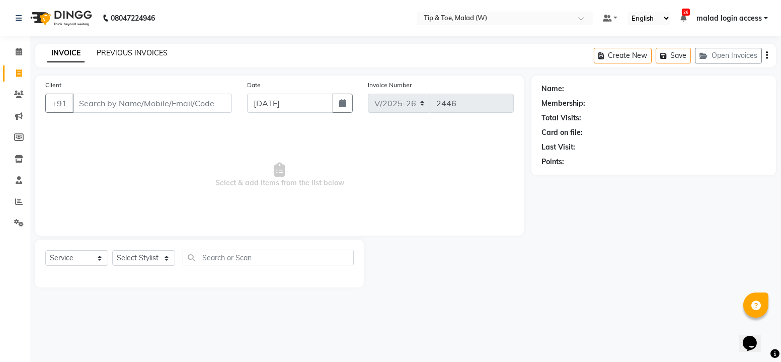
click at [118, 50] on link "PREVIOUS INVOICES" at bounding box center [132, 52] width 71 height 9
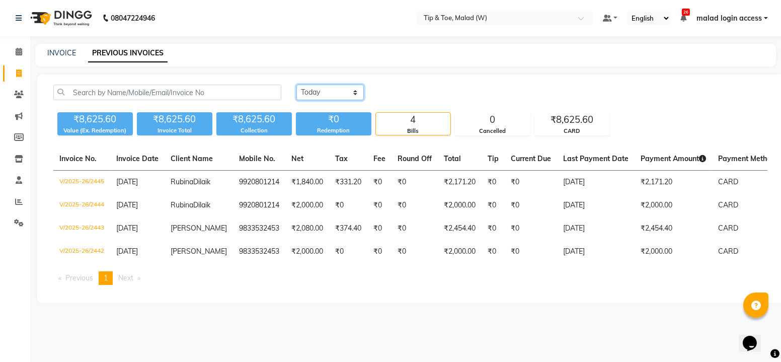
click at [342, 95] on select "[DATE] [DATE] Custom Range" at bounding box center [329, 93] width 67 height 16
select select "[DATE]"
click at [296, 85] on select "[DATE] [DATE] Custom Range" at bounding box center [329, 93] width 67 height 16
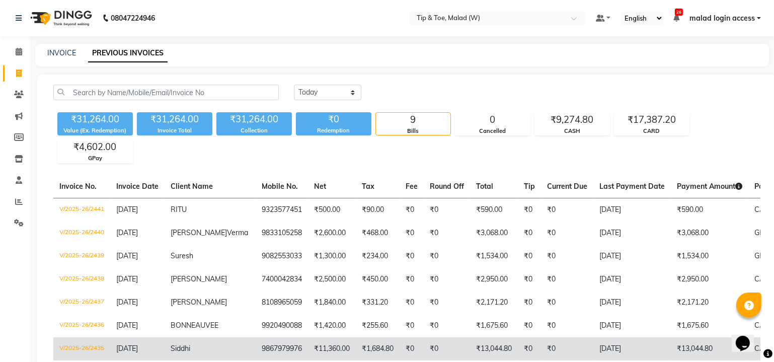
click at [216, 349] on td "Siddhi" at bounding box center [210, 348] width 91 height 23
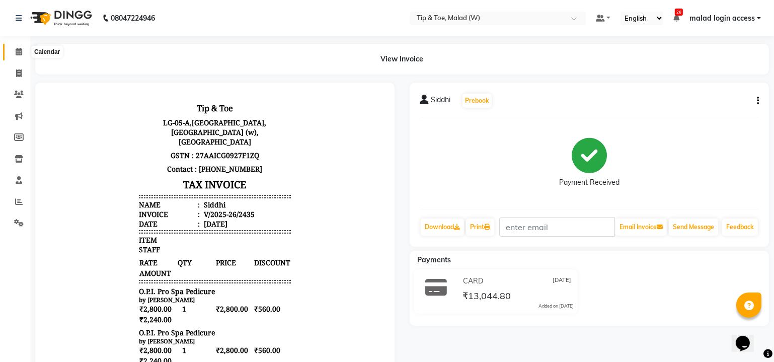
click at [22, 51] on span at bounding box center [19, 52] width 18 height 12
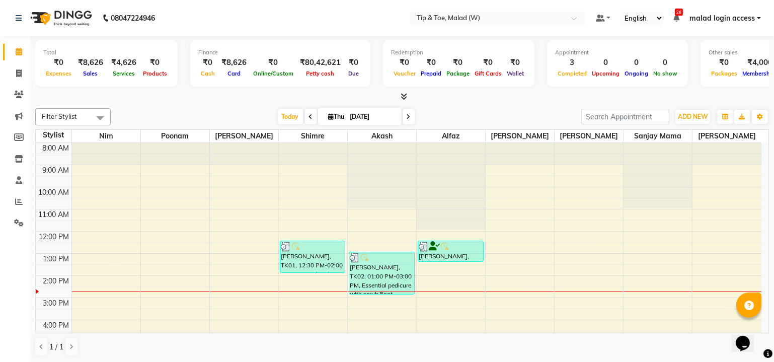
click at [310, 115] on icon at bounding box center [311, 117] width 4 height 6
type input "[DATE]"
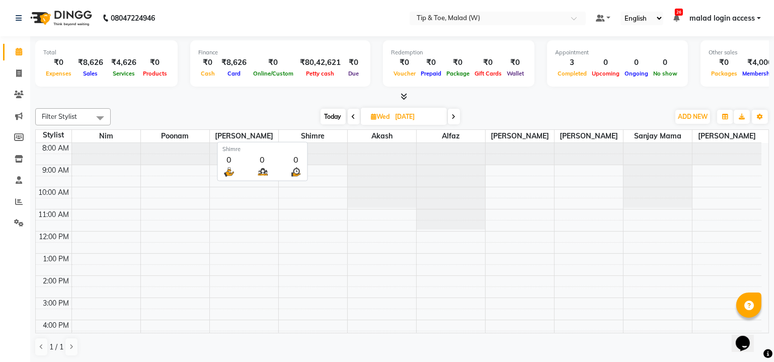
scroll to position [92, 0]
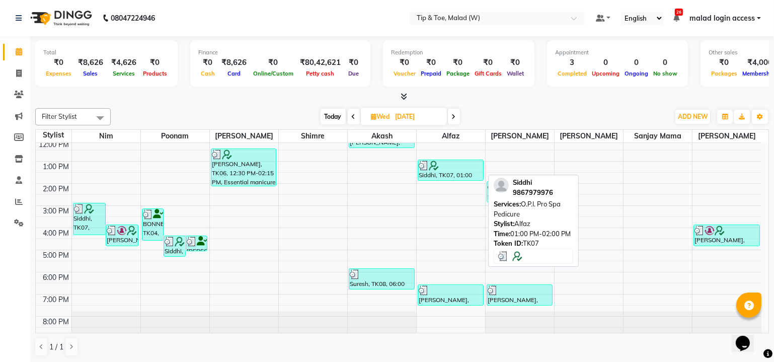
click at [468, 169] on div at bounding box center [451, 166] width 64 height 10
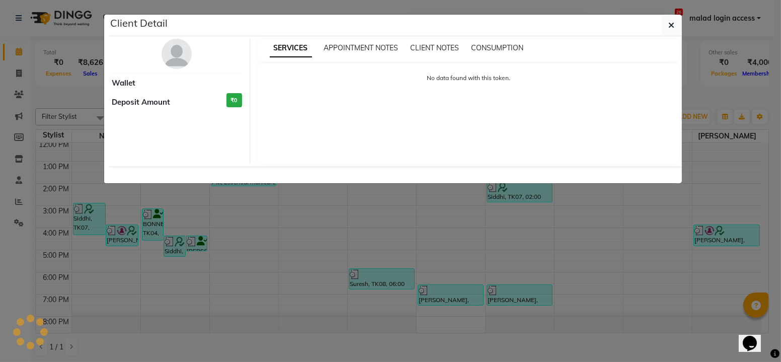
select select "3"
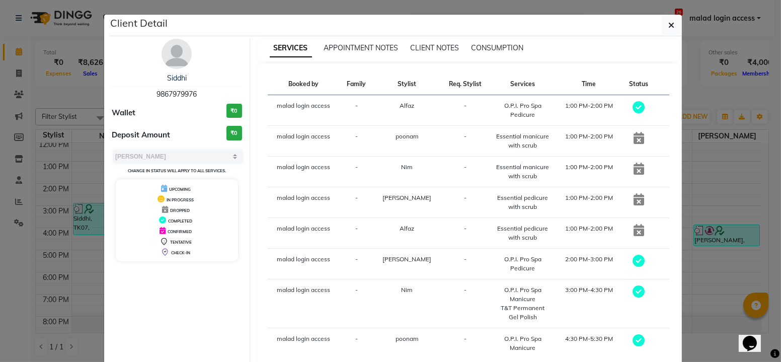
drag, startPoint x: 153, startPoint y: 91, endPoint x: 203, endPoint y: 91, distance: 49.8
click at [203, 91] on div "Siddhi 9867979976" at bounding box center [177, 86] width 130 height 27
copy span "9867979976"
click at [662, 23] on button "button" at bounding box center [671, 25] width 19 height 19
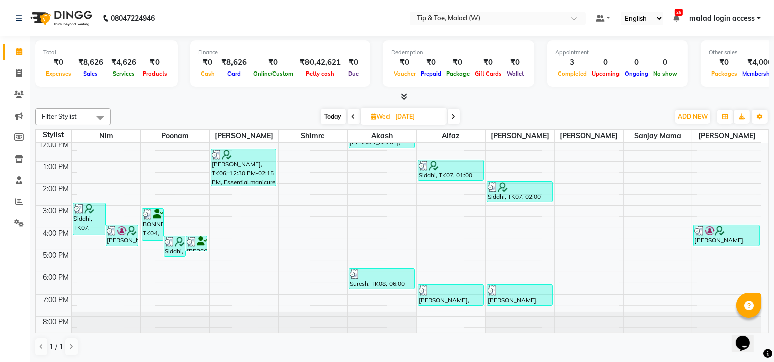
drag, startPoint x: 333, startPoint y: 116, endPoint x: 309, endPoint y: 142, distance: 35.3
click at [334, 116] on span "Today" at bounding box center [333, 117] width 25 height 16
type input "[DATE]"
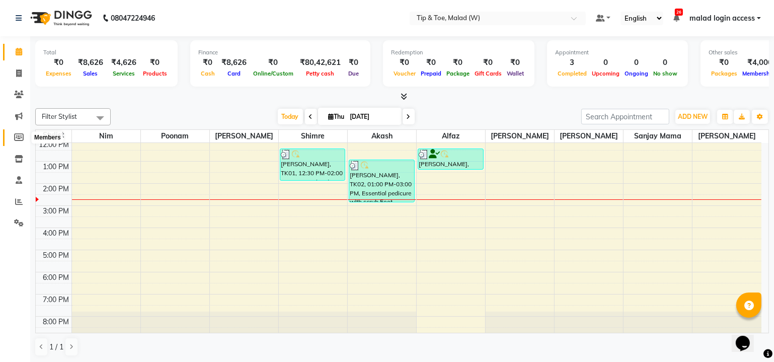
click at [17, 135] on icon at bounding box center [19, 137] width 10 height 8
select select
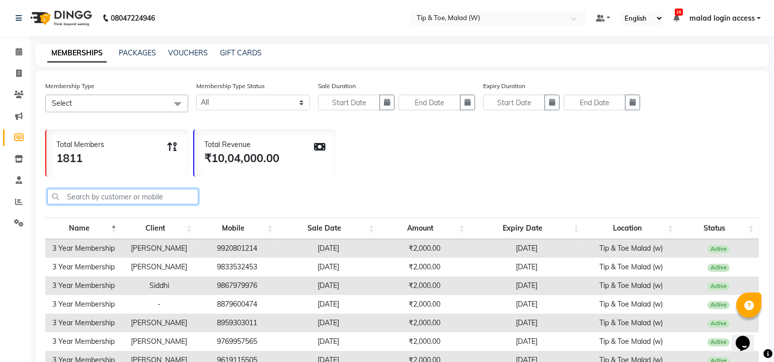
click at [124, 195] on input "text" at bounding box center [122, 197] width 151 height 16
paste input "9867979976"
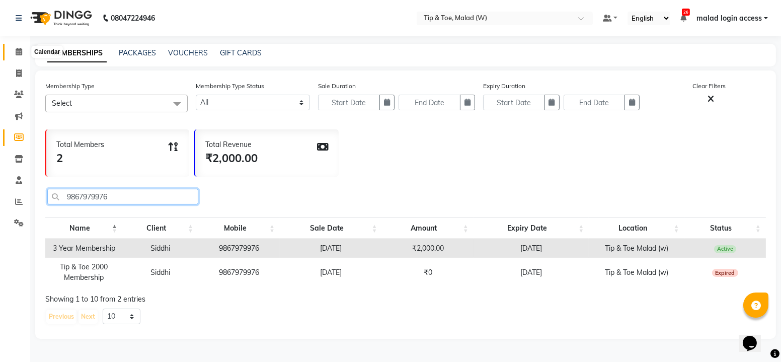
type input "9867979976"
drag, startPoint x: 20, startPoint y: 53, endPoint x: 28, endPoint y: 61, distance: 12.1
click at [20, 53] on icon at bounding box center [19, 52] width 7 height 8
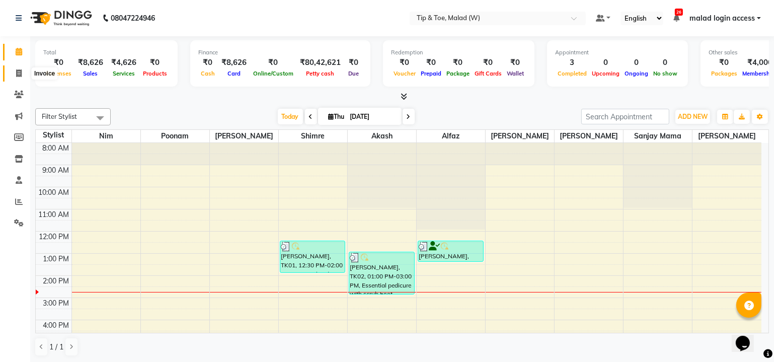
click at [16, 73] on icon at bounding box center [19, 73] width 6 height 8
select select "service"
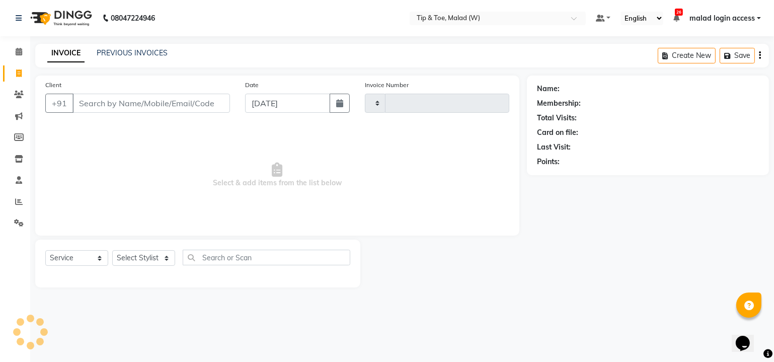
type input "2446"
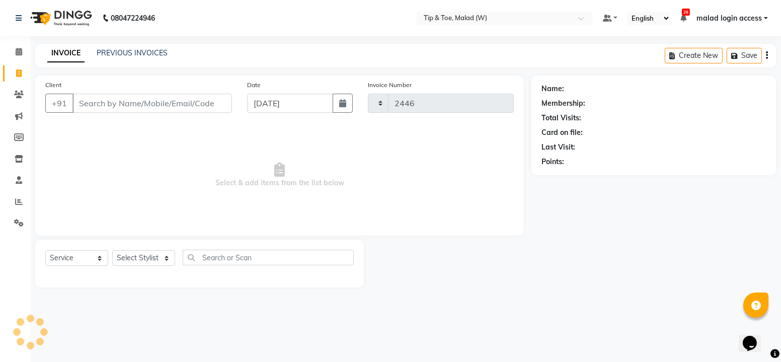
select select "5930"
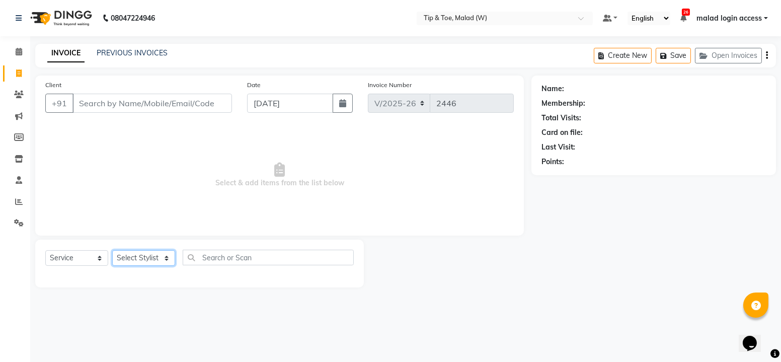
click at [168, 257] on select "Select Stylist Ajay Akash Alfaz [PERSON_NAME] Danish [PERSON_NAME] House Sale K…" at bounding box center [143, 258] width 63 height 16
select select "41858"
click at [112, 250] on select "Select Stylist Ajay Akash Alfaz [PERSON_NAME] Danish [PERSON_NAME] House Sale K…" at bounding box center [143, 258] width 63 height 16
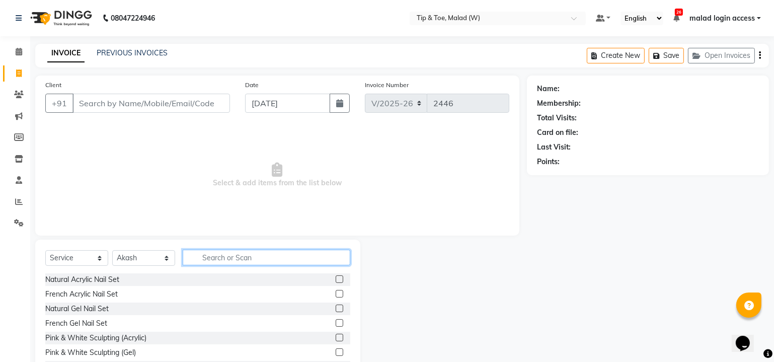
click at [267, 254] on input "text" at bounding box center [267, 258] width 168 height 16
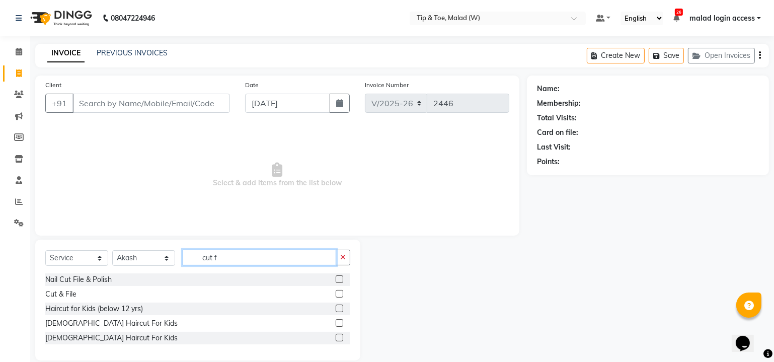
type input "cut f"
click at [340, 290] on label at bounding box center [340, 294] width 8 height 8
click at [340, 291] on input "checkbox" at bounding box center [339, 294] width 7 height 7
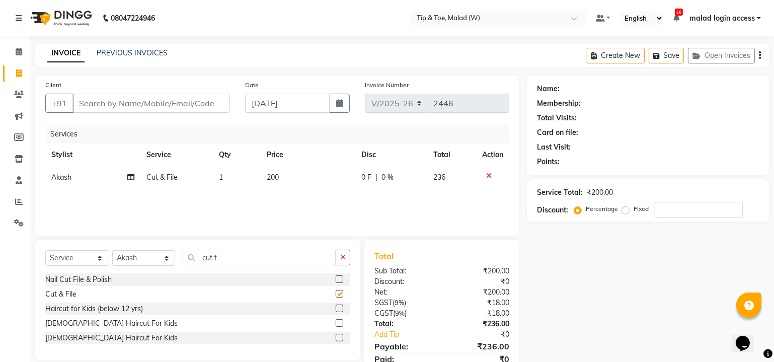
checkbox input "false"
click at [668, 208] on input "number" at bounding box center [699, 210] width 88 height 16
type input "20"
click at [599, 293] on div "Name: Membership: Total Visits: Card on file: Last Visit: Points: Service Total…" at bounding box center [652, 232] width 250 height 312
click at [150, 103] on input "Client" at bounding box center [151, 103] width 158 height 19
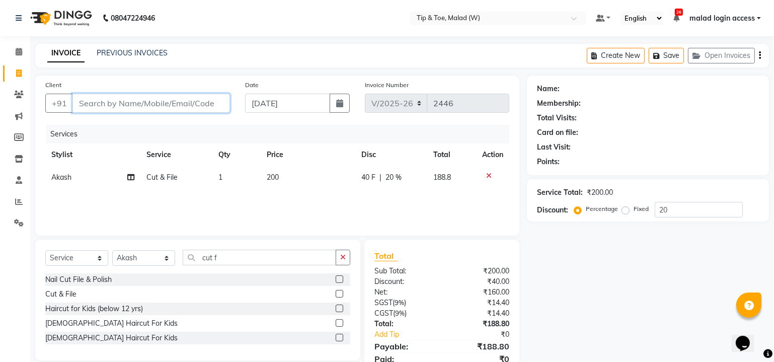
type input "9"
type input "0"
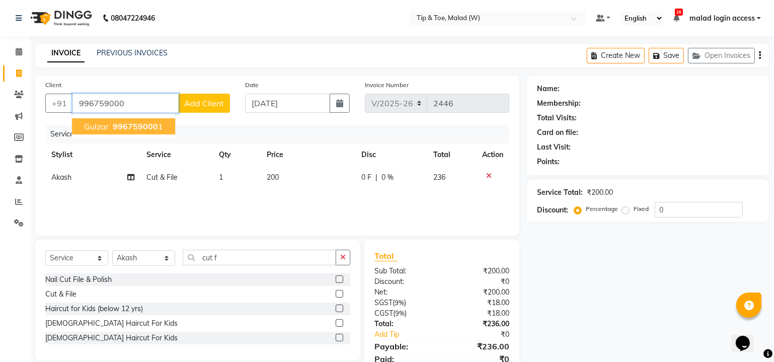
click at [161, 126] on button "Gulzar 996759000 1" at bounding box center [123, 126] width 103 height 16
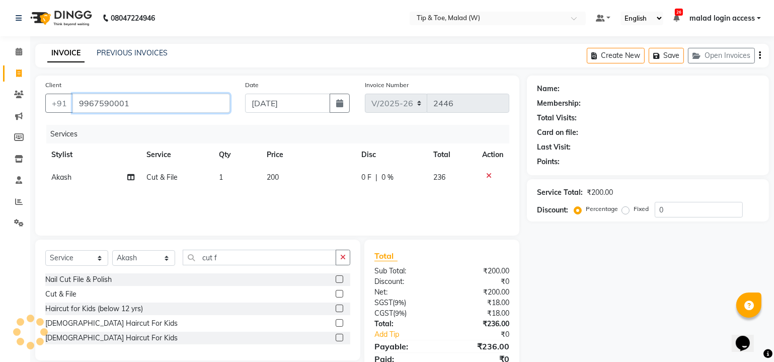
type input "9967590001"
select select "1: Object"
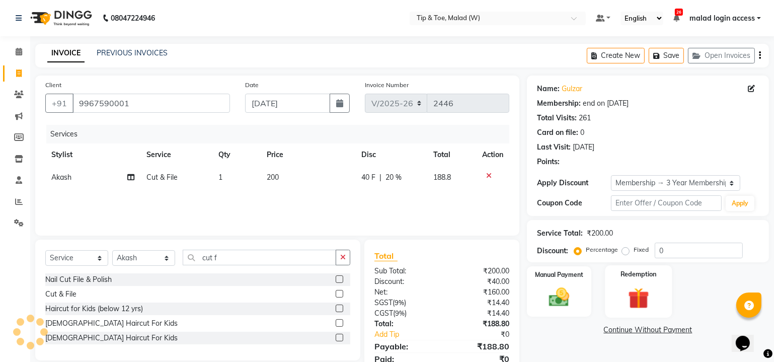
type input "20"
click at [567, 301] on img at bounding box center [559, 297] width 34 height 25
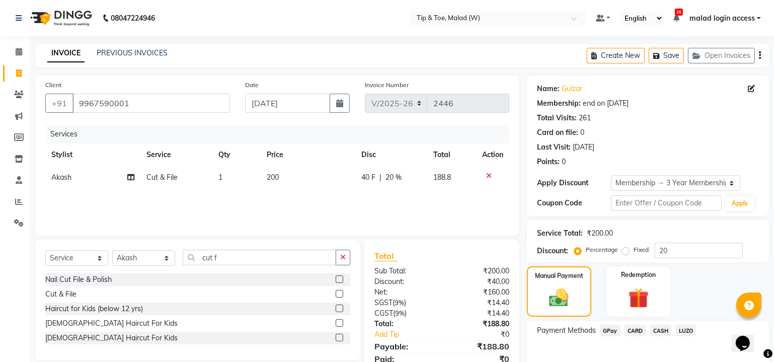
click at [609, 333] on span "GPay" at bounding box center [610, 331] width 21 height 12
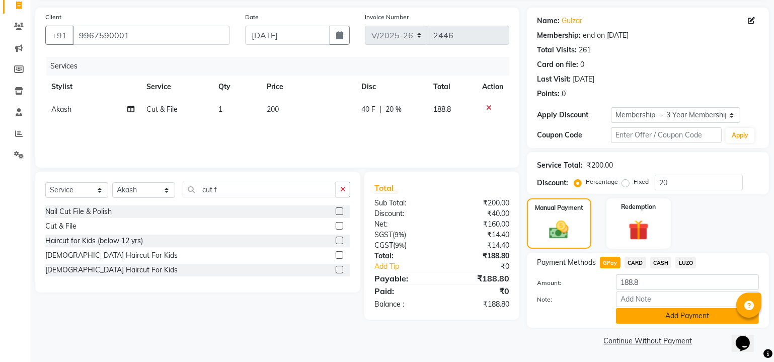
click at [674, 318] on button "Add Payment" at bounding box center [687, 316] width 143 height 16
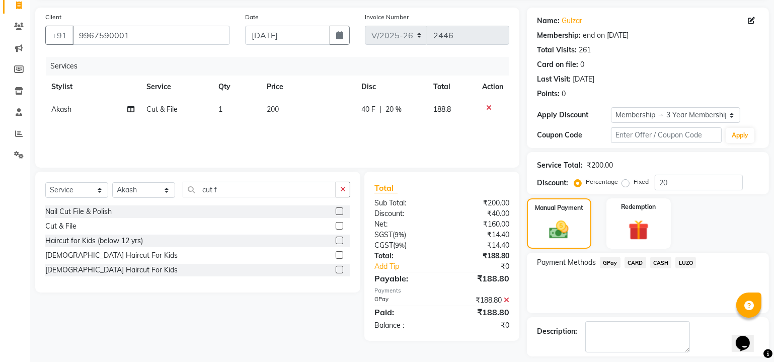
scroll to position [110, 0]
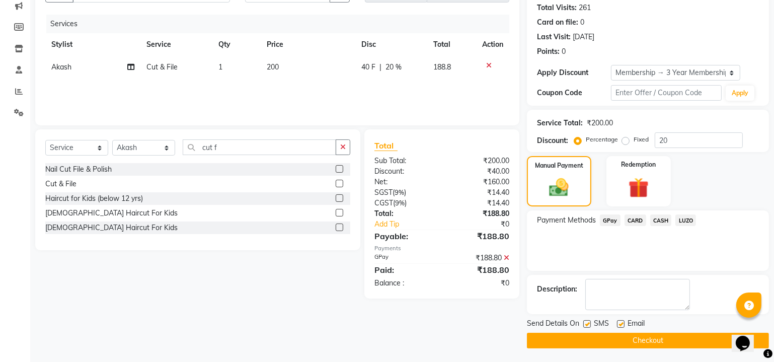
click at [653, 333] on button "Checkout" at bounding box center [648, 341] width 242 height 16
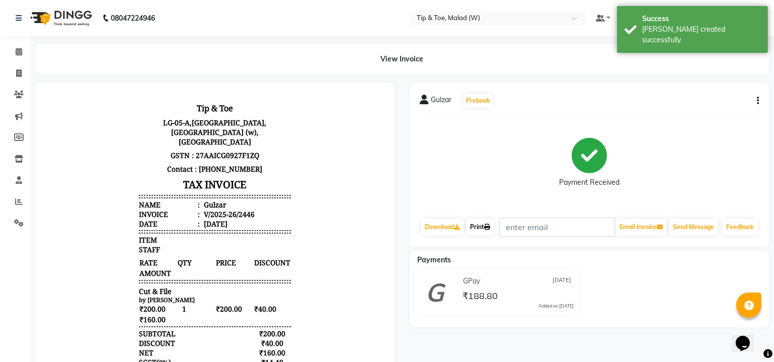
click at [480, 233] on link "Print" at bounding box center [480, 226] width 28 height 17
click at [18, 52] on icon at bounding box center [19, 52] width 7 height 8
